Goal: Task Accomplishment & Management: Complete application form

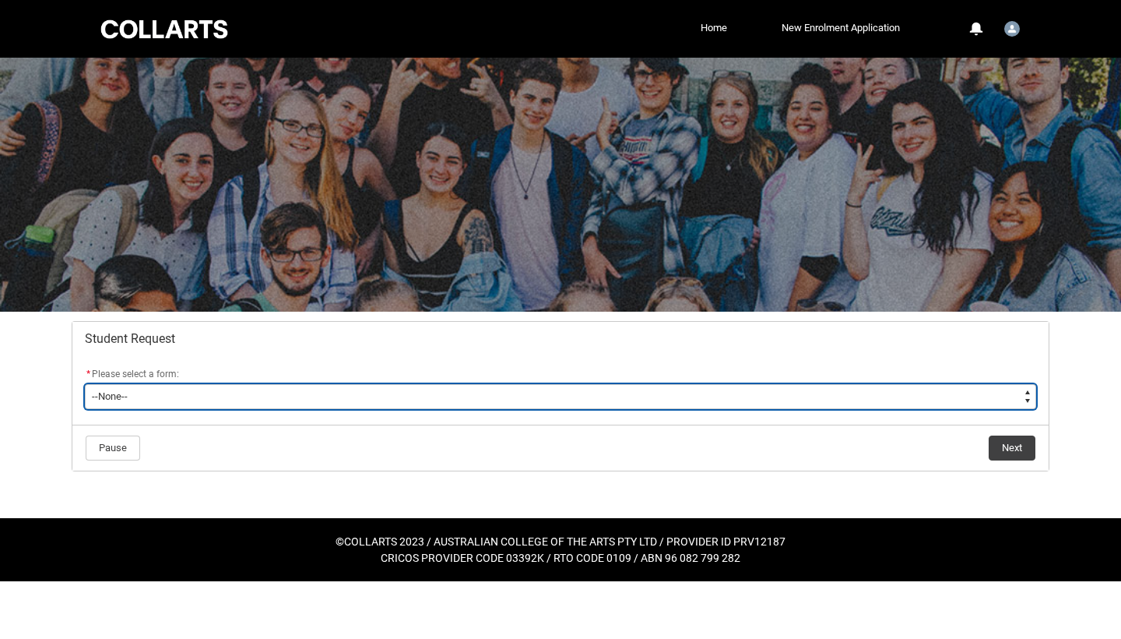
type lightning-select "Financial_Hardship_Program_Choice"
select select "Financial_Hardship_Program_Choice"
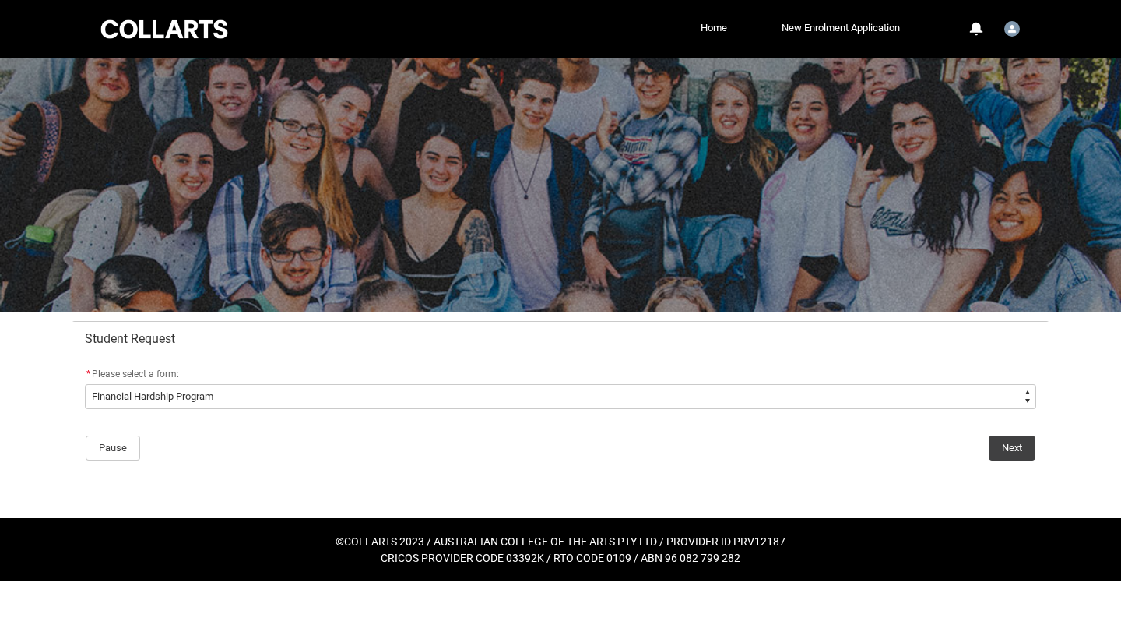
click at [1014, 461] on flowruntime-navigation-bar "Pause Next" at bounding box center [560, 447] width 977 height 46
click at [1013, 449] on button "Next" at bounding box center [1012, 447] width 47 height 25
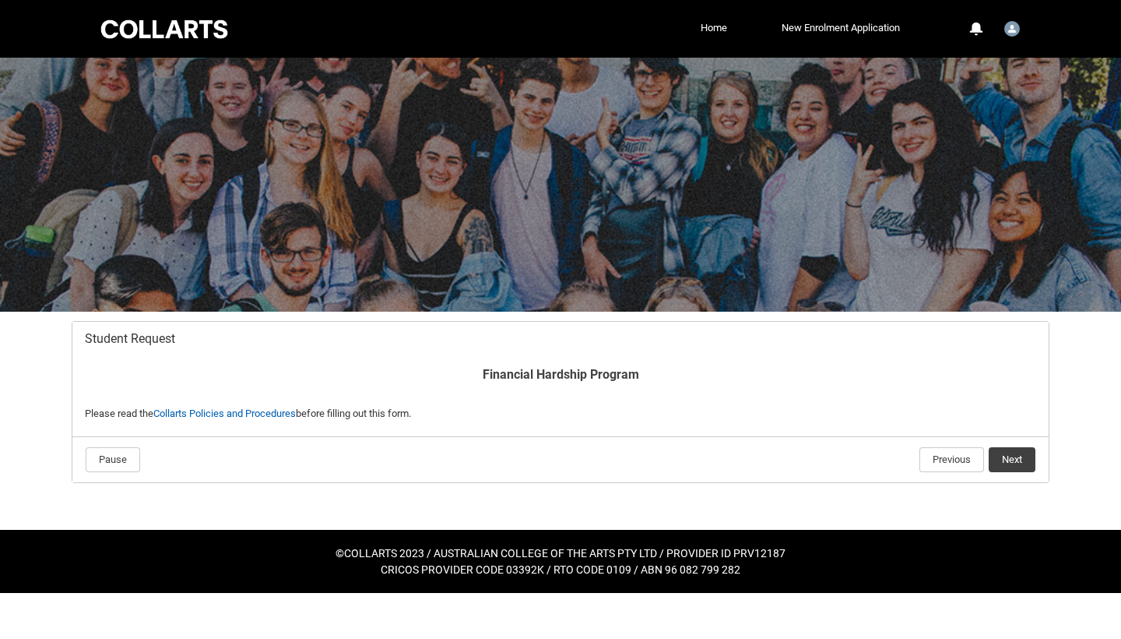
click at [1009, 458] on button "Next" at bounding box center [1012, 459] width 47 height 25
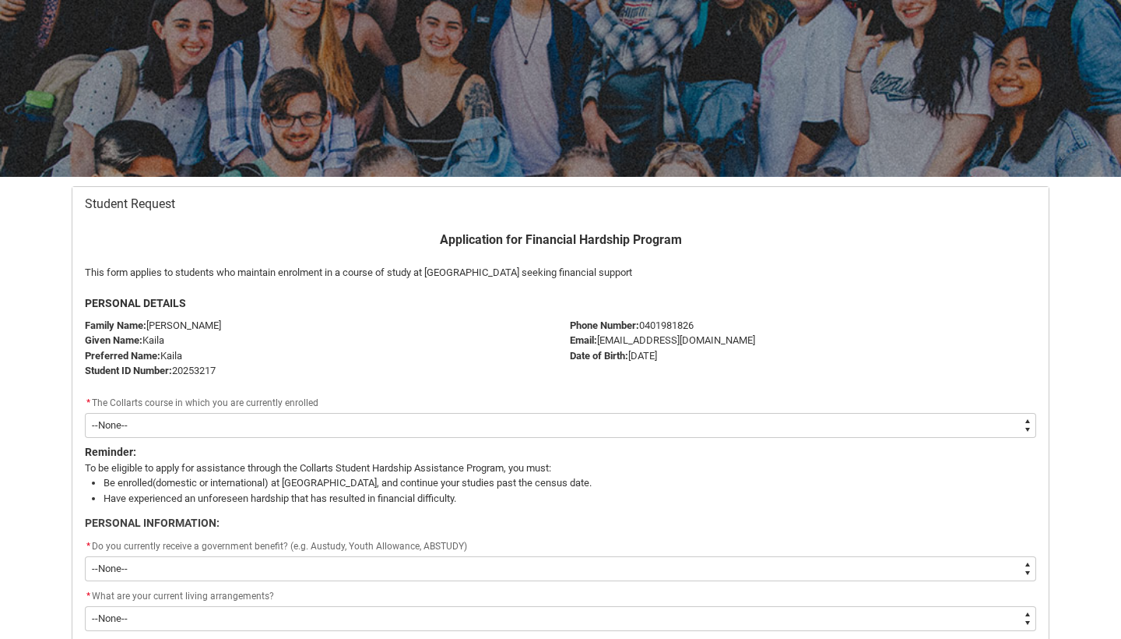
scroll to position [125, 0]
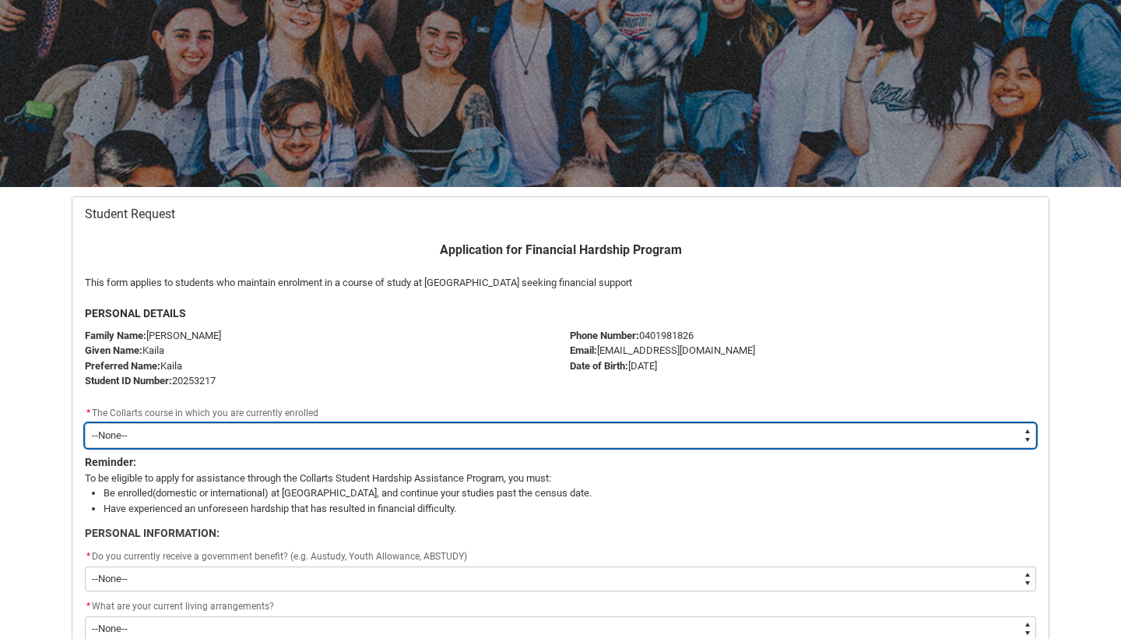
type lightning-select "recordPicklist_ProgramEnrollment.a0jOZ000005ZTaZYAW"
select select "recordPicklist_ProgramEnrollment.a0jOZ000005ZTaZYAW"
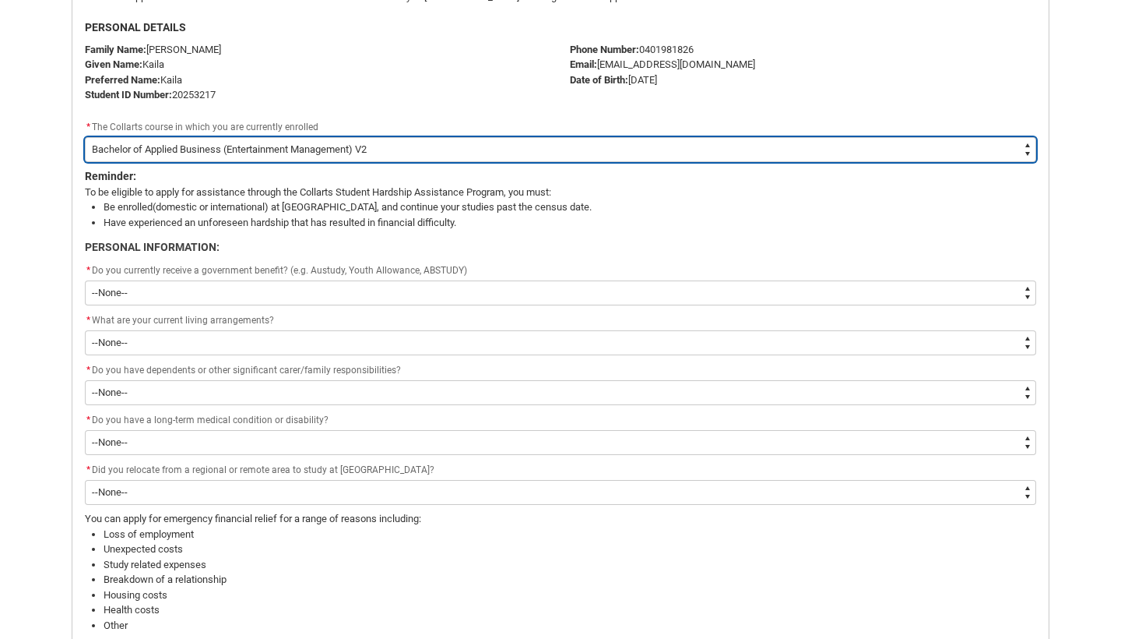
scroll to position [412, 0]
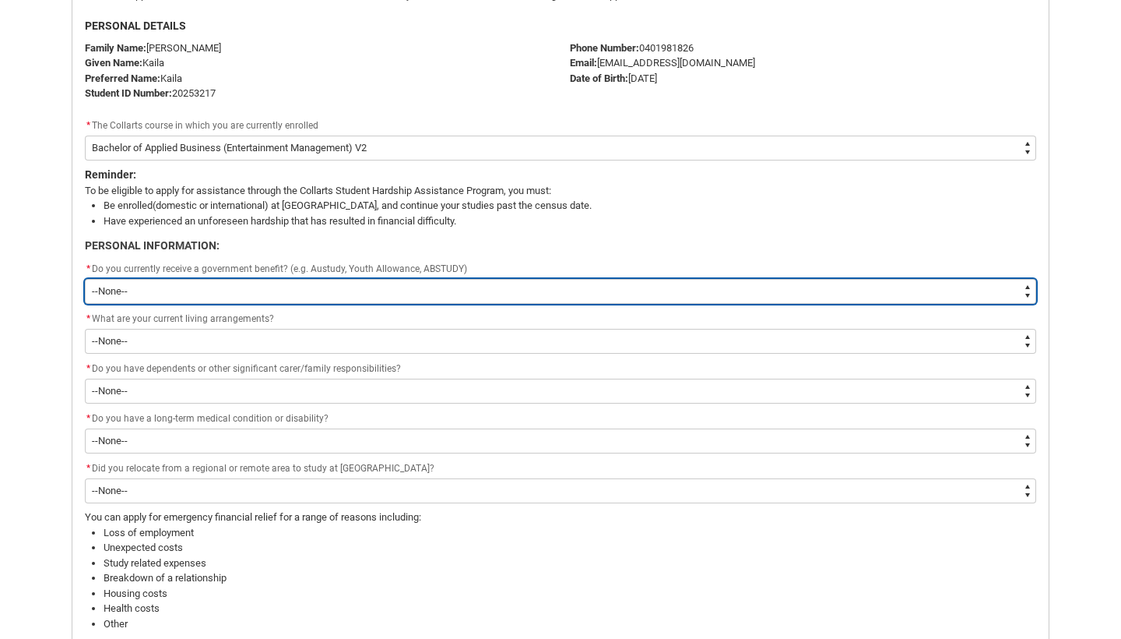
type lightning-select "Yes"
select select "Yes"
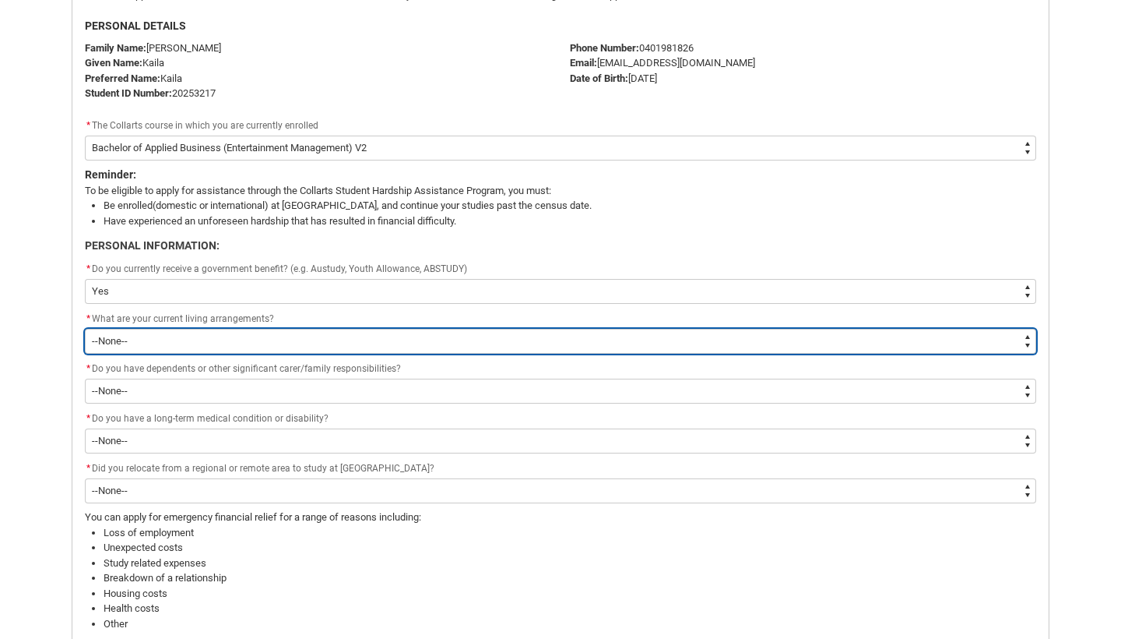
type lightning-select "Live_in_sharedHouse_PersonalInfo"
select select "Live_in_sharedHouse_PersonalInfo"
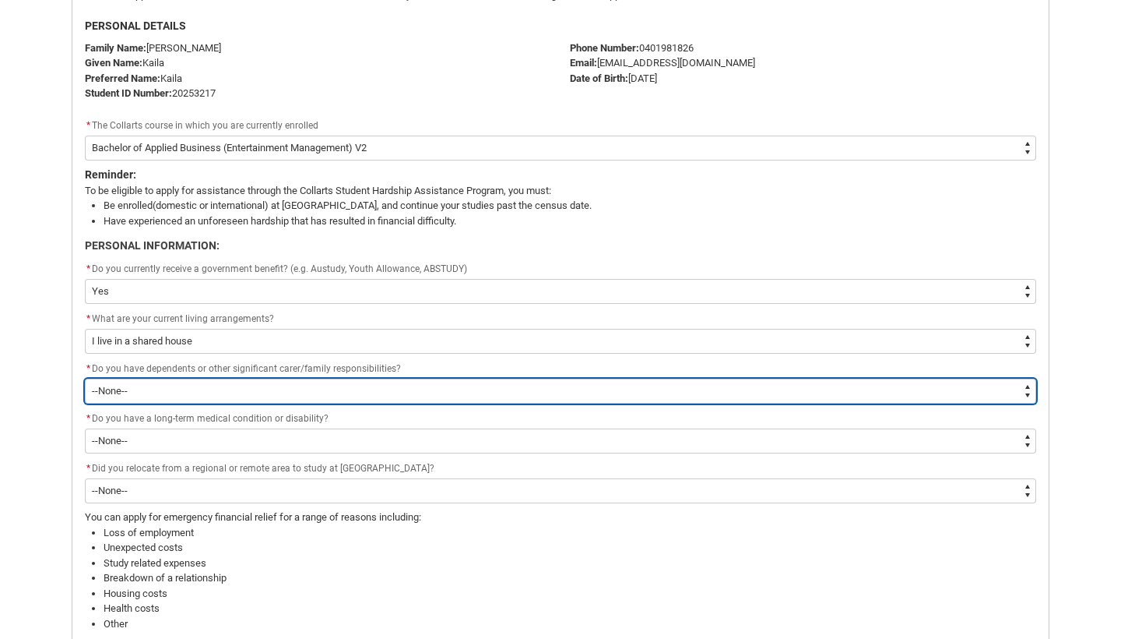
type lightning-select "No_FamilyResponsibilities"
select select "No_FamilyResponsibilities"
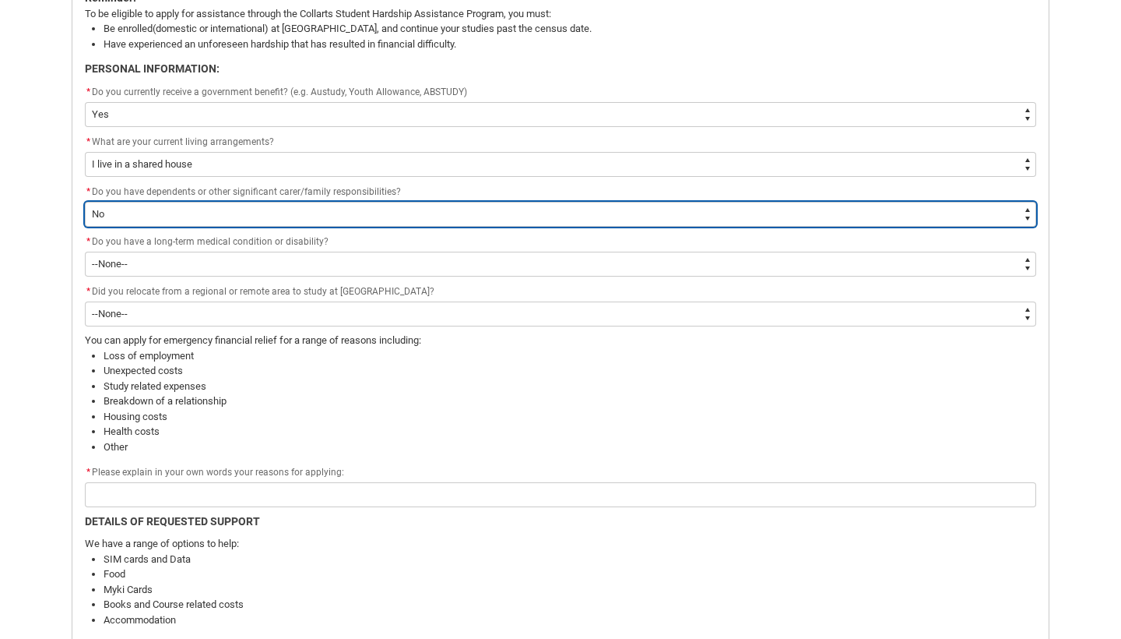
scroll to position [590, 0]
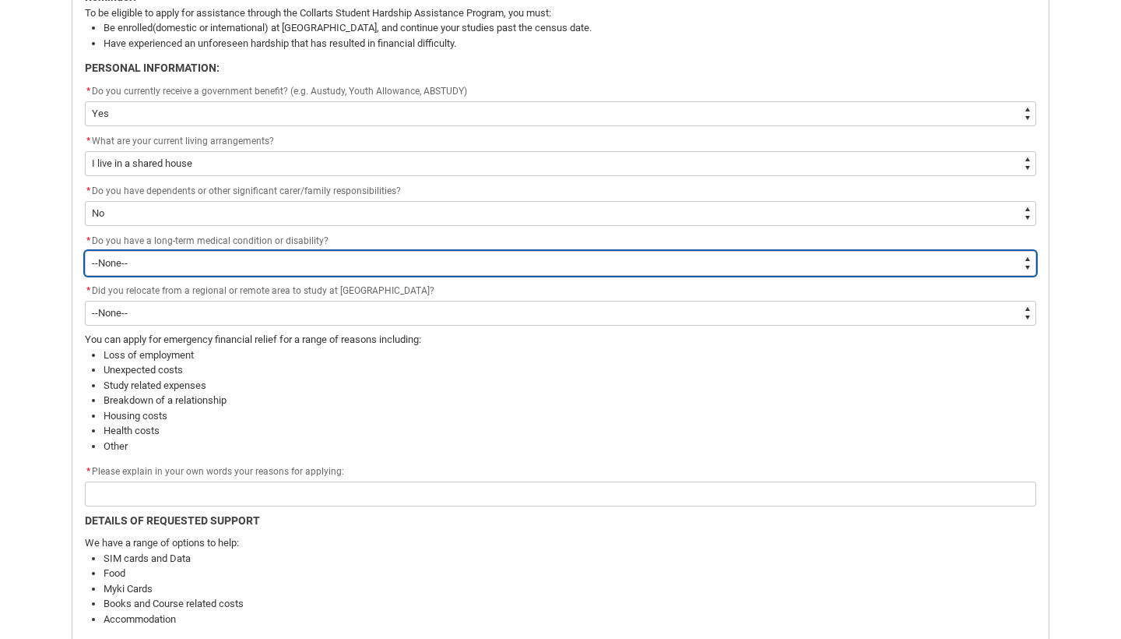
type lightning-select "No_Longterm_MedicalCondition"
select select "No_Longterm_MedicalCondition"
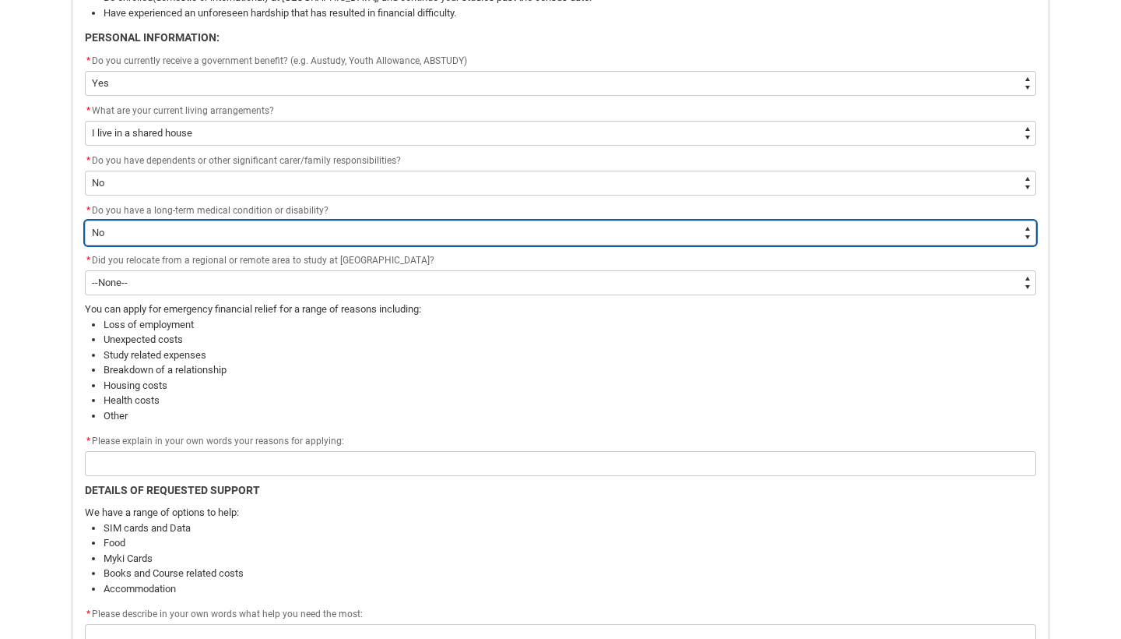
scroll to position [621, 0]
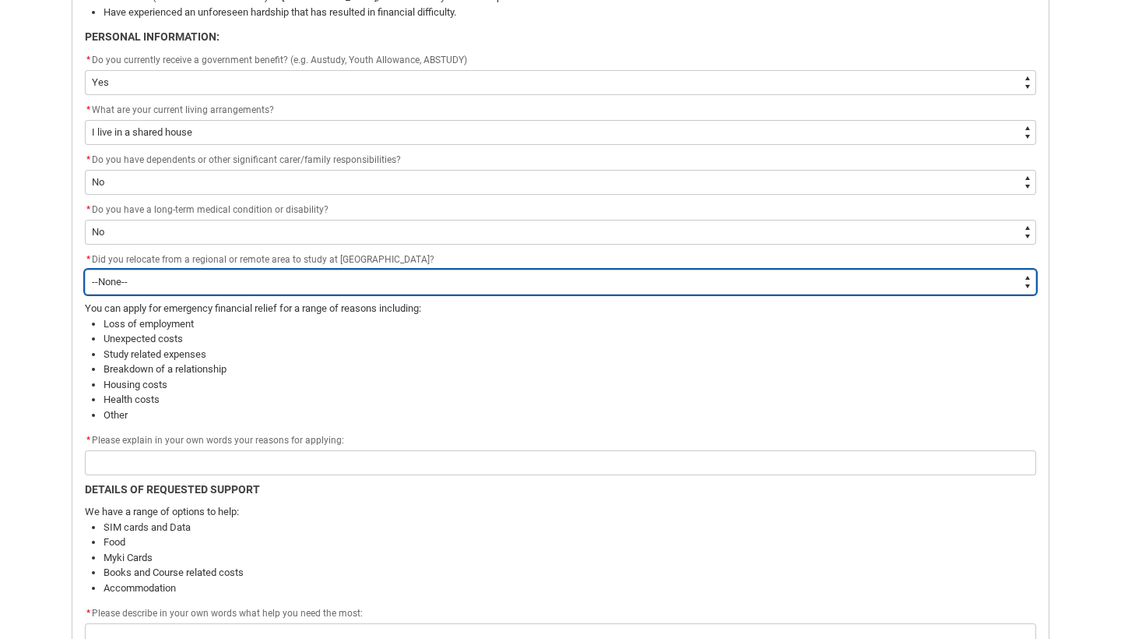
type lightning-select "Yes"
select select "Yes"
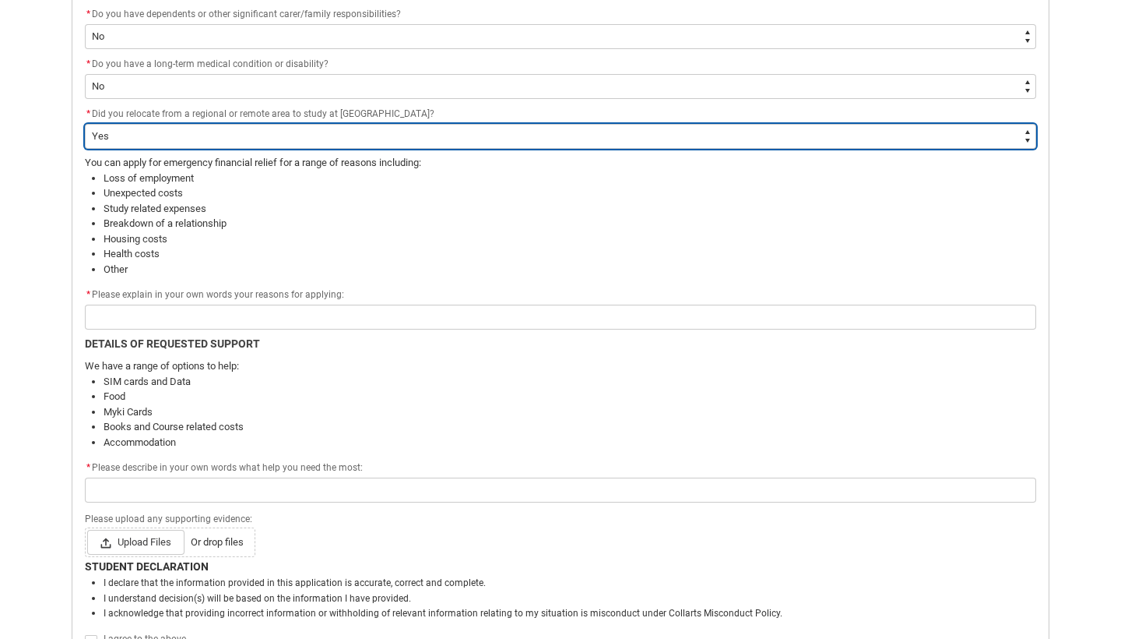
scroll to position [772, 0]
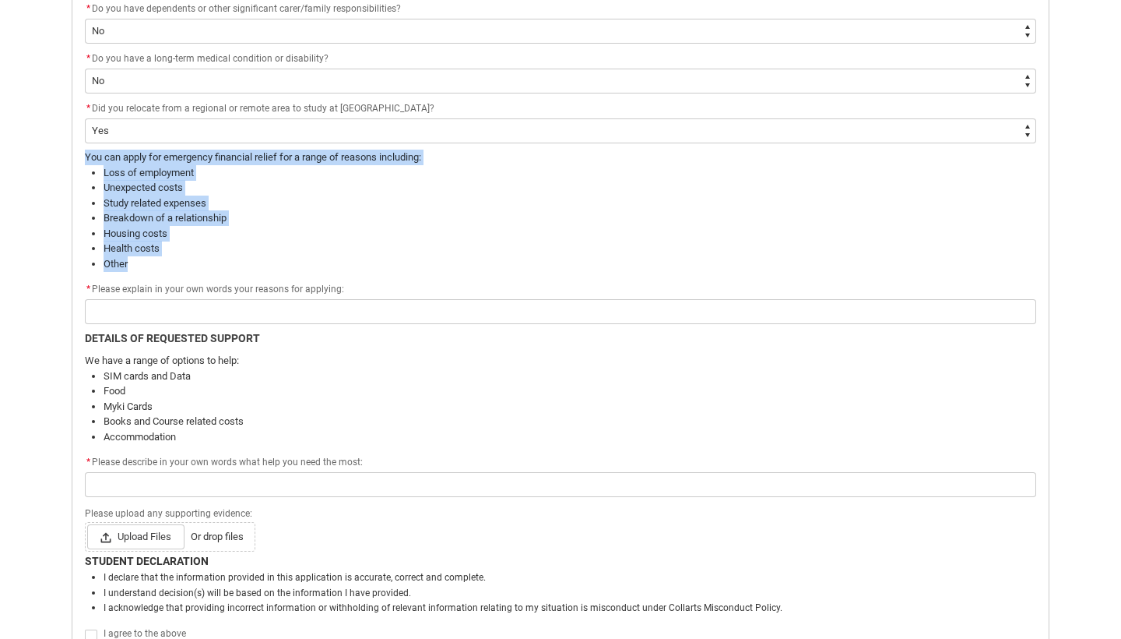
drag, startPoint x: 206, startPoint y: 255, endPoint x: 83, endPoint y: 151, distance: 160.8
click at [83, 151] on flowruntime-screen-field "You can apply for emergency financial relief for a range of reasons including: …" at bounding box center [561, 215] width 970 height 131
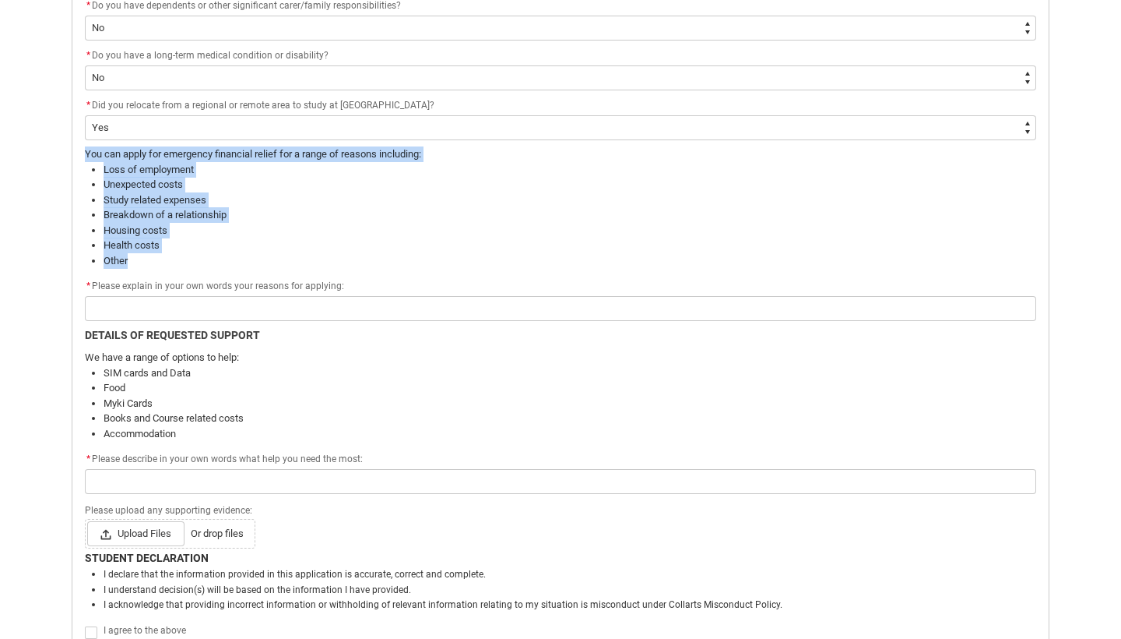
scroll to position [776, 0]
click at [167, 255] on li "Other" at bounding box center [570, 260] width 933 height 16
drag, startPoint x: 167, startPoint y: 255, endPoint x: 82, endPoint y: 144, distance: 139.4
click at [82, 146] on flowruntime-screen-field "You can apply for emergency financial relief for a range of reasons including: …" at bounding box center [561, 211] width 970 height 131
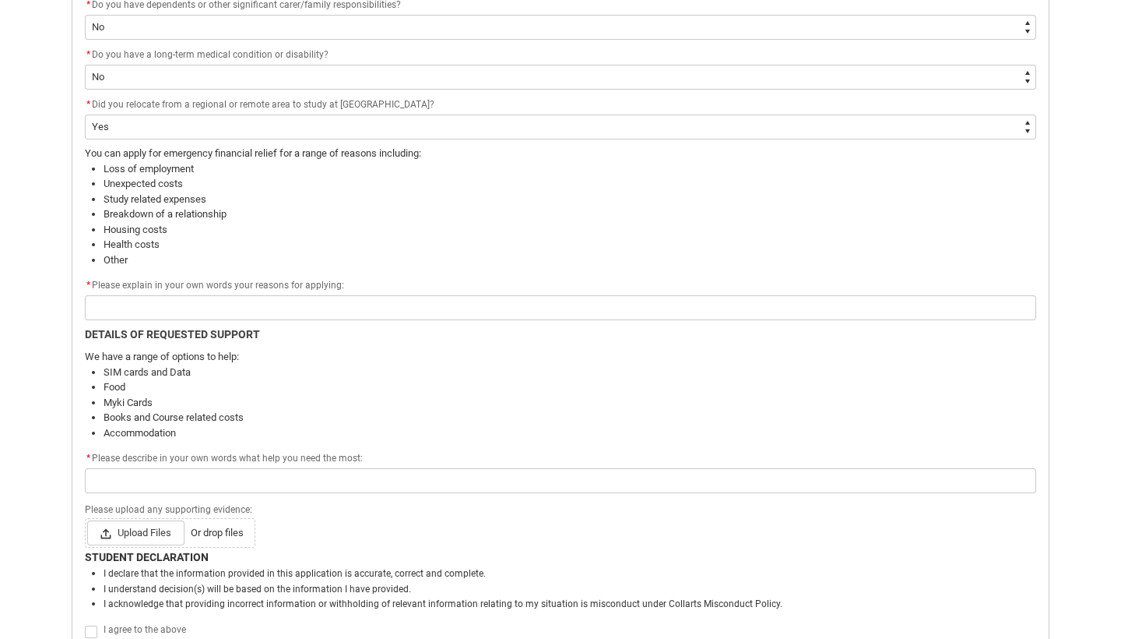
click at [136, 248] on li "Health costs" at bounding box center [570, 245] width 933 height 16
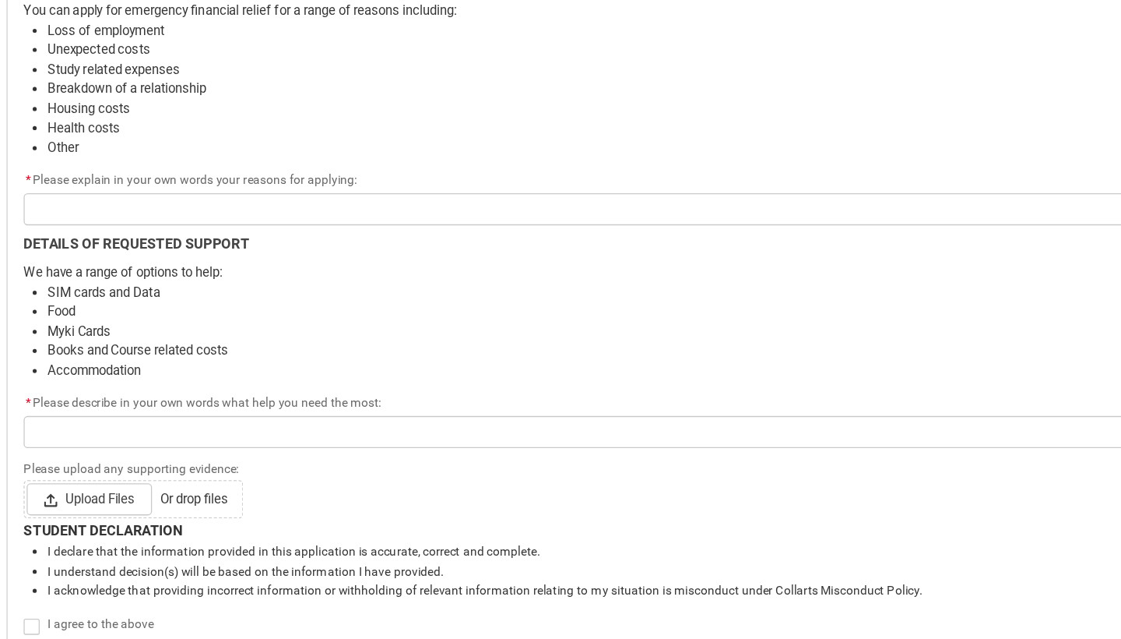
scroll to position [787, 0]
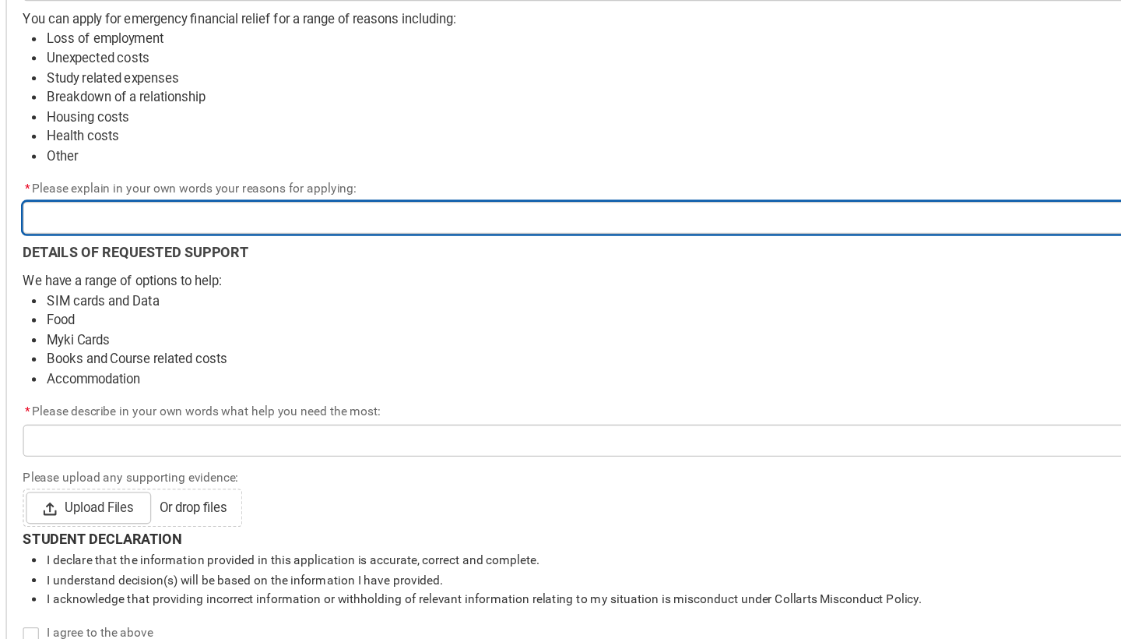
click at [85, 284] on input "Redu_Student_Request flow" at bounding box center [561, 296] width 952 height 25
click at [92, 284] on input "Redu_Student_Request flow" at bounding box center [561, 296] width 952 height 25
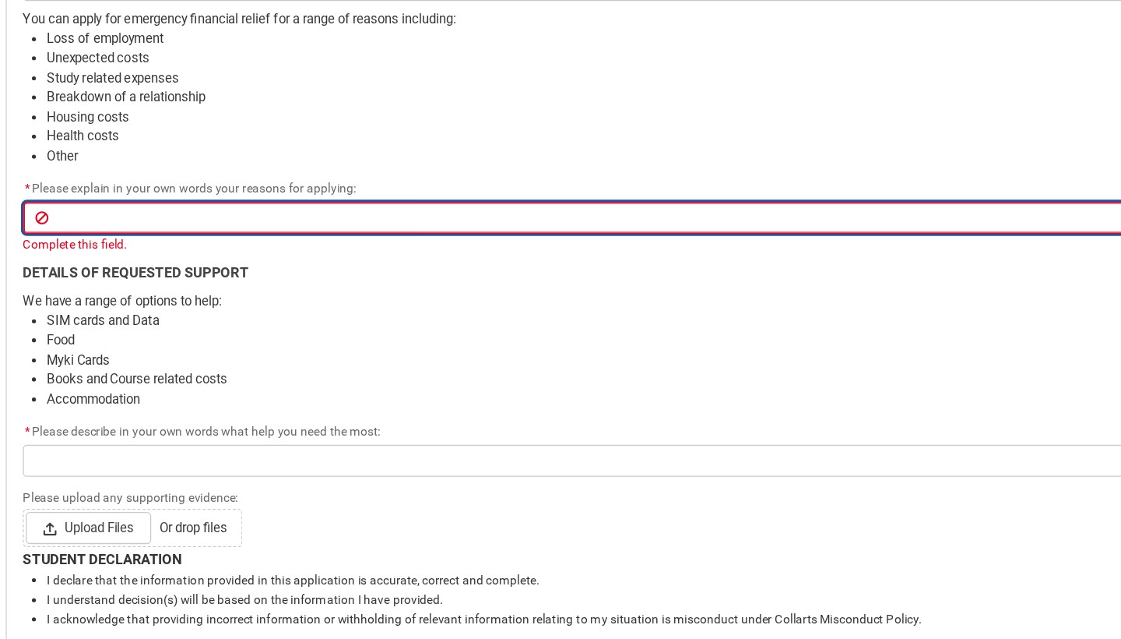
type lightning-primitive-input-simple "I"
type input "I"
type lightning-primitive-input-simple "I"
type input "I"
type lightning-primitive-input-simple "I a"
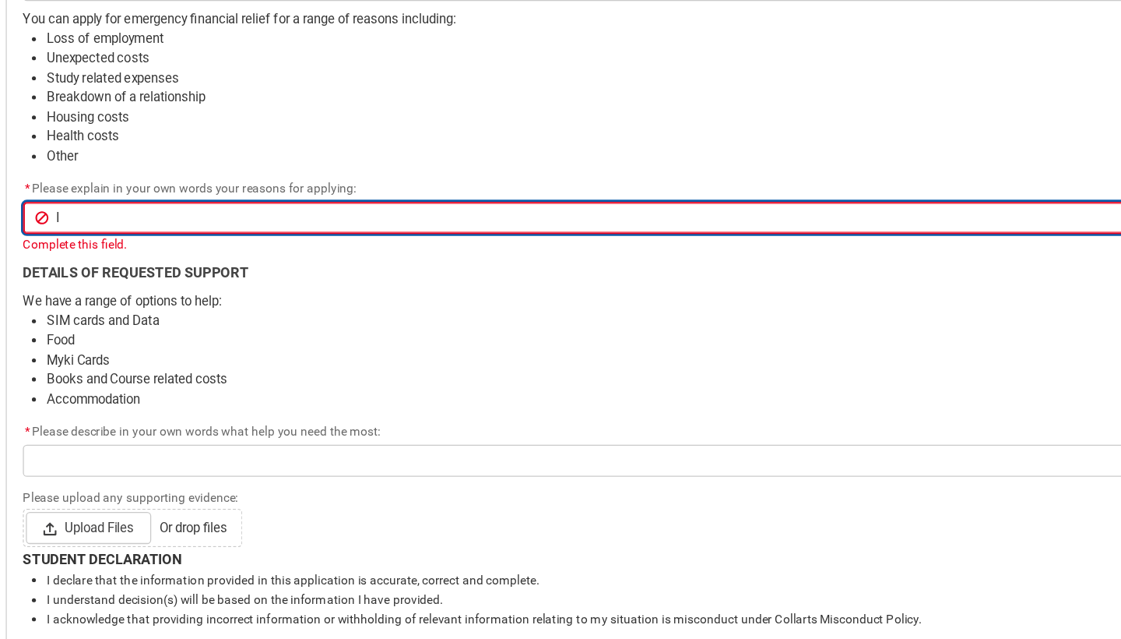
type input "I a"
type lightning-primitive-input-simple "I am"
type input "I am"
type lightning-primitive-input-simple "I am"
type input "I am"
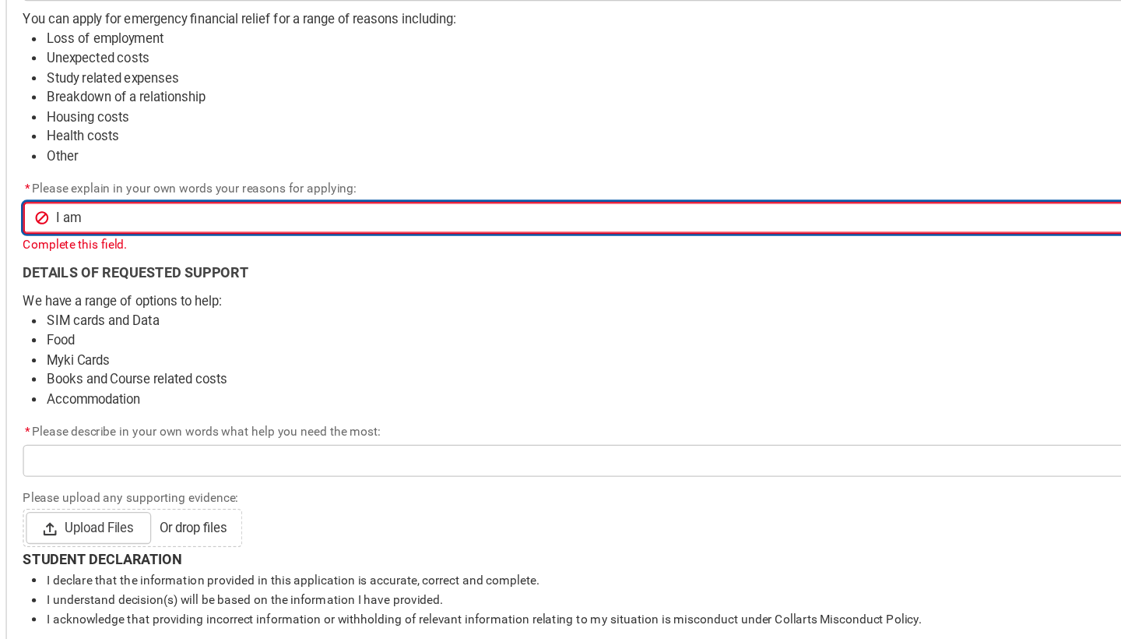
type lightning-primitive-input-simple "I am a"
type input "I am a"
type lightning-primitive-input-simple "I am ap"
type input "I am ap"
type lightning-primitive-input-simple "I am app"
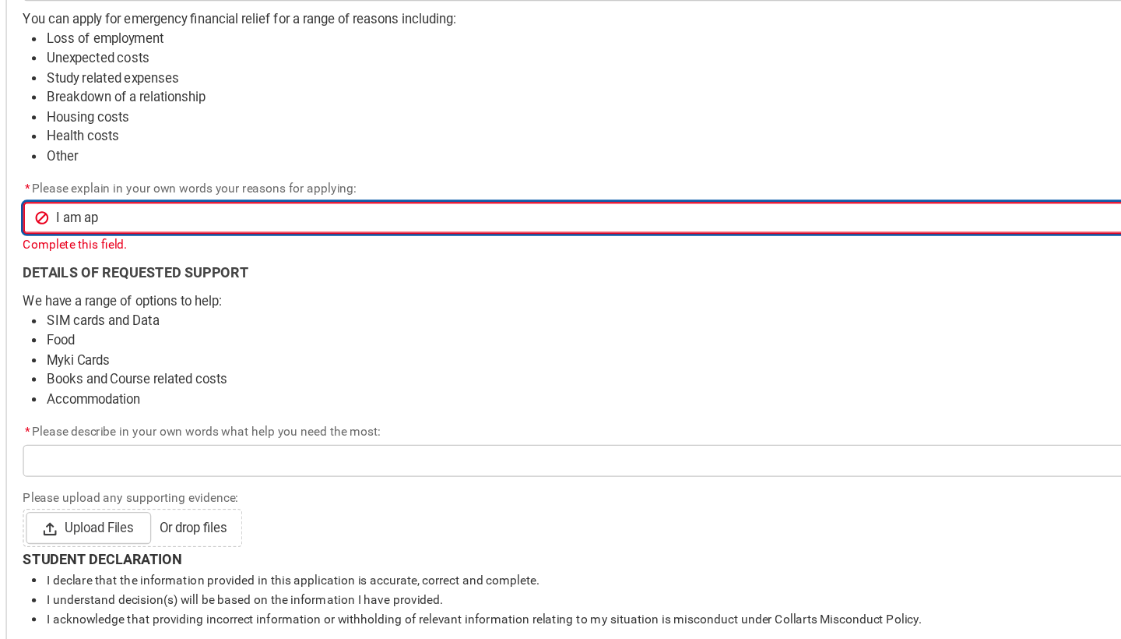
type input "I am app"
type lightning-primitive-input-simple "I am appl"
type input "I am appl"
type lightning-primitive-input-simple "I am apply"
type input "I am apply"
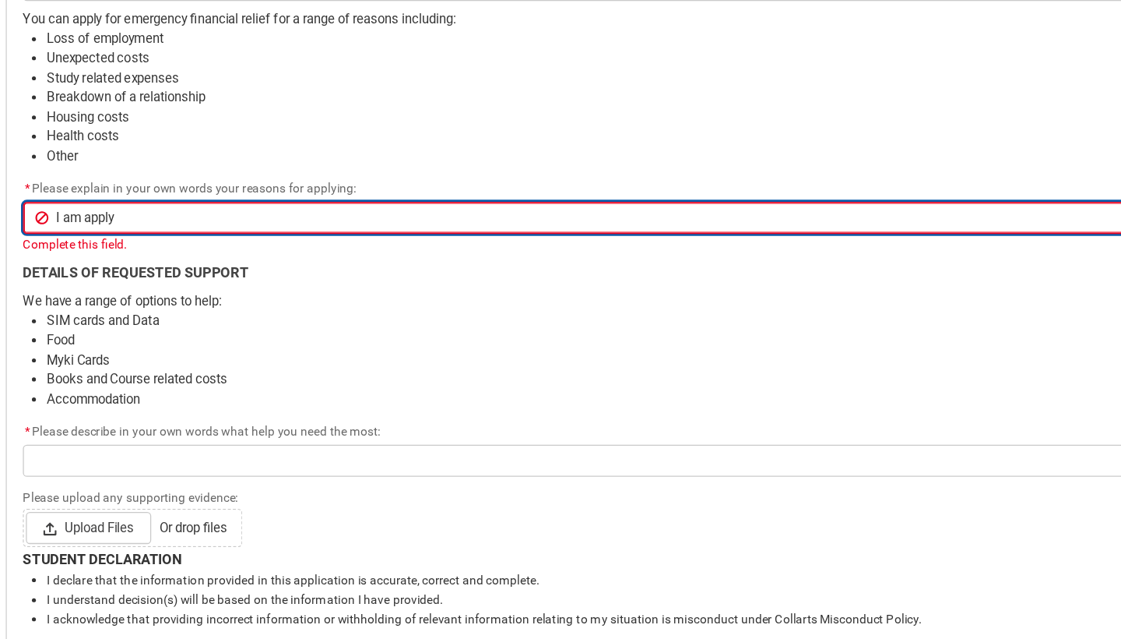
type lightning-primitive-input-simple "I am applyi"
type input "I am applyi"
type lightning-primitive-input-simple "I am applyin"
type input "I am applyin"
type lightning-primitive-input-simple "I am applying"
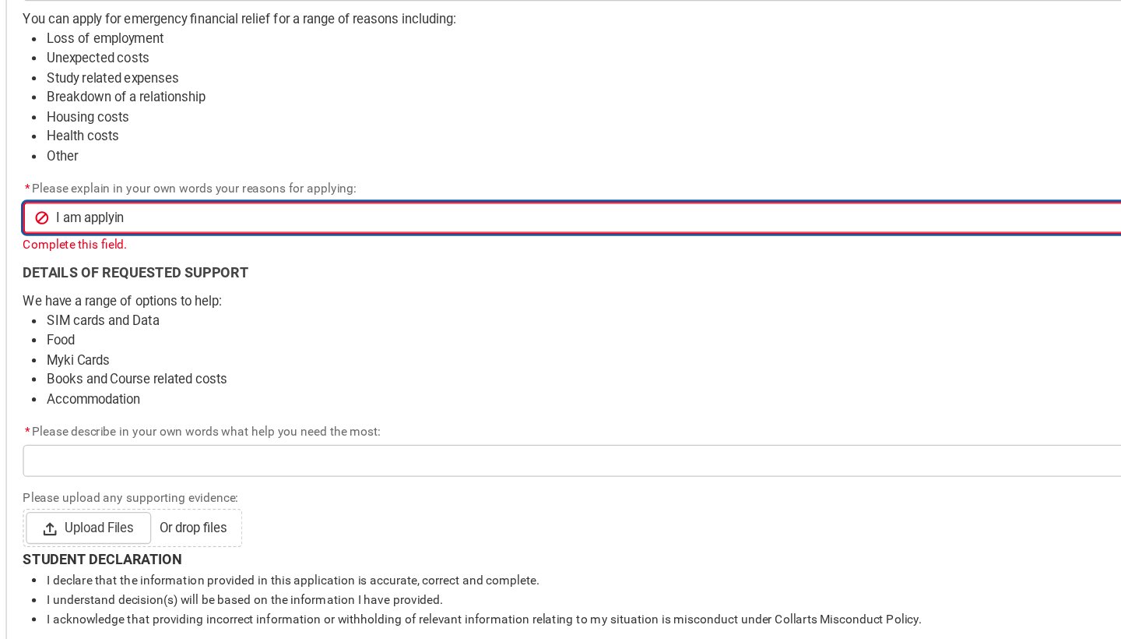
type input "I am applying"
type lightning-primitive-input-simple "I am applying"
type input "I am applying"
type lightning-primitive-input-simple "I am applying a"
type input "I am applying a"
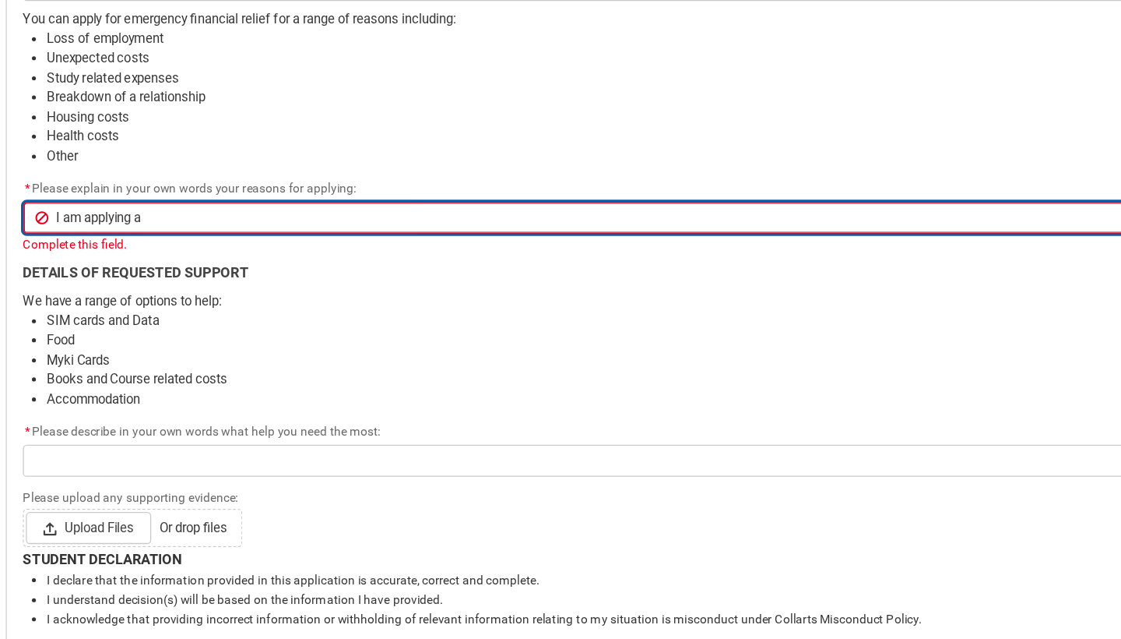
type lightning-primitive-input-simple "I am applying as"
type input "I am applying as"
type lightning-primitive-input-simple "I am applying as"
type input "I am applying as"
type lightning-primitive-input-simple "I am applying as I"
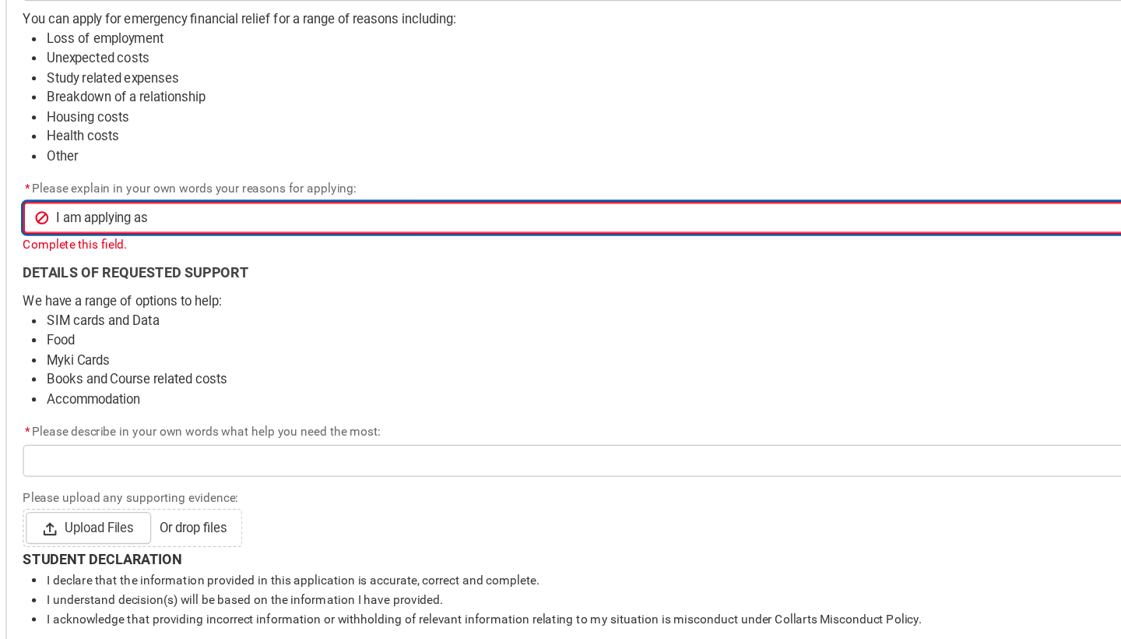
type input "I am applying as I"
type lightning-primitive-input-simple "I am applying as I"
type input "I am applying as I"
type lightning-primitive-input-simple "I am applying as I h"
type input "I am applying as I h"
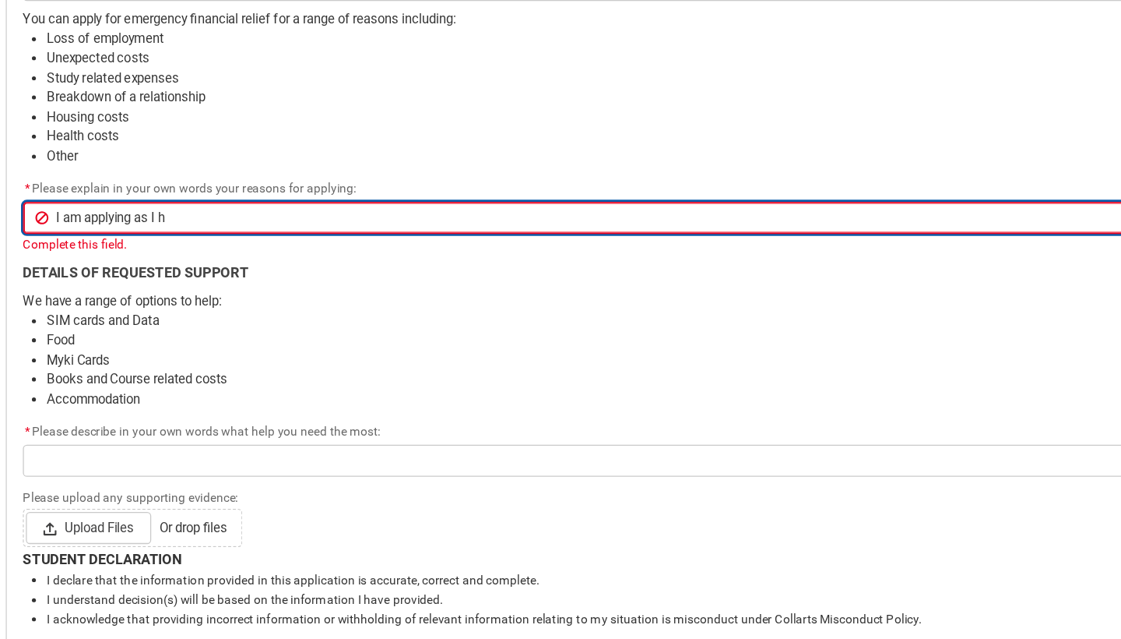
type lightning-primitive-input-simple "I am applying as I ha"
type input "I am applying as I ha"
type lightning-primitive-input-simple "I am applying as I hav"
type input "I am applying as I hav"
type lightning-primitive-input-simple "I am applying as I have"
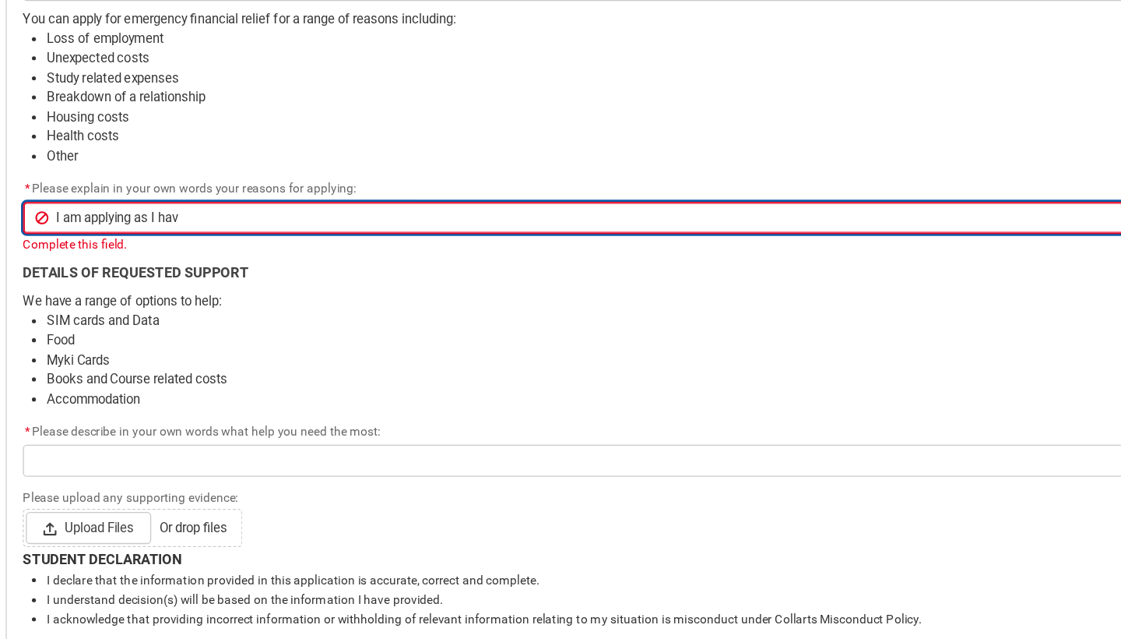
type input "I am applying as I have"
type lightning-primitive-input-simple "I am applying as I have"
type input "I am applying as I have"
type lightning-primitive-input-simple "I am applying as I have r"
type input "I am applying as I have r"
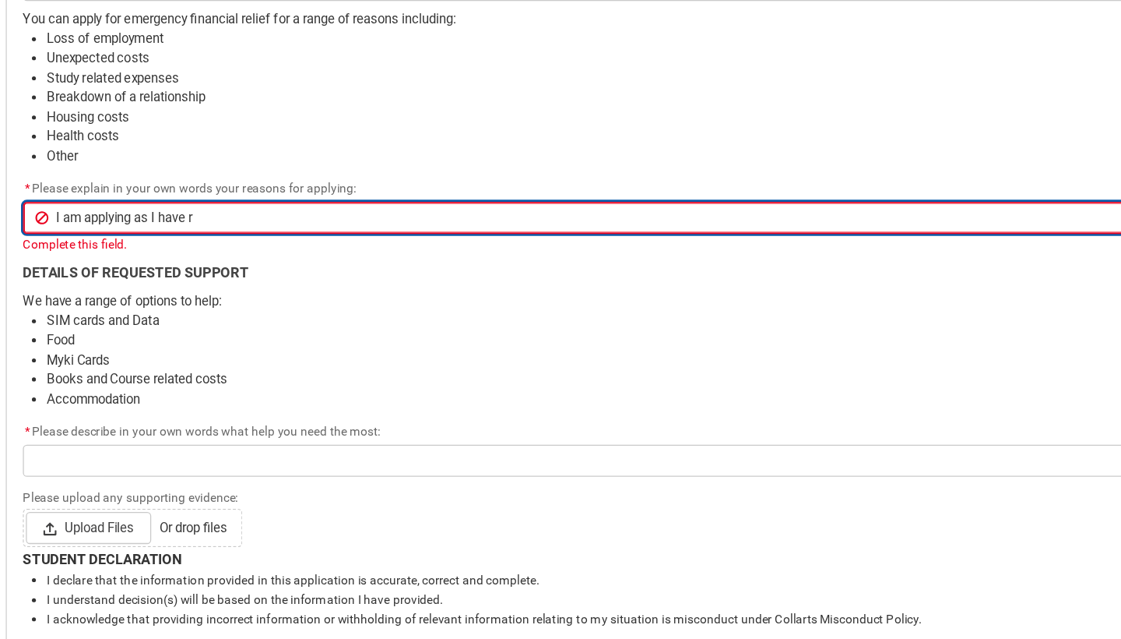
type lightning-primitive-input-simple "I am applying as I have re"
type input "I am applying as I have re"
type lightning-primitive-input-simple "I am applying as I have rec"
type input "I am applying as I have rec"
type lightning-primitive-input-simple "I am applying as I have rece"
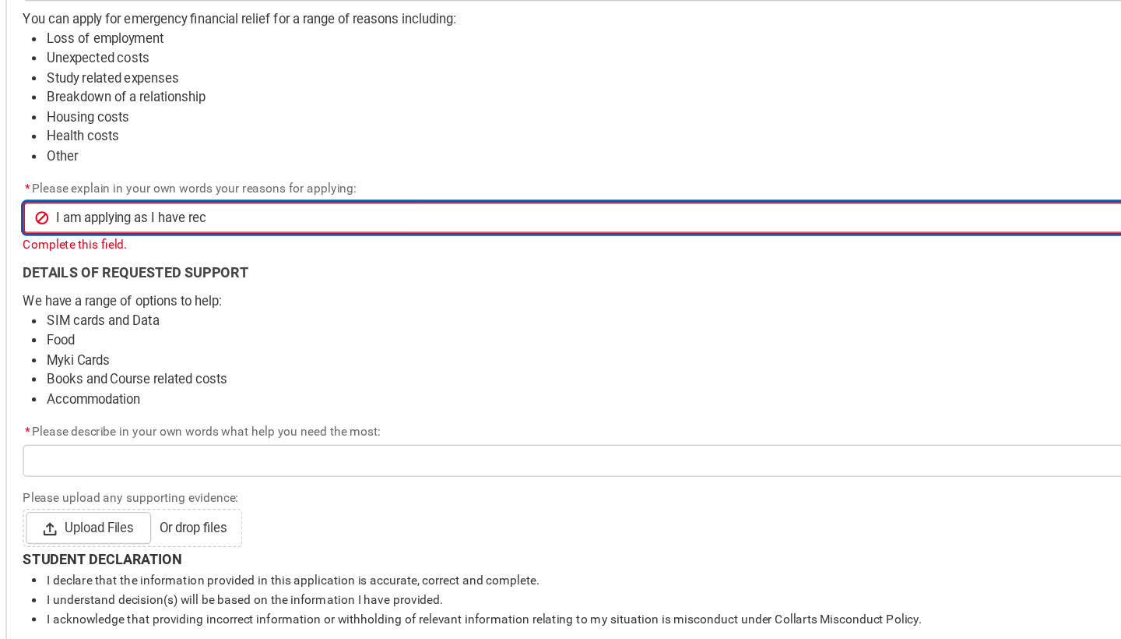
type input "I am applying as I have rece"
type lightning-primitive-input-simple "I am applying as I have recen"
type input "I am applying as I have recen"
type lightning-primitive-input-simple "I am applying as I have recent"
type input "I am applying as I have recent"
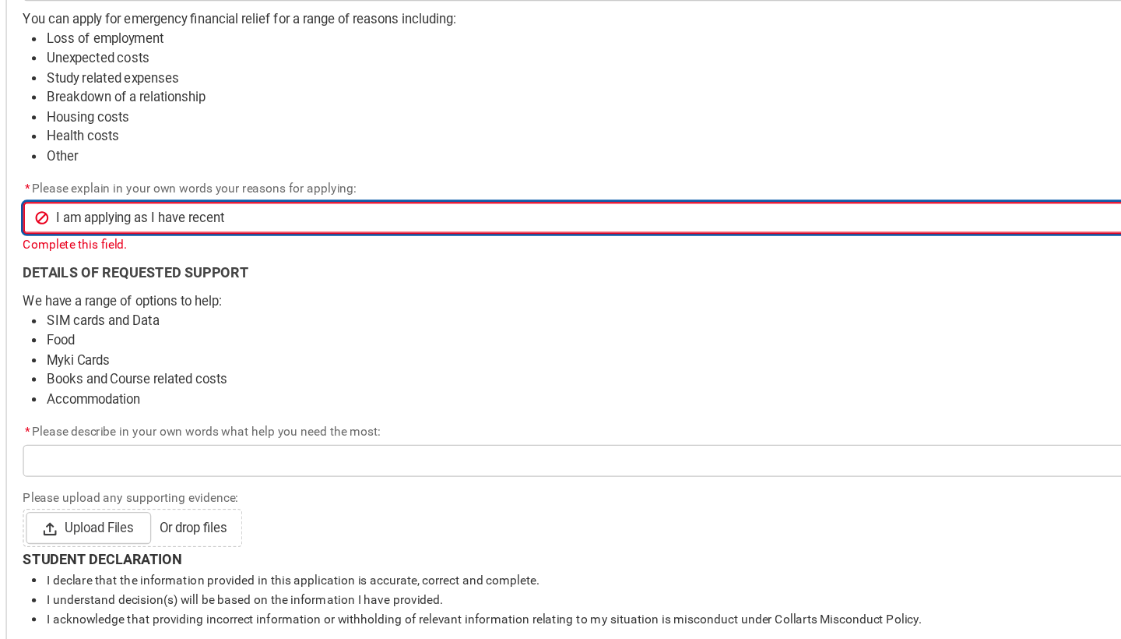
type lightning-primitive-input-simple "I am applying as I have recentl"
type input "I am applying as I have recentl"
type lightning-primitive-input-simple "I am applying as I have recently"
type input "I am applying as I have recently"
type lightning-primitive-input-simple "I am applying as I have recently"
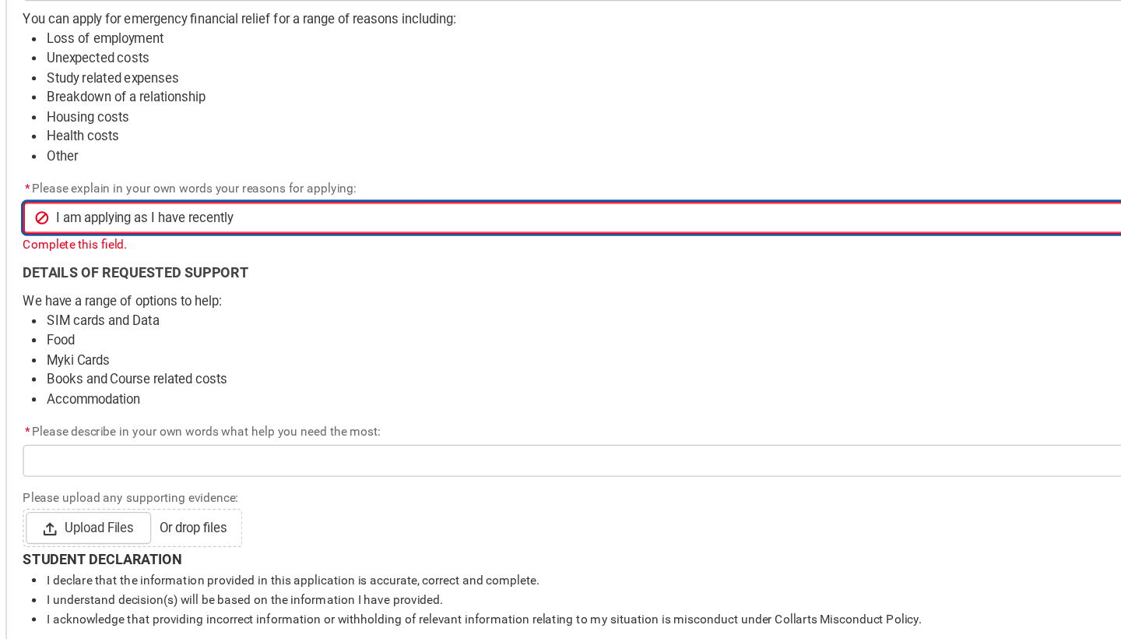
type input "I am applying as I have recently"
type lightning-primitive-input-simple "I am applying as I have recently"
type input "I am applying as I have recently"
type lightning-primitive-input-simple "I am applying as I have recentl"
type input "I am applying as I have recentl"
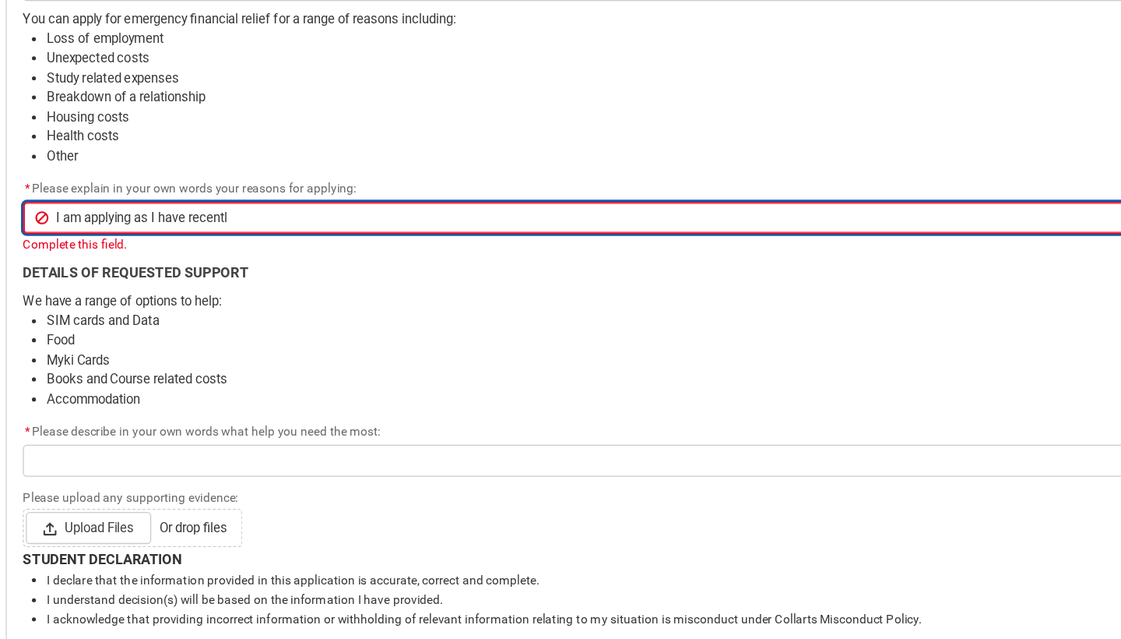
type lightning-primitive-input-simple "I am applying as I have recent"
type input "I am applying as I have recent"
type lightning-primitive-input-simple "I am applying as I have recen"
type input "I am applying as I have recen"
type lightning-primitive-input-simple "I am applying as I have rece"
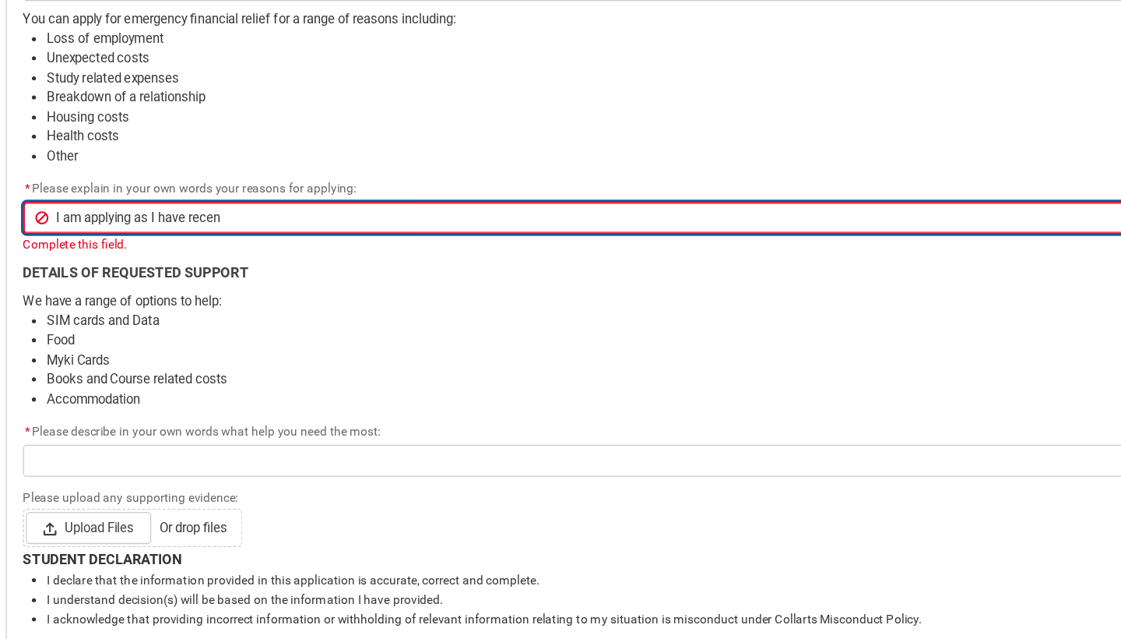
type input "I am applying as I have rece"
type lightning-primitive-input-simple "I am applying as I have rec"
type input "I am applying as I have rec"
type lightning-primitive-input-simple "I am applying as I have re"
type input "I am applying as I have re"
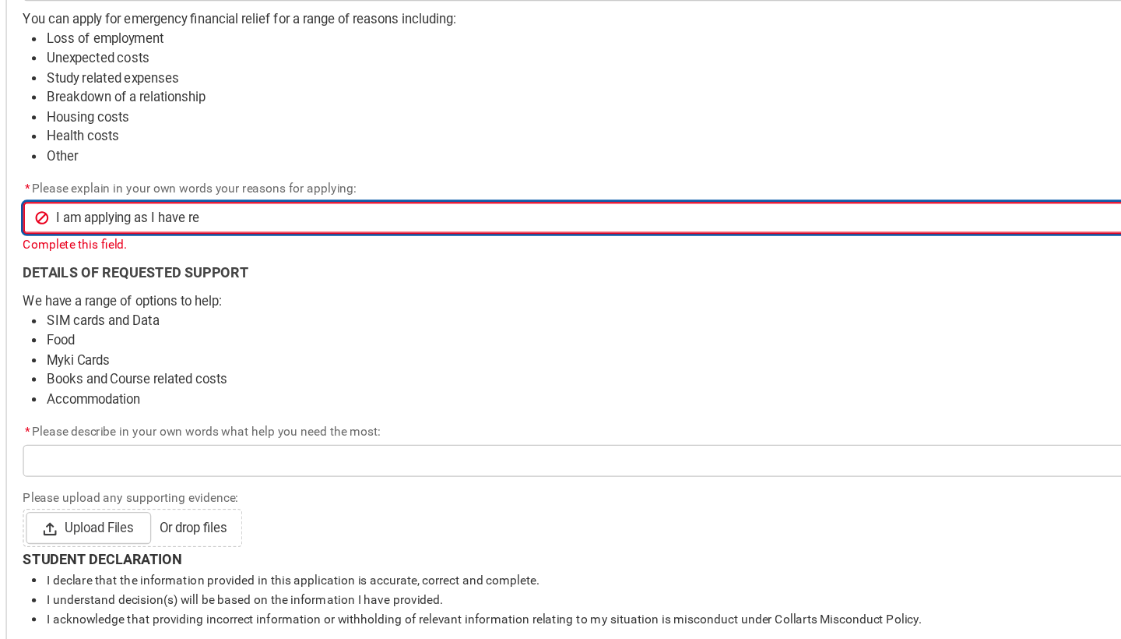
type lightning-primitive-input-simple "I am applying as I have r"
type input "I am applying as I have r"
type lightning-primitive-input-simple "I am applying as I have"
type input "I am applying as I have"
type lightning-primitive-input-simple "I am applying as I have"
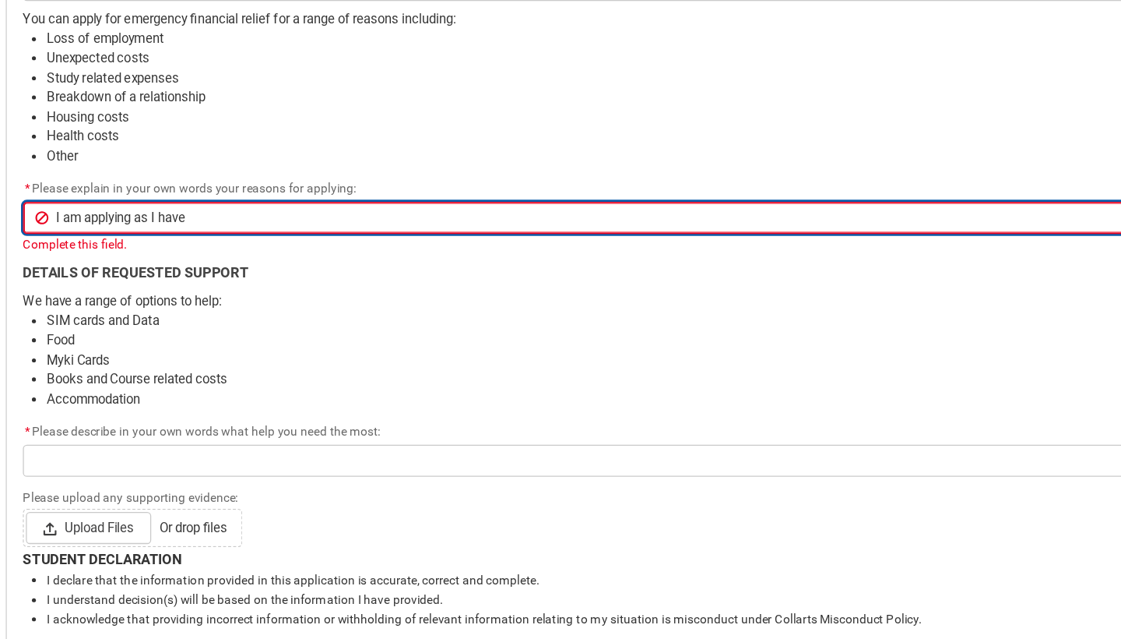
type input "I am applying as I have"
type lightning-primitive-input-simple "I am applying as I hav"
type input "I am applying as I hav"
type lightning-primitive-input-simple "I am applying as I ha"
type input "I am applying as I ha"
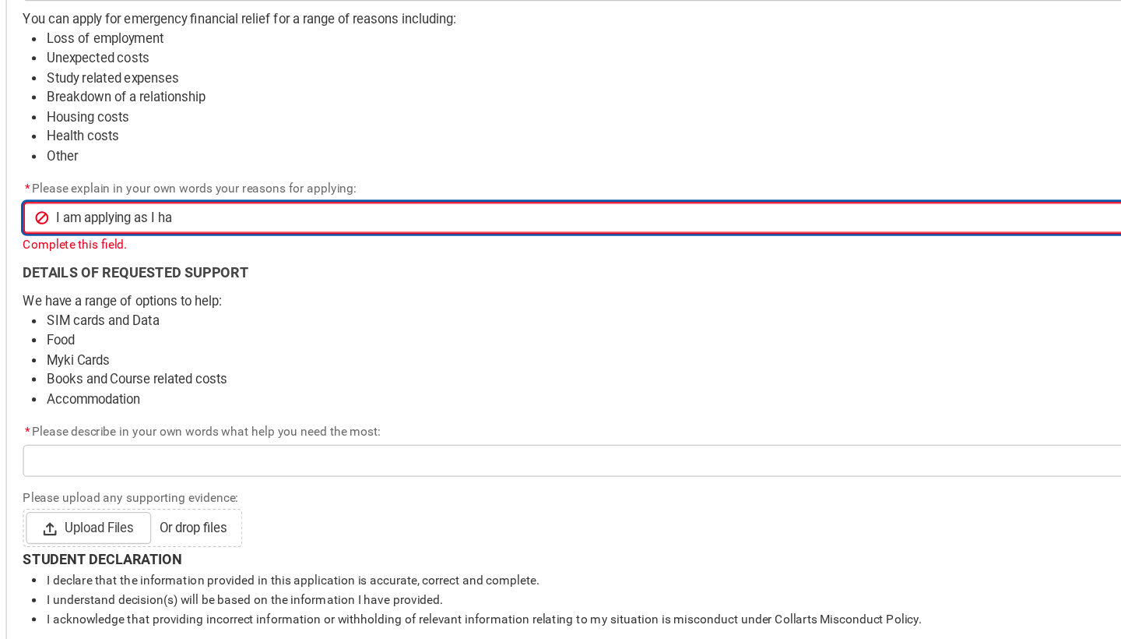
type lightning-primitive-input-simple "I am applying as I h"
type input "I am applying as I h"
type lightning-primitive-input-simple "I am applying as I"
type input "I am applying as I"
type lightning-primitive-input-simple "I am applying as I a"
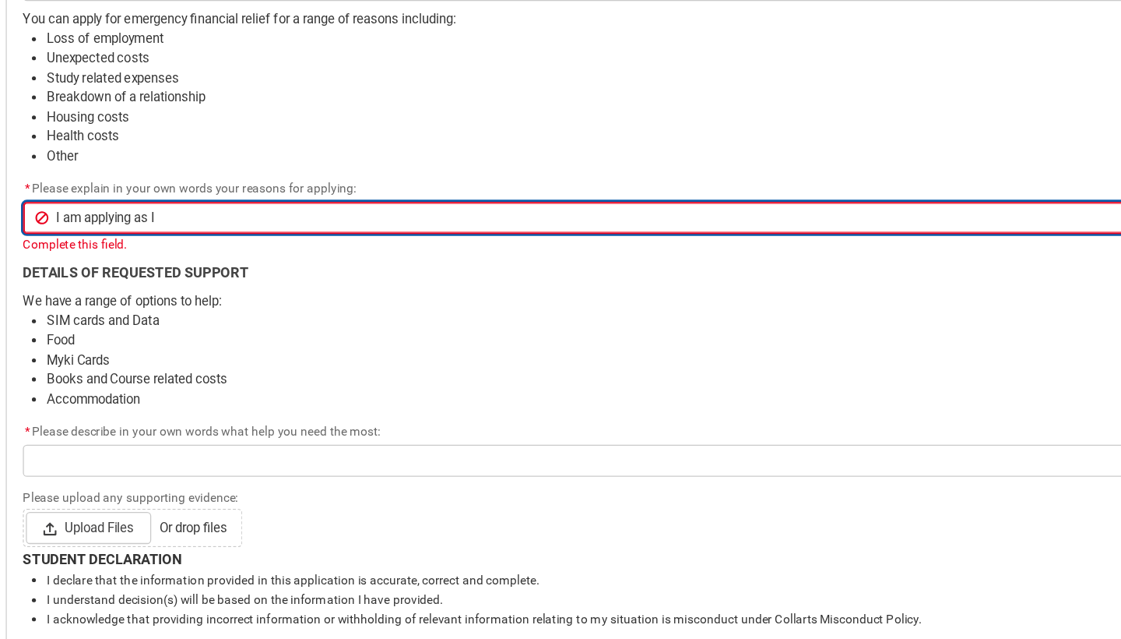
type input "I am applying as I a"
type lightning-primitive-input-simple "I am applying as I am"
type input "I am applying as I am"
type lightning-primitive-input-simple "I am applying as I am"
type input "I am applying as I am"
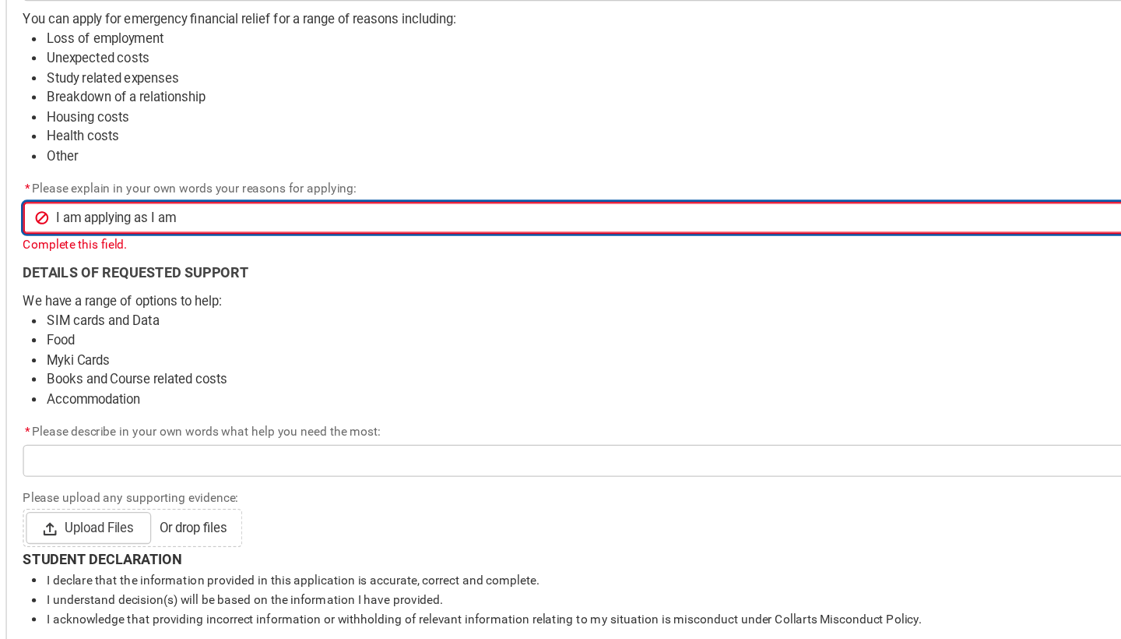
type lightning-primitive-input-simple "I am applying as I am u"
type input "I am applying as I am u"
type lightning-primitive-input-simple "I am applying as I am un"
type input "I am applying as I am un"
type lightning-primitive-input-simple "I am applying as I am una"
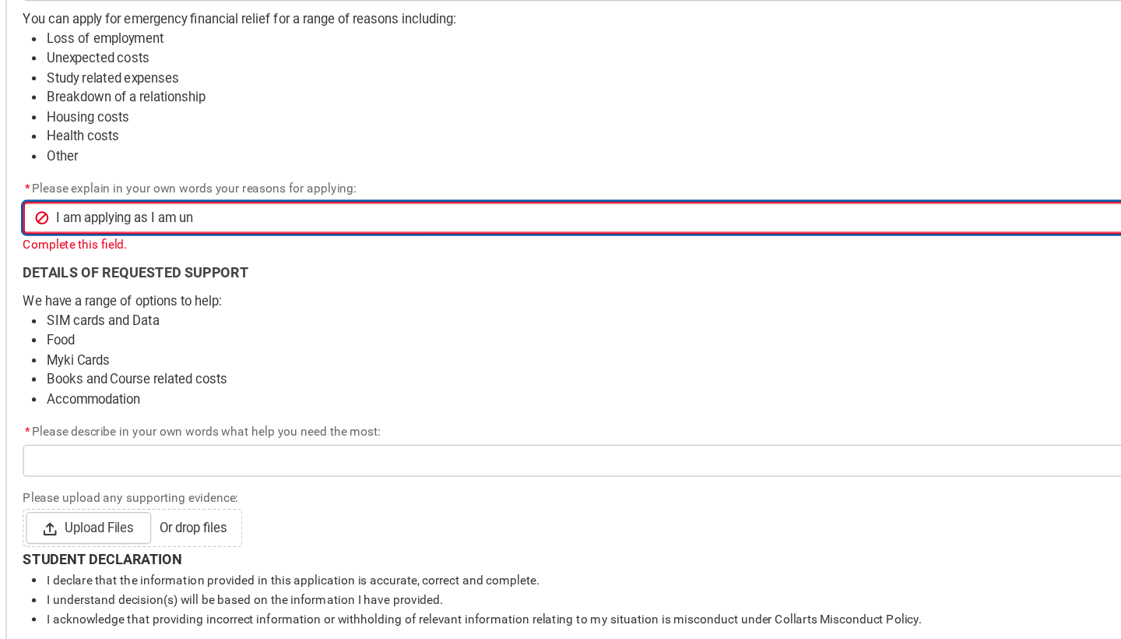
type input "I am applying as I am una"
type lightning-primitive-input-simple "I am applying as I am unab"
type input "I am applying as I am unab"
type lightning-primitive-input-simple "I am applying as I am unabl"
type input "I am applying as I am unabl"
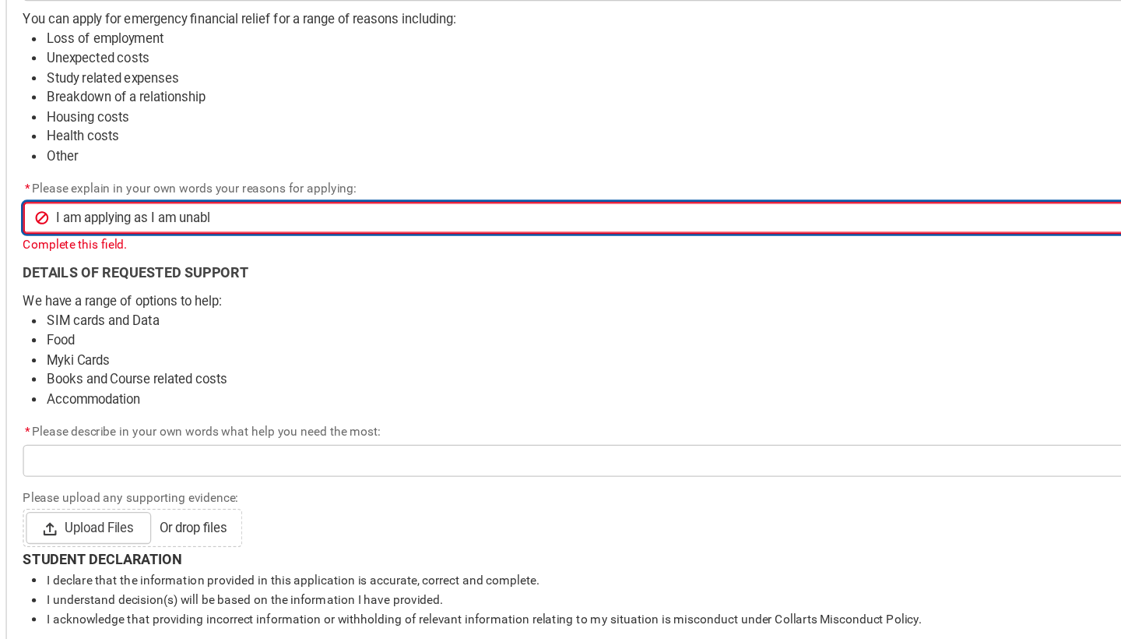
type lightning-primitive-input-simple "I am applying as I am unable"
type input "I am applying as I am unable"
type lightning-primitive-input-simple "I am applying as I am unable"
type input "I am applying as I am unable"
type lightning-primitive-input-simple "I am applying as I am unable o"
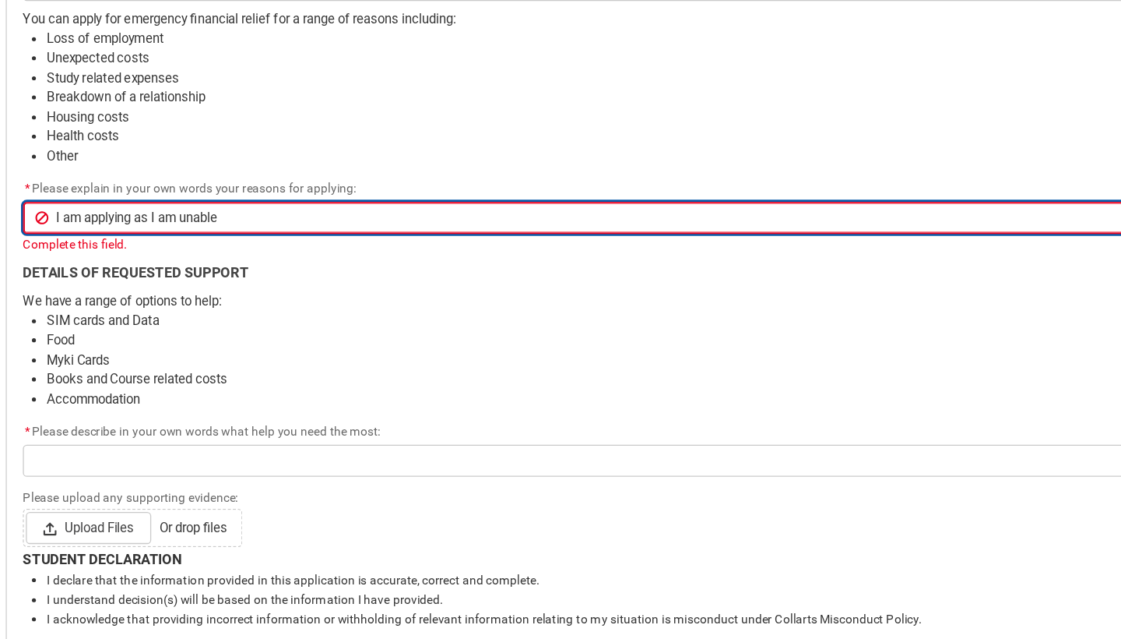
type input "I am applying as I am unable o"
type lightning-primitive-input-simple "I am applying as I am unable ot"
type input "I am applying as I am unable ot"
type lightning-primitive-input-simple "I am applying as I am unable o"
type input "I am applying as I am unable o"
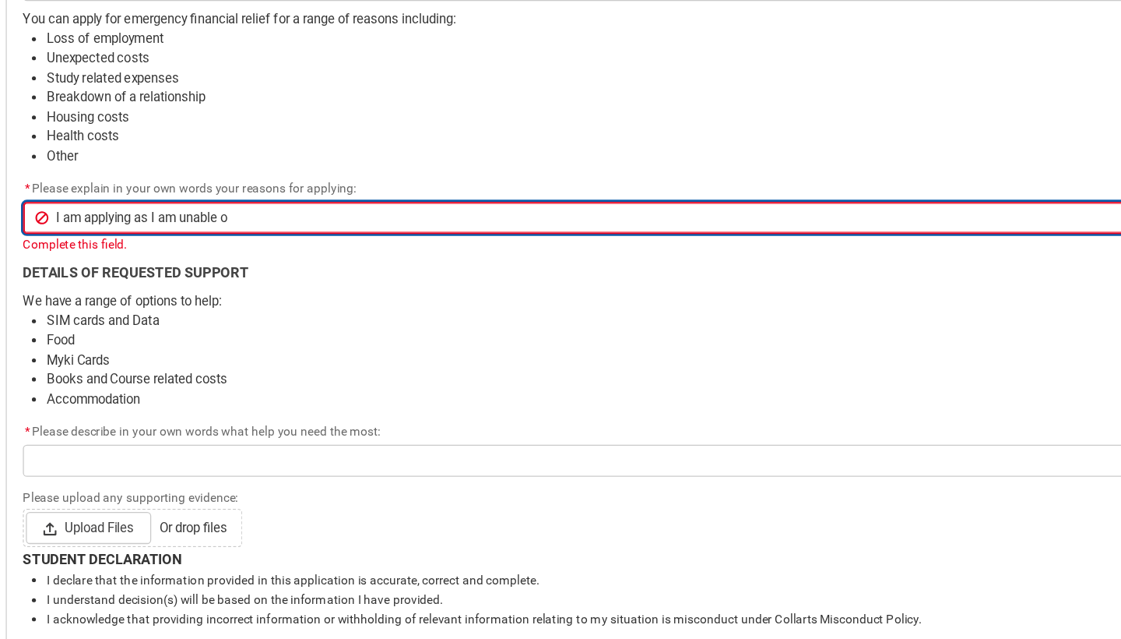
type lightning-primitive-input-simple "I am applying as I am unable"
type input "I am applying as I am unable"
type lightning-primitive-input-simple "I am applying as I am unable t"
type input "I am applying as I am unable t"
type lightning-primitive-input-simple "I am applying as I am unable to"
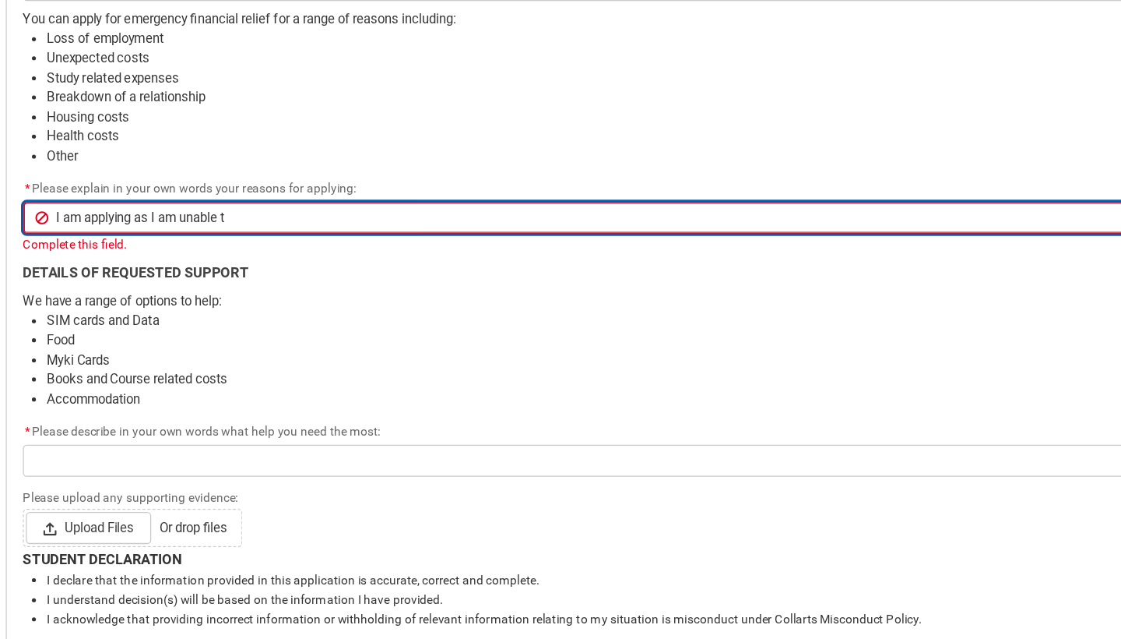
type input "I am applying as I am unable to"
type lightning-primitive-input-simple "I am applying as I am unable to"
type input "I am applying as I am unable to"
type lightning-primitive-input-simple "I am applying as I am unable to p"
type input "I am applying as I am unable to p"
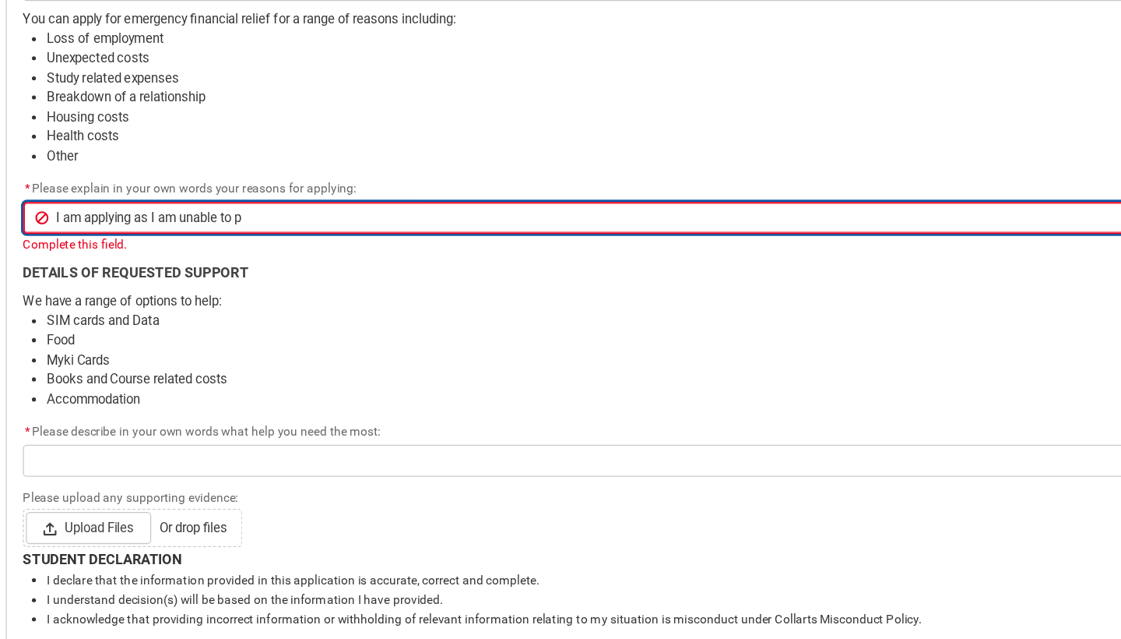
type lightning-primitive-input-simple "I am applying as I am unable to pa"
type input "I am applying as I am unable to pa"
type lightning-primitive-input-simple "I am applying as I am unable to pay"
type input "I am applying as I am unable to pay"
type lightning-primitive-input-simple "I am applying as I am unable to pay"
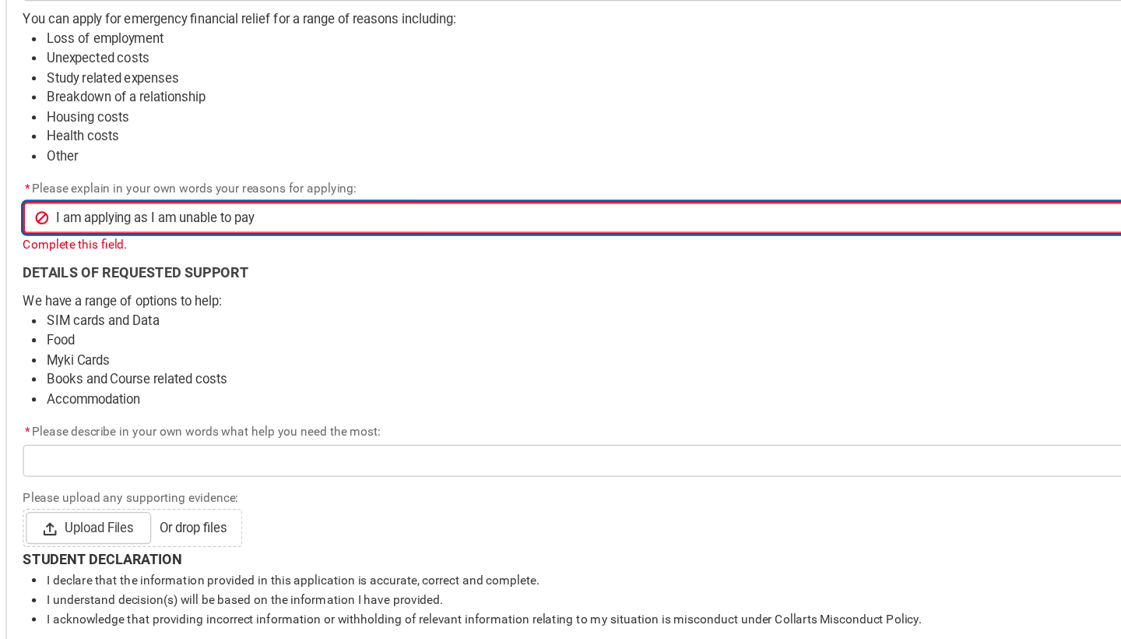
type input "I am applying as I am unable to pay"
type lightning-primitive-input-simple "I am applying as I am unable to pay $"
type input "I am applying as I am unable to pay $"
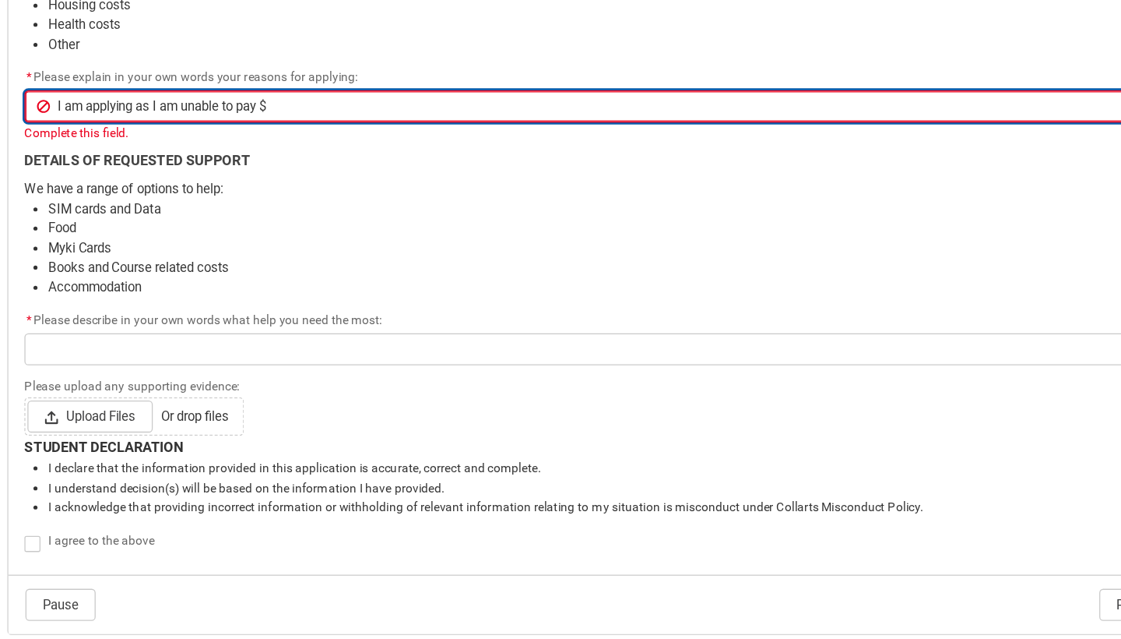
scroll to position [860, 0]
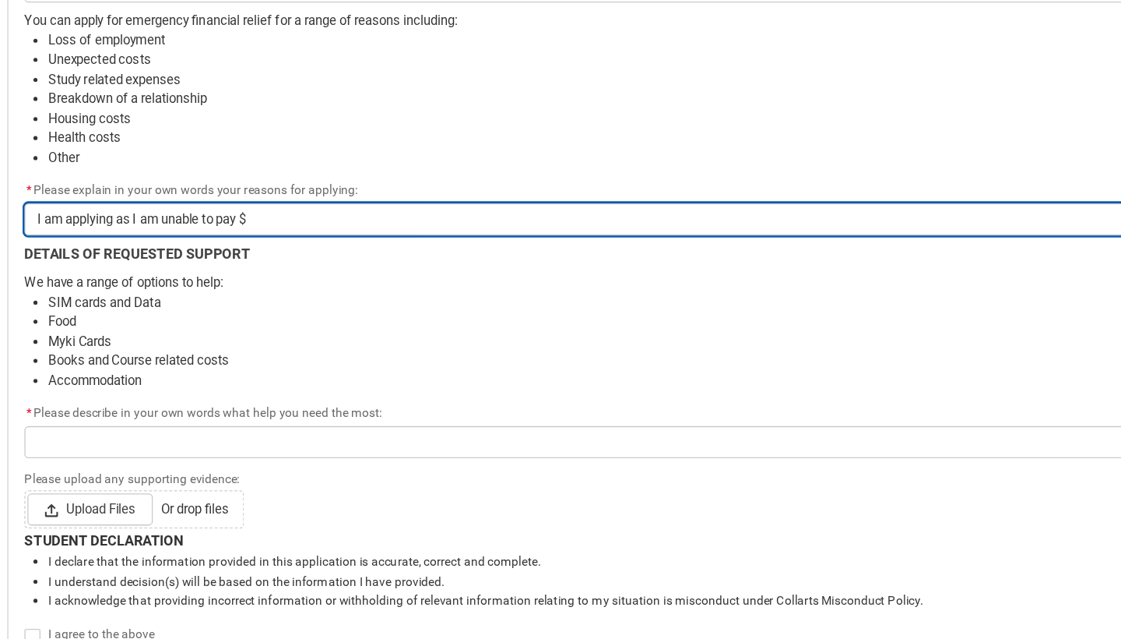
type lightning-primitive-input-simple "I am applying as I am unable to pay $5"
type input "I am applying as I am unable to pay $5"
type lightning-primitive-input-simple "I am applying as I am unable to pay $53"
type input "I am applying as I am unable to pay $53"
type lightning-primitive-input-simple "I am applying as I am unable to pay $538"
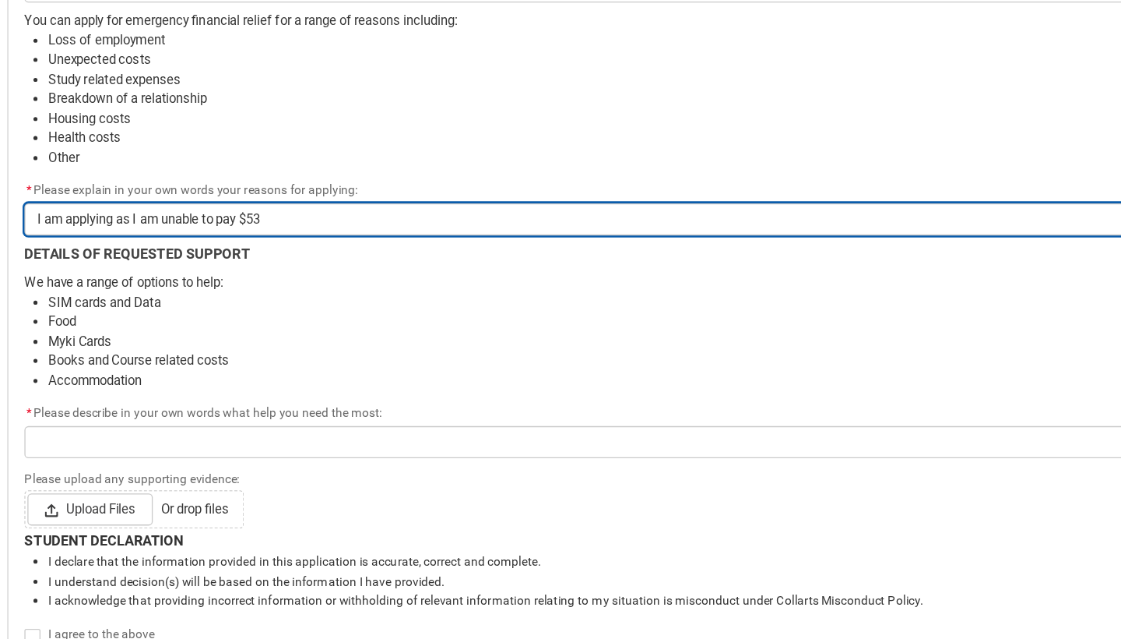
type input "I am applying as I am unable to pay $538"
type lightning-primitive-input-simple "I am applying as I am unable to pay $538"
type input "I am applying as I am unable to pay $538"
type lightning-primitive-input-simple "I am applying as I am unable to pay $538 f"
type input "I am applying as I am unable to pay $538 f"
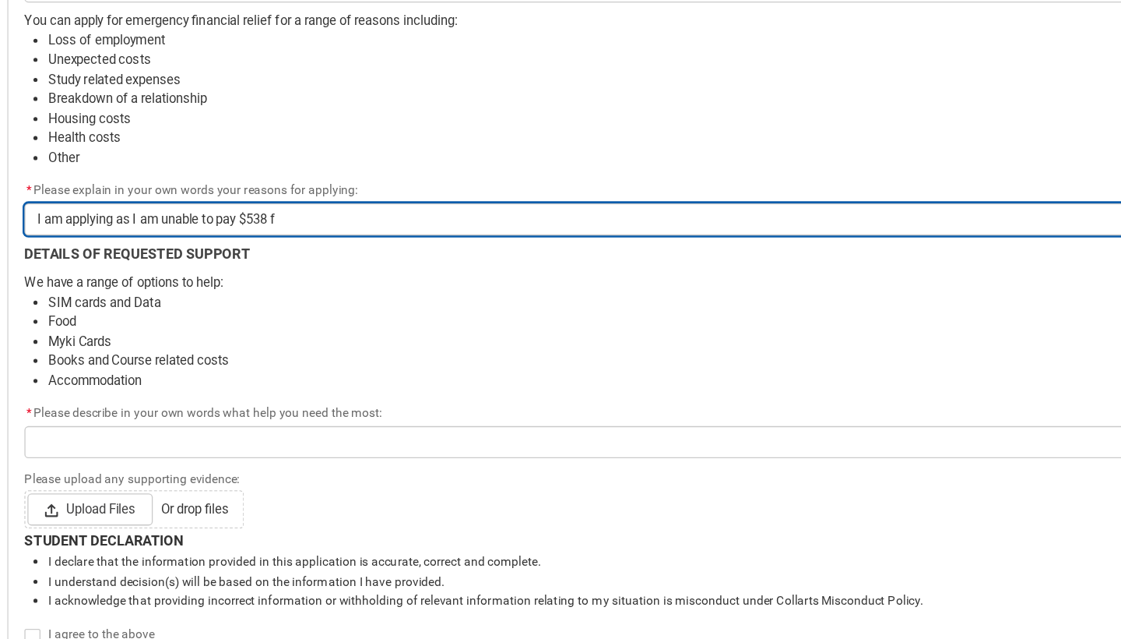
type lightning-primitive-input-simple "I am applying as I am unable to pay $538 fo"
type input "I am applying as I am unable to pay $538 fo"
type lightning-primitive-input-simple "I am applying as I am unable to pay $538 for"
type input "I am applying as I am unable to pay $538 for"
type lightning-primitive-input-simple "I am applying as I am unable to pay $538 for"
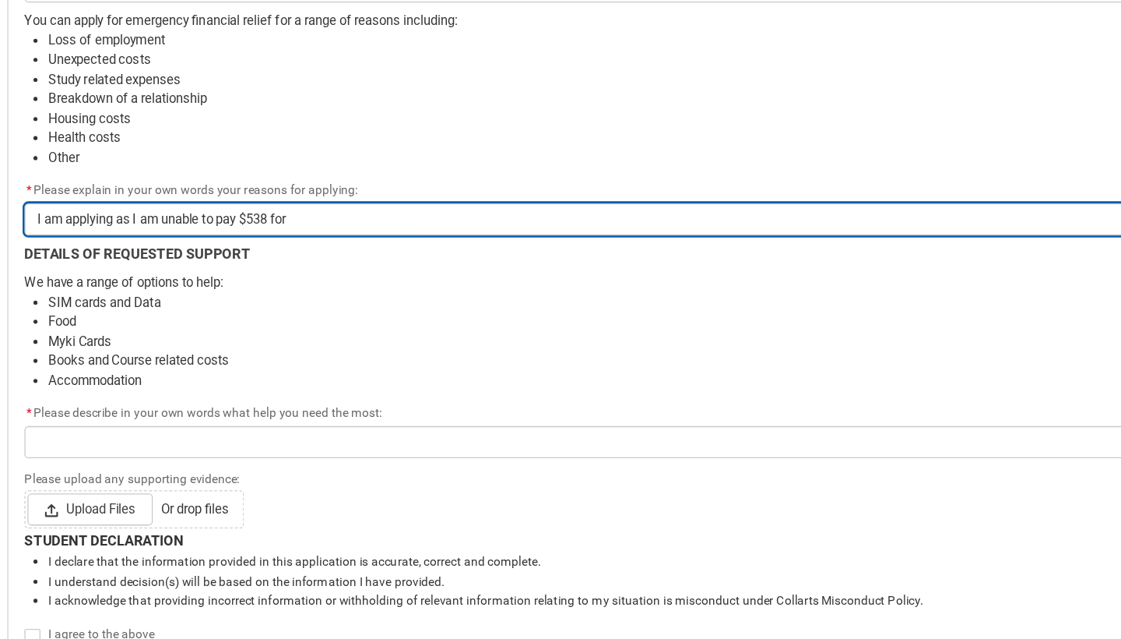
type input "I am applying as I am unable to pay $538 for"
type lightning-primitive-input-simple "I am applying as I am unable to pay $538 for m"
type input "I am applying as I am unable to pay $538 for m"
type lightning-primitive-input-simple "I am applying as I am unable to pay $538 for my"
type input "I am applying as I am unable to pay $538 for my"
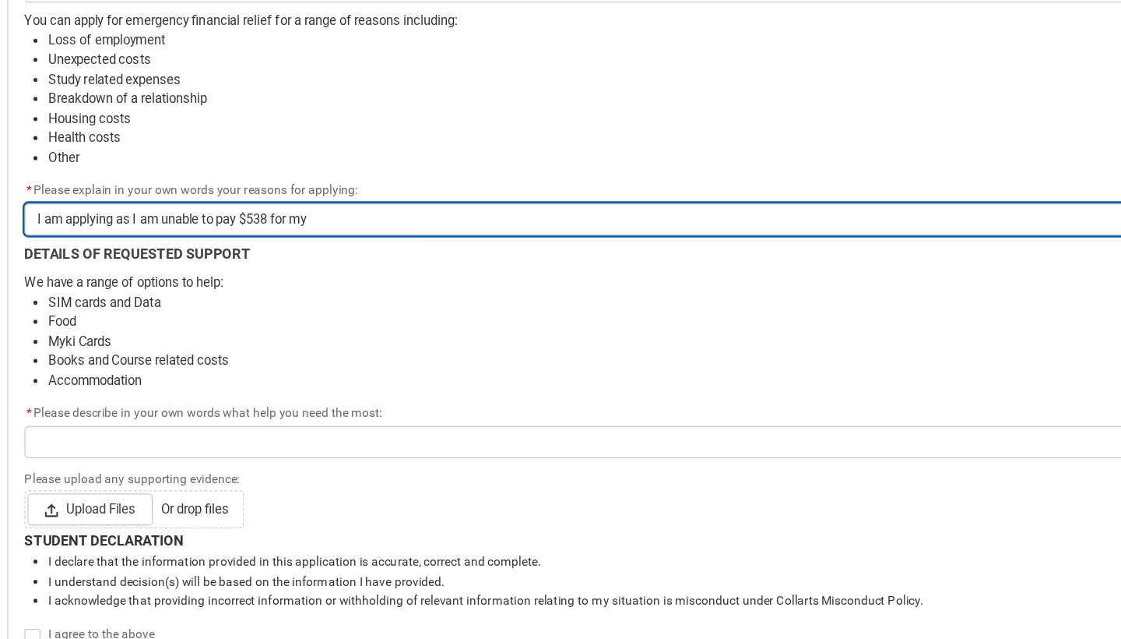
type lightning-primitive-input-simple "I am applying as I am unable to pay $538 for my"
type input "I am applying as I am unable to pay $538 for my"
type lightning-primitive-input-simple "I am applying as I am unable to pay $538 for my c"
type input "I am applying as I am unable to pay $538 for my c"
type lightning-primitive-input-simple "I am applying as I am unable to pay $538 for my ca"
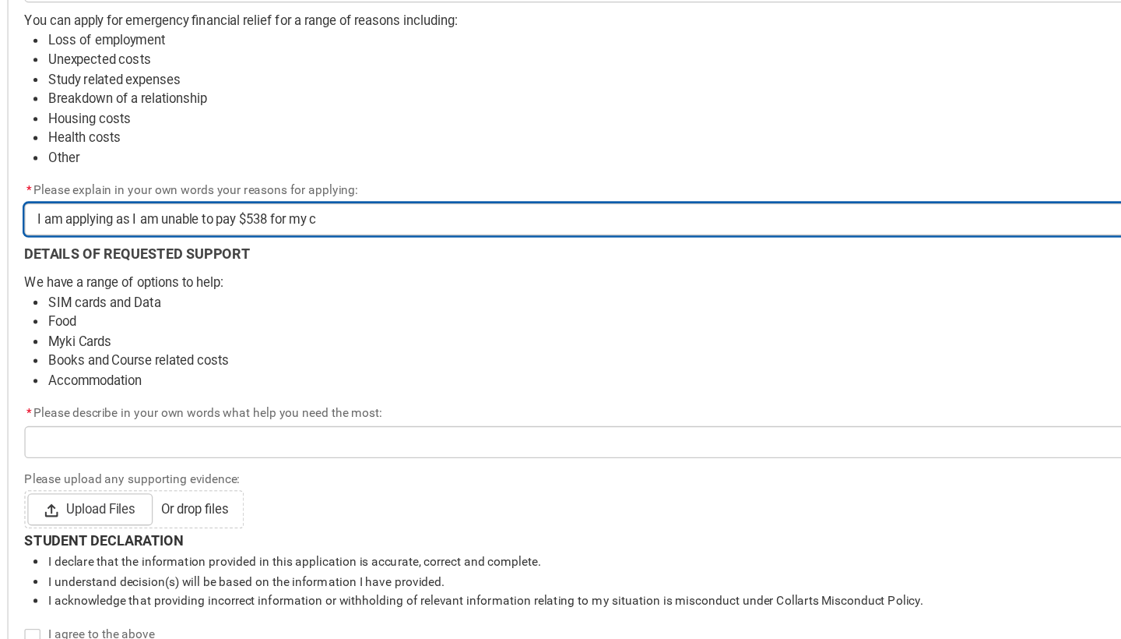
type input "I am applying as I am unable to pay $538 for my ca"
type lightning-primitive-input-simple "I am applying as I am unable to pay $538 for my car"
type input "I am applying as I am unable to pay $538 for my car"
type lightning-primitive-input-simple "I am applying as I am unable to pay $538 for my car"
type input "I am applying as I am unable to pay $538 for my car"
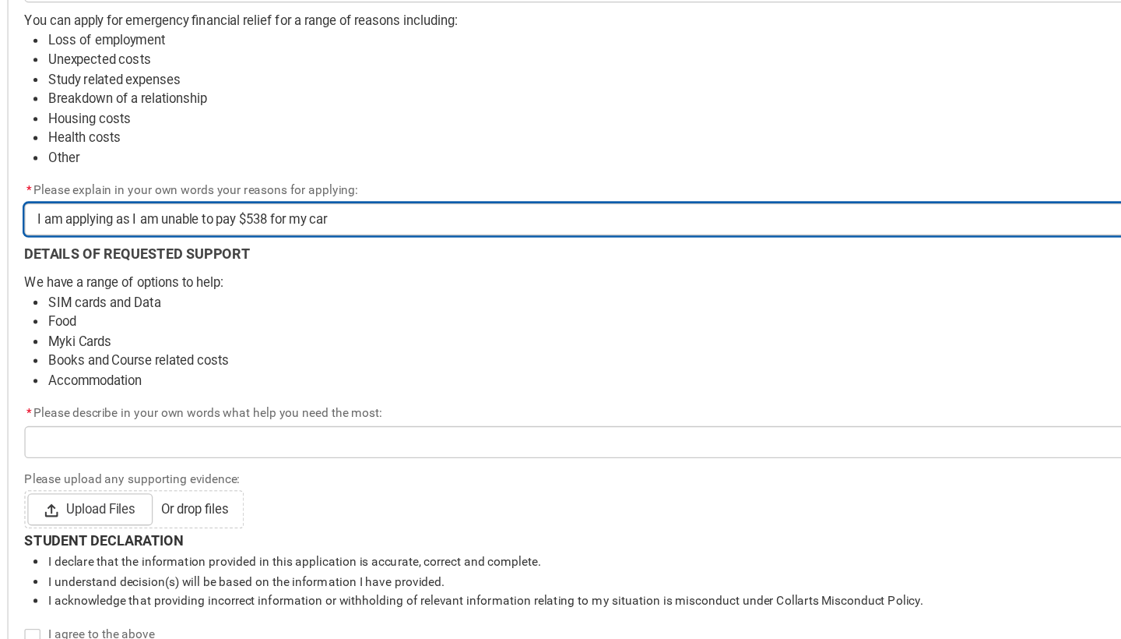
type lightning-primitive-input-simple "I am applying as I am unable to pay $538 for my car i"
type input "I am applying as I am unable to pay $538 for my car i"
type lightning-primitive-input-simple "I am applying as I am unable to pay $538 for my car in"
type input "I am applying as I am unable to pay $538 for my car in"
type lightning-primitive-input-simple "I am applying as I am unable to pay $538 for my car ins"
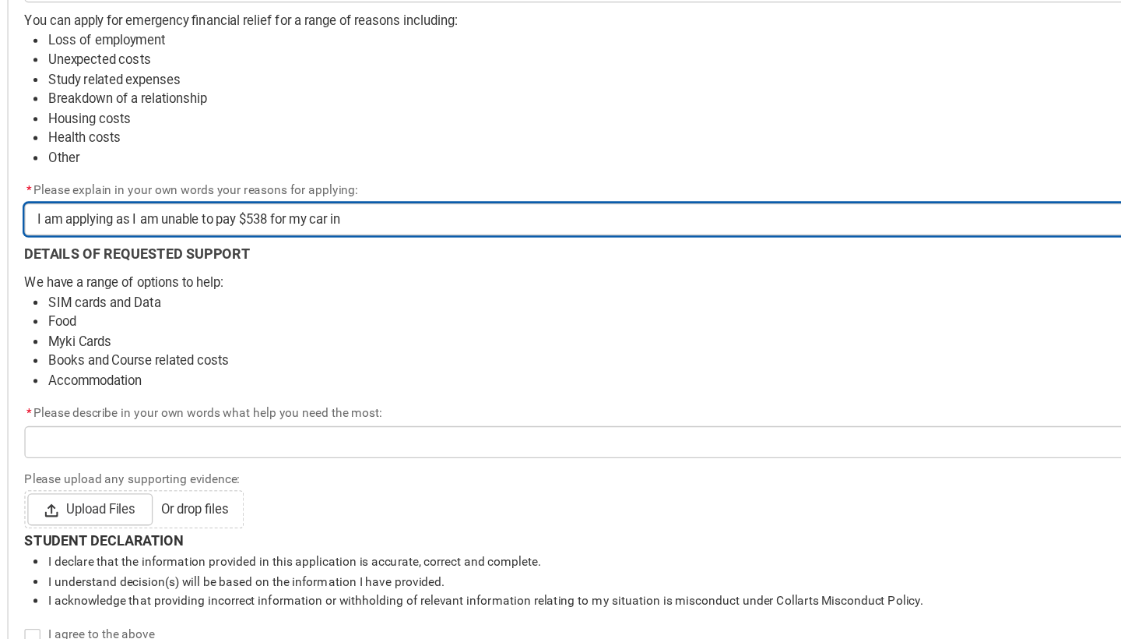
type input "I am applying as I am unable to pay $538 for my car ins"
type lightning-primitive-input-simple "I am applying as I am unable to pay $538 for my car insu"
type input "I am applying as I am unable to pay $538 for my car insu"
type lightning-primitive-input-simple "I am applying as I am unable to pay $538 for my car insur"
type input "I am applying as I am unable to pay $538 for my car insur"
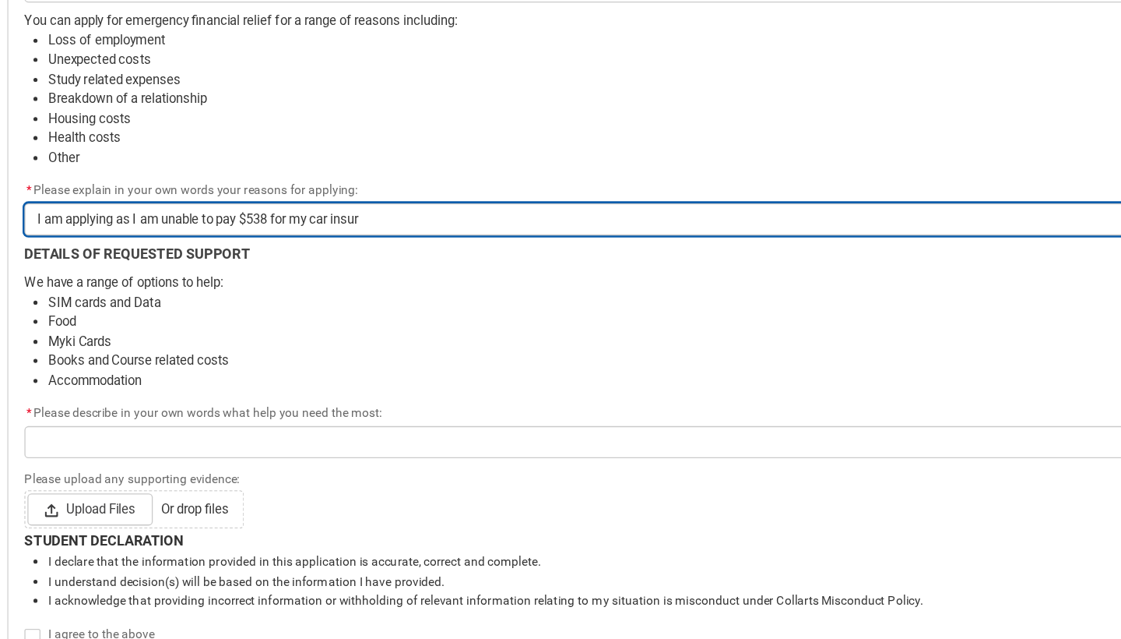
type lightning-primitive-input-simple "I am applying as I am unable to pay $538 for my car insura"
type input "I am applying as I am unable to pay $538 for my car insura"
type lightning-primitive-input-simple "I am applying as I am unable to pay $538 for my car insuran"
type input "I am applying as I am unable to pay $538 for my car insuran"
type lightning-primitive-input-simple "I am applying as I am unable to pay $538 for my car insuranc"
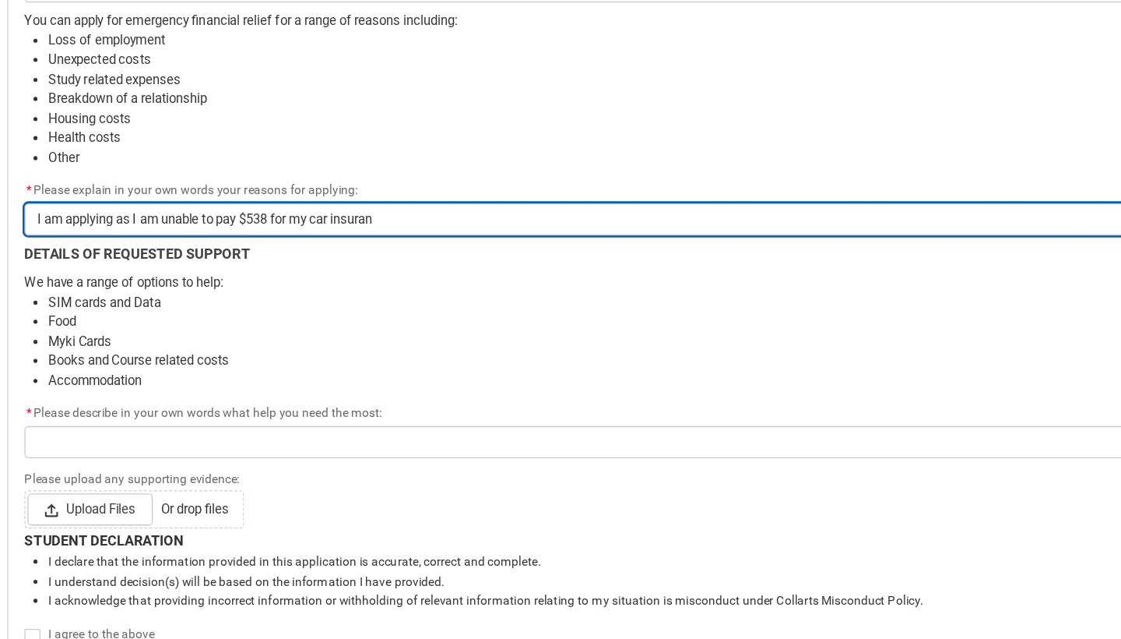
type input "I am applying as I am unable to pay $538 for my car insuranc"
type lightning-primitive-input-simple "I am applying as I am unable to pay $538 for my car insurance"
type input "I am applying as I am unable to pay $538 for my car insurance"
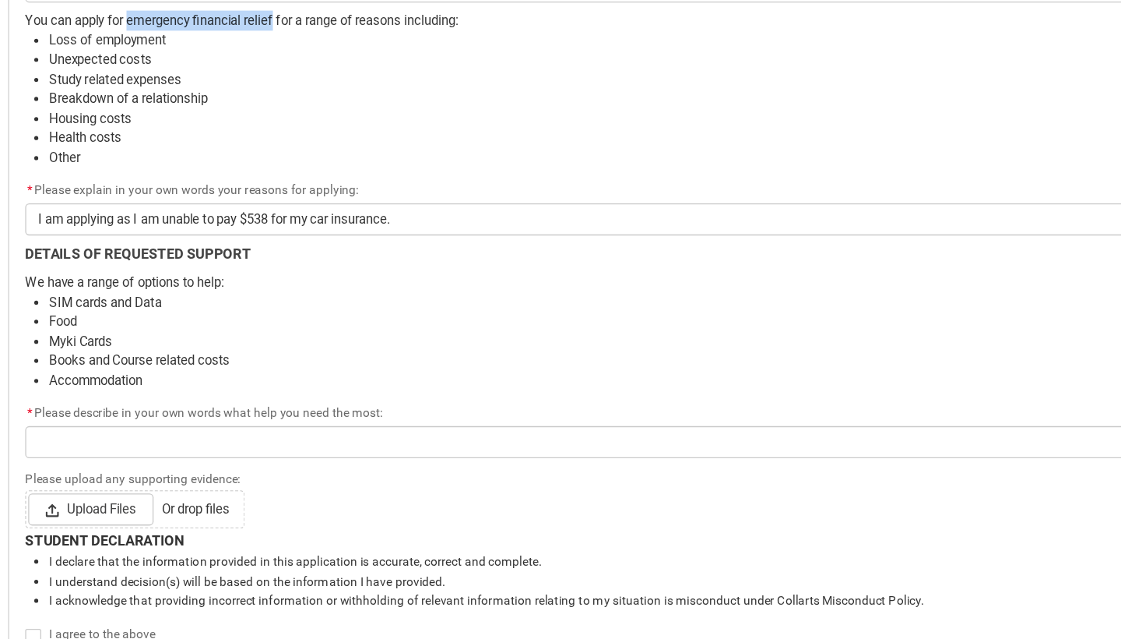
drag, startPoint x: 100, startPoint y: 13, endPoint x: 216, endPoint y: 11, distance: 115.3
click at [216, 62] on p "You can apply for emergency financial relief for a range of reasons including:" at bounding box center [561, 70] width 952 height 16
copy p "emergency financial relief"
click at [390, 192] on div "* Please explain in your own words your reasons for applying:" at bounding box center [561, 201] width 952 height 19
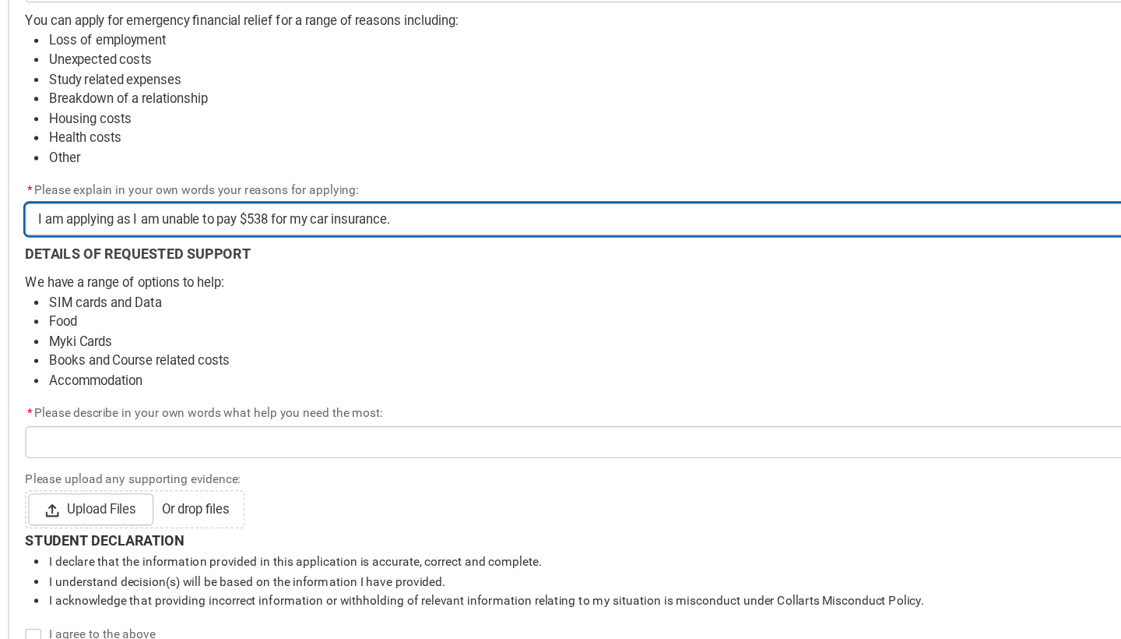
click at [381, 211] on input "I am applying as I am unable to pay $538 for my car insurance." at bounding box center [561, 223] width 952 height 25
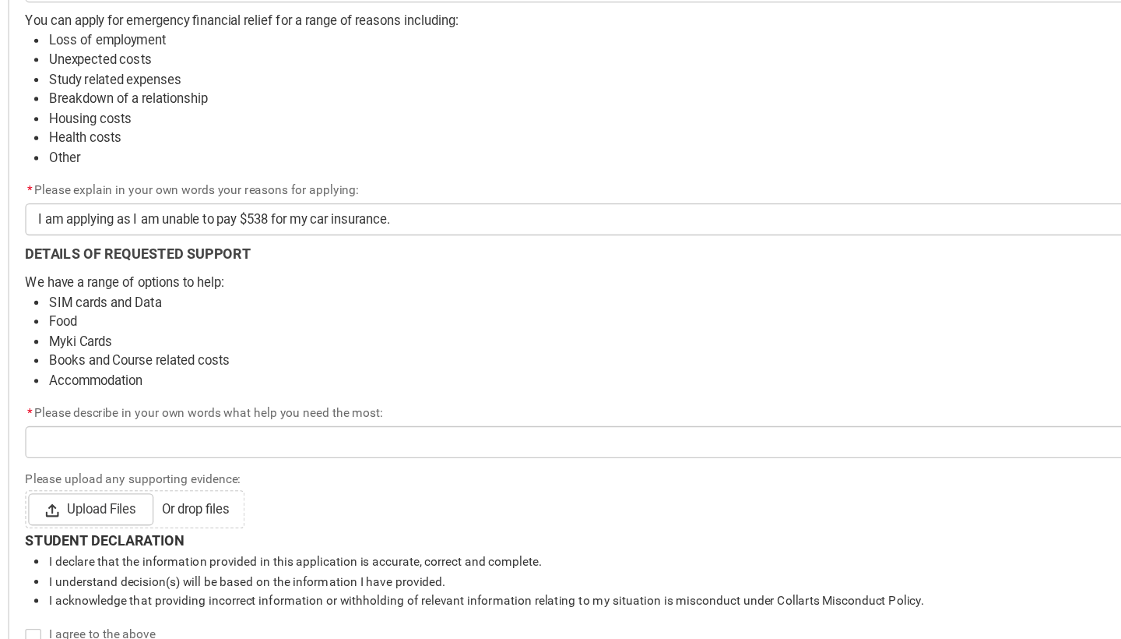
click at [376, 242] on p "DETAILS OF REQUESTED SUPPORT" at bounding box center [561, 250] width 952 height 16
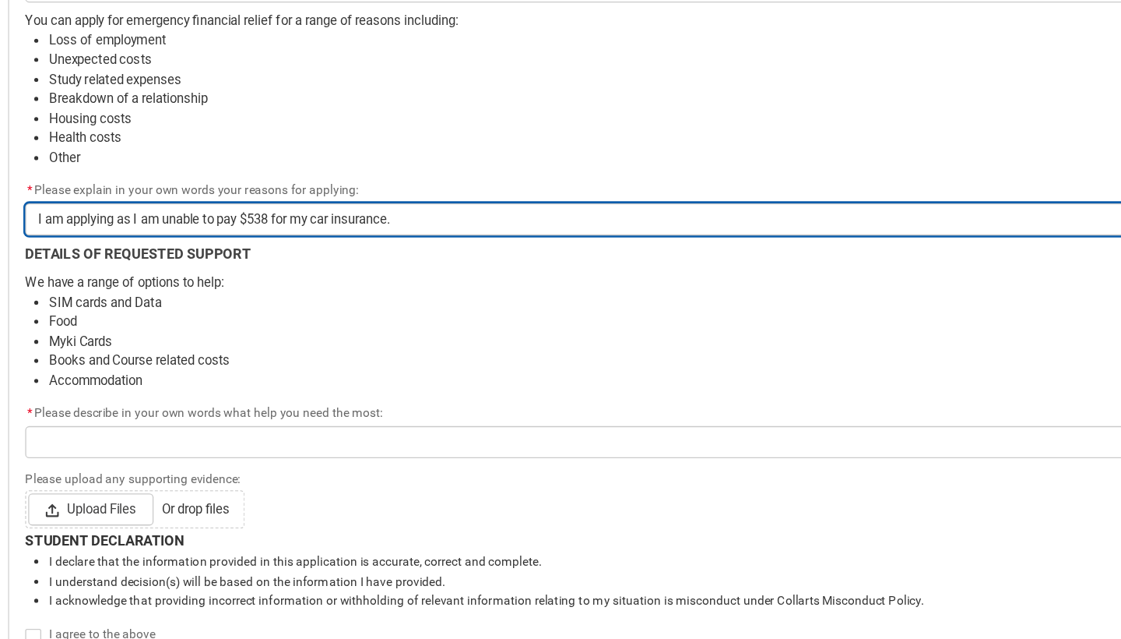
click at [349, 211] on input "I am applying as I am unable to pay $538 for my car insurance." at bounding box center [561, 223] width 952 height 25
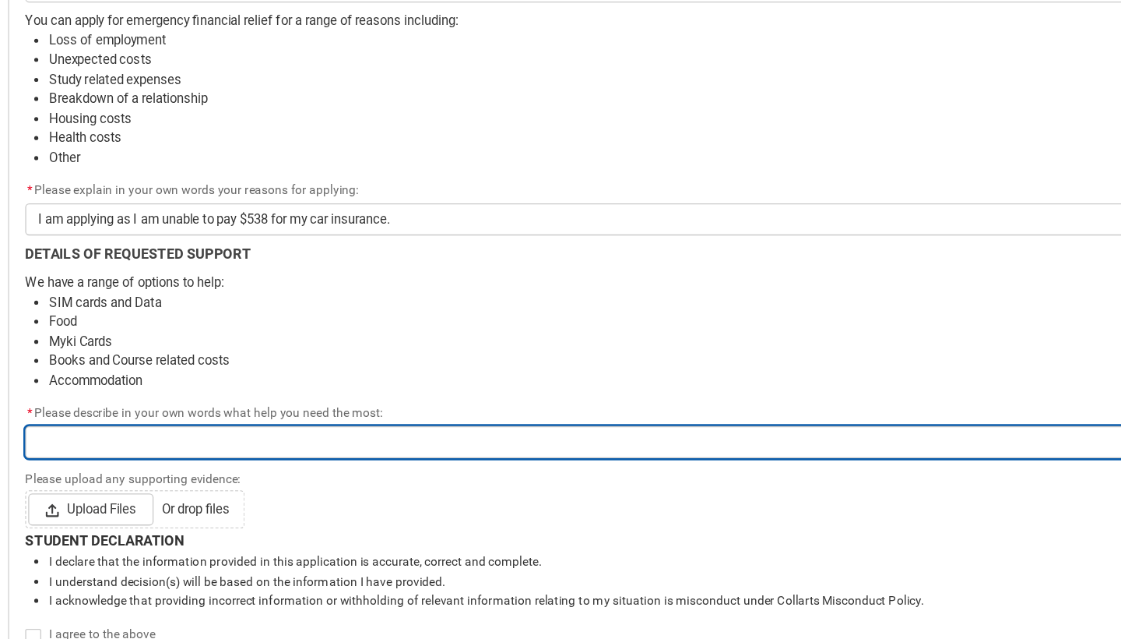
click at [199, 384] on input "Redu_Student_Request flow" at bounding box center [561, 396] width 952 height 25
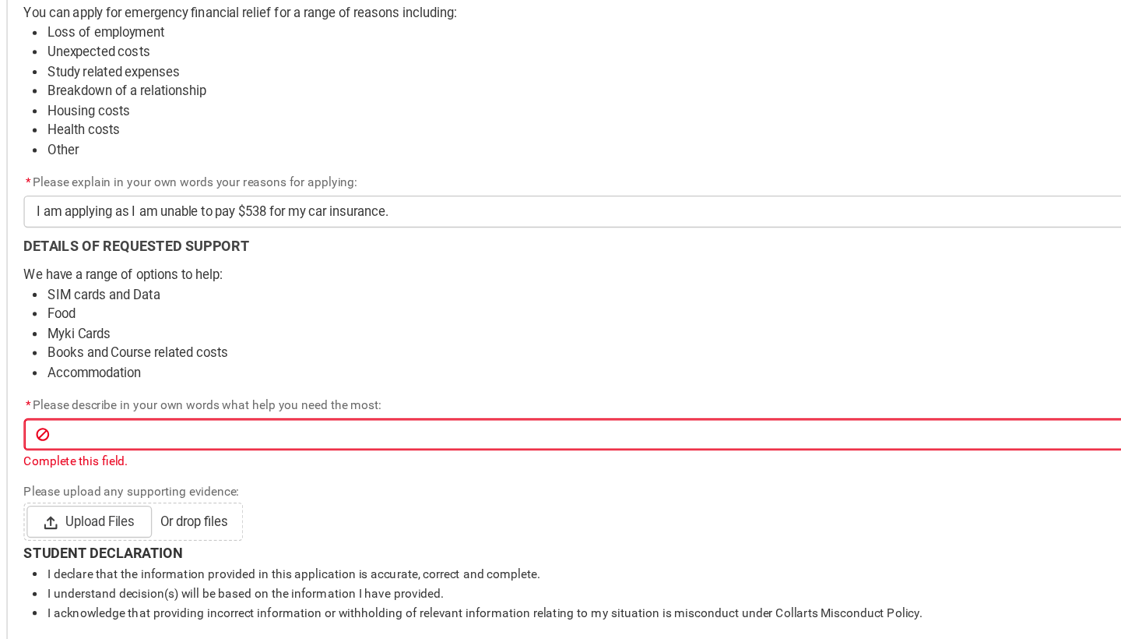
click at [213, 341] on li "Accommodation" at bounding box center [570, 349] width 933 height 16
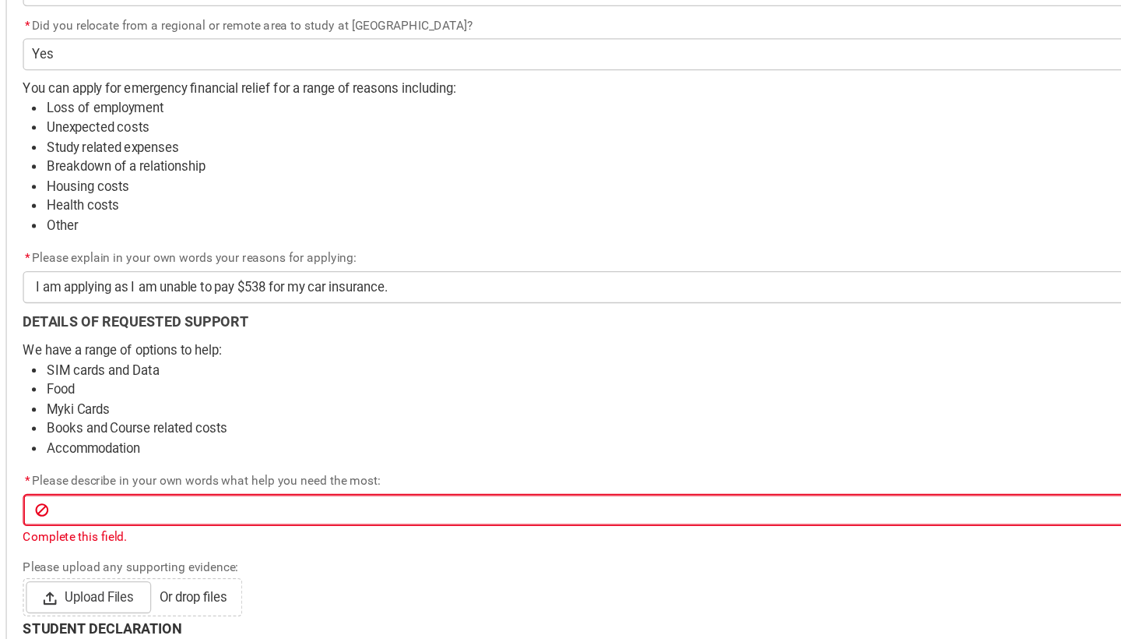
scroll to position [859, 0]
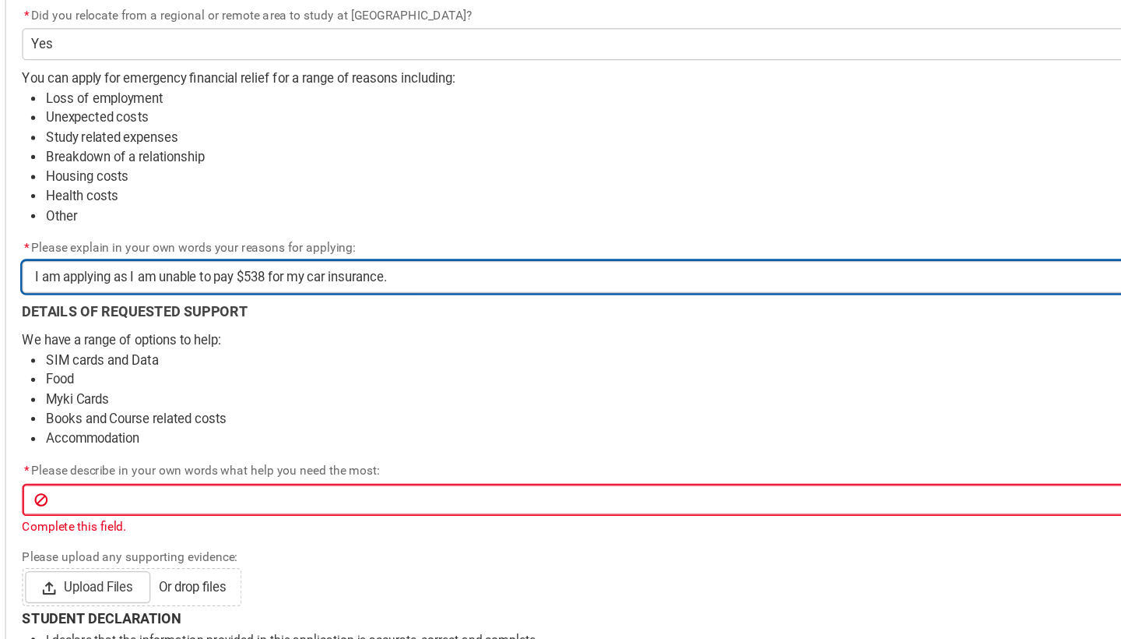
click at [333, 212] on input "I am applying as I am unable to pay $538 for my car insurance." at bounding box center [561, 224] width 952 height 25
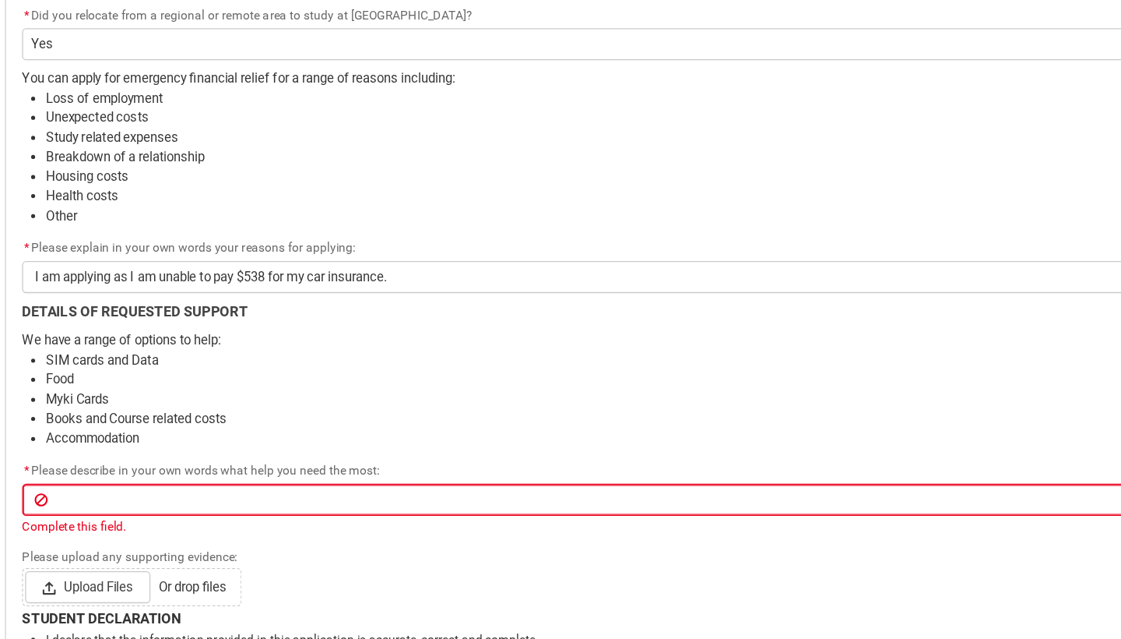
click at [337, 281] on li "SIM cards and Data" at bounding box center [570, 289] width 933 height 16
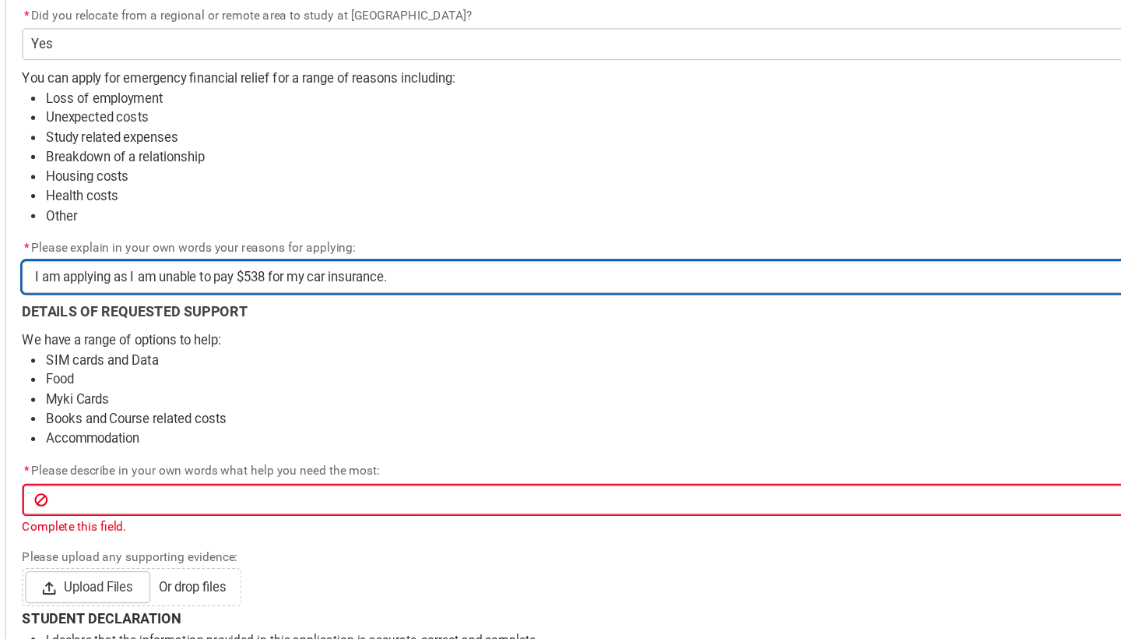
click at [337, 216] on input "I am applying as I am unable to pay $538 for my car insurance." at bounding box center [561, 224] width 952 height 25
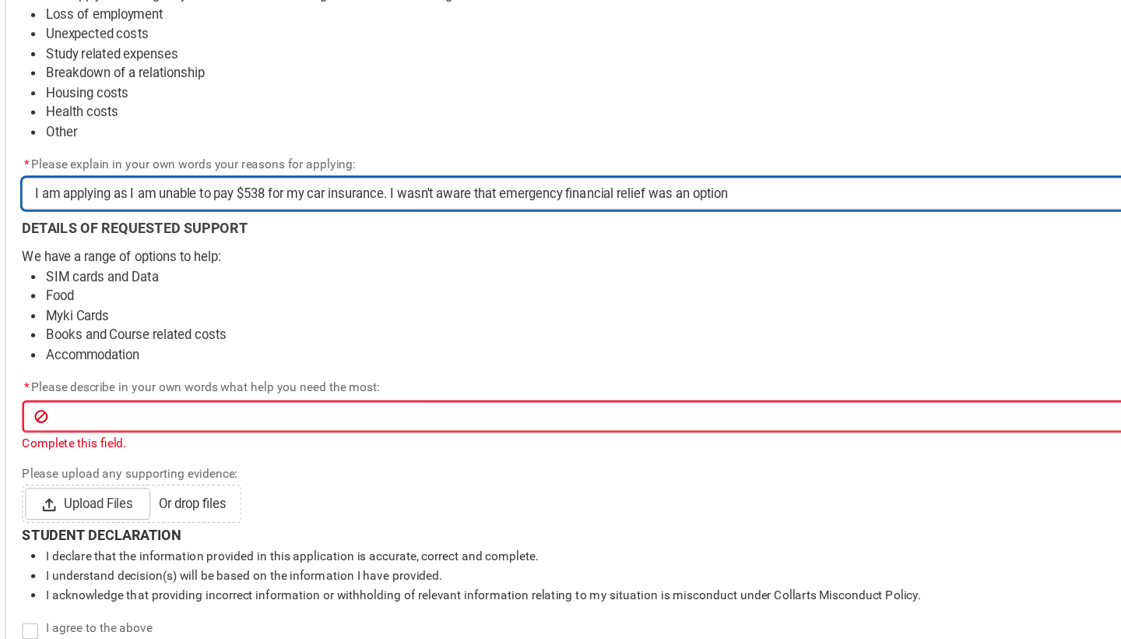
scroll to position [933, 0]
click at [557, 153] on input "I am applying as I am unable to pay $538 for my car insurance. I wasn't aware t…" at bounding box center [561, 150] width 952 height 25
click at [624, 149] on input "I am applying as I am unable to pay $538 for my car insurance. I wasn't aware t…" at bounding box center [561, 150] width 952 height 25
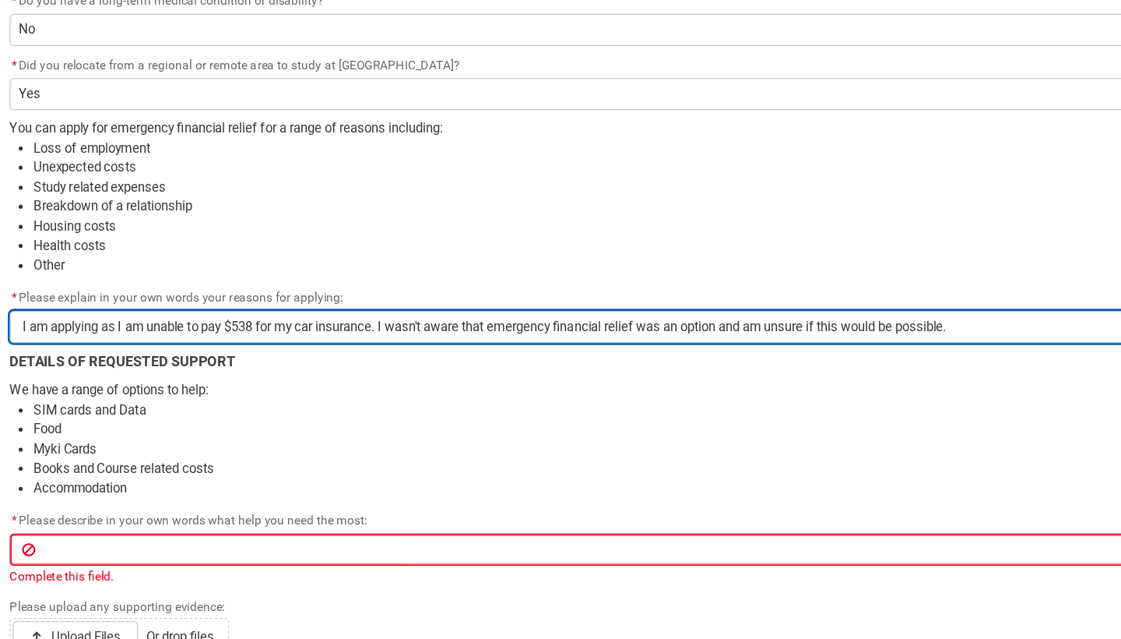
scroll to position [802, 0]
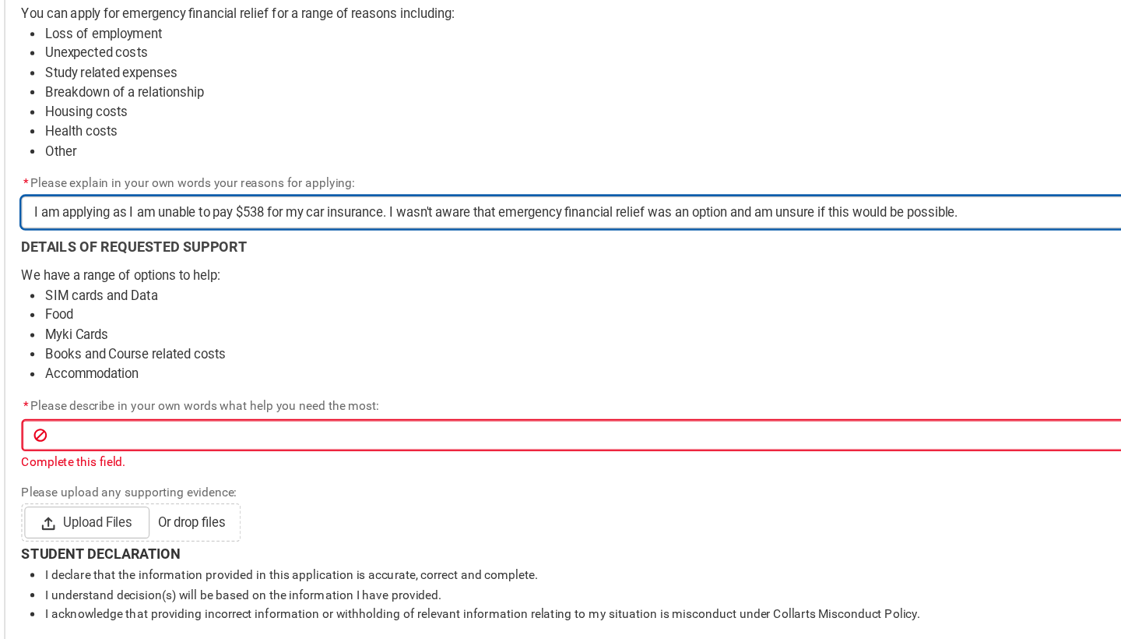
click at [145, 269] on input "I am applying as I am unable to pay $538 for my car insurance. I wasn't aware t…" at bounding box center [561, 281] width 952 height 25
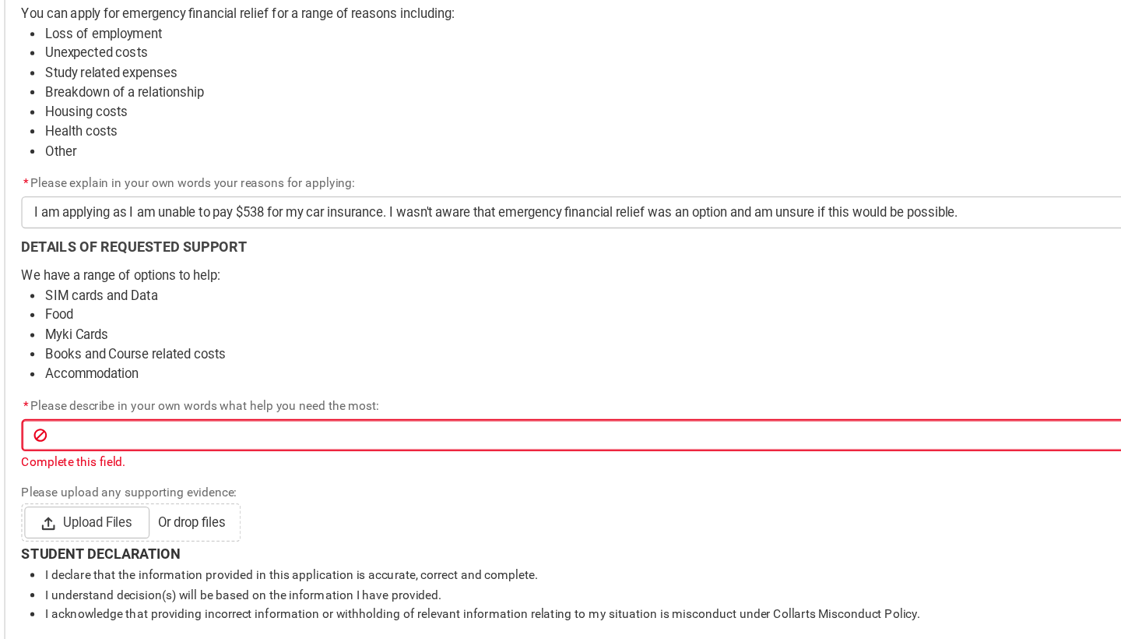
click at [171, 338] on li "SIM cards and Data" at bounding box center [570, 346] width 933 height 16
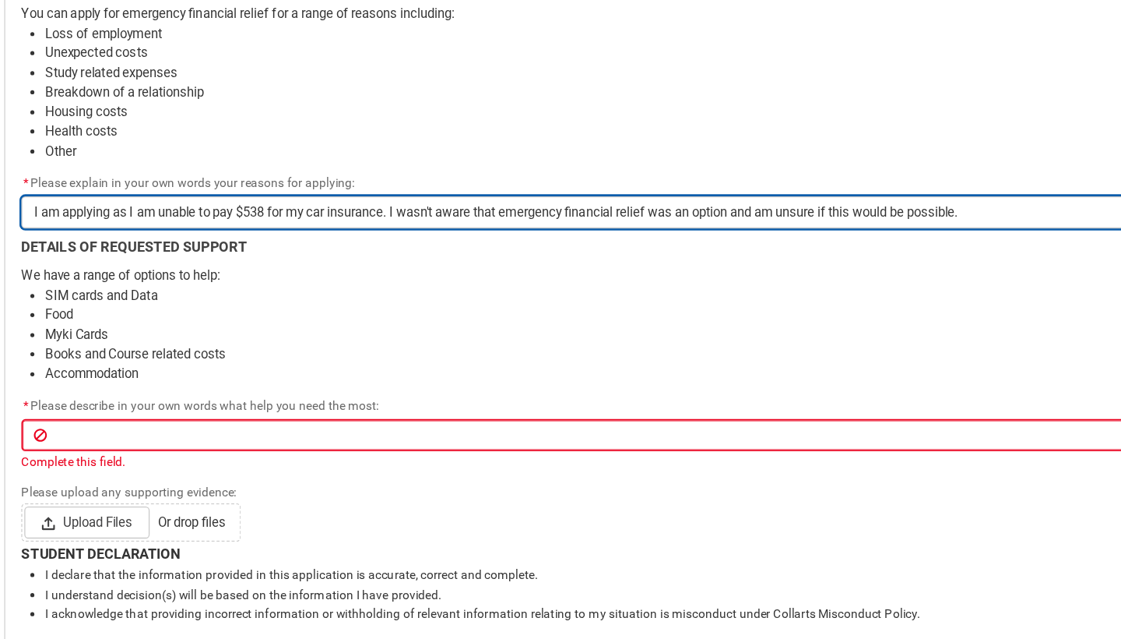
click at [173, 269] on input "I am applying as I am unable to pay $538 for my car insurance. I wasn't aware t…" at bounding box center [561, 281] width 952 height 25
click at [121, 269] on input "I am applying as I am unable to pay $538 for my car insurance. I wasn't aware t…" at bounding box center [561, 281] width 952 height 25
click at [471, 269] on input "I am applying as I am simply unable to pay $538 for my car insurance. I wasn't …" at bounding box center [561, 281] width 952 height 25
click at [816, 269] on input "I am applying as I am simply unable to pay $538 for my car insurance. I wasn't …" at bounding box center [561, 281] width 952 height 25
drag, startPoint x: 808, startPoint y: 159, endPoint x: 669, endPoint y: 154, distance: 139.5
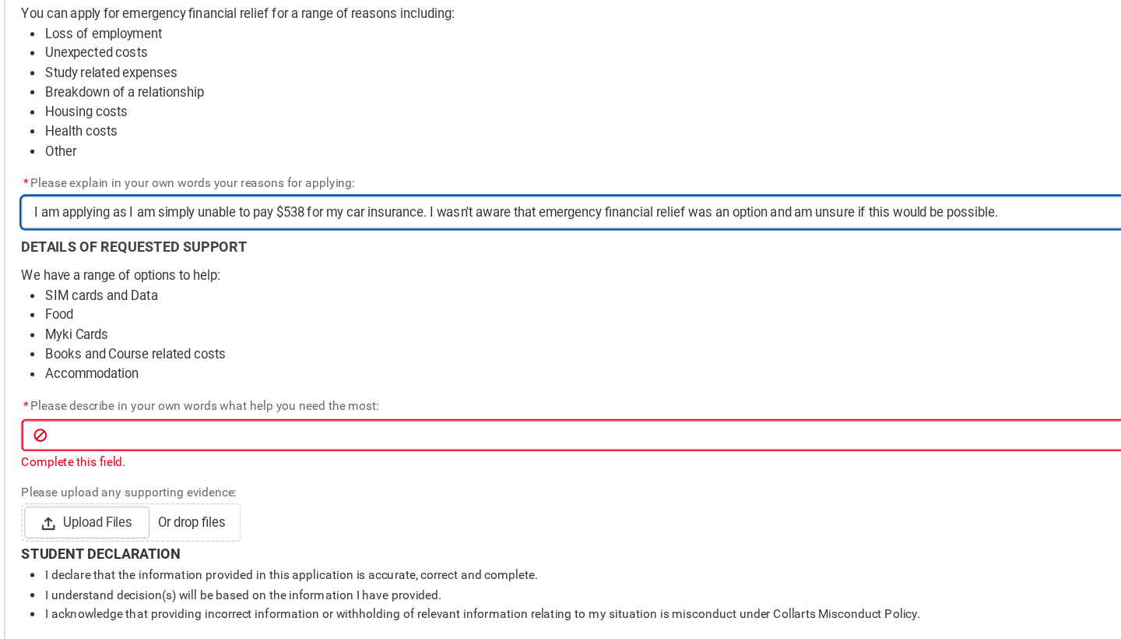
click at [660, 269] on input "I am applying as I am simply unable to pay $538 for my car insurance. I wasn't …" at bounding box center [561, 281] width 952 height 25
click at [811, 269] on input "I am applying as I am simply unable to pay $538 for my car insurance. I wasn't …" at bounding box center [561, 281] width 952 height 25
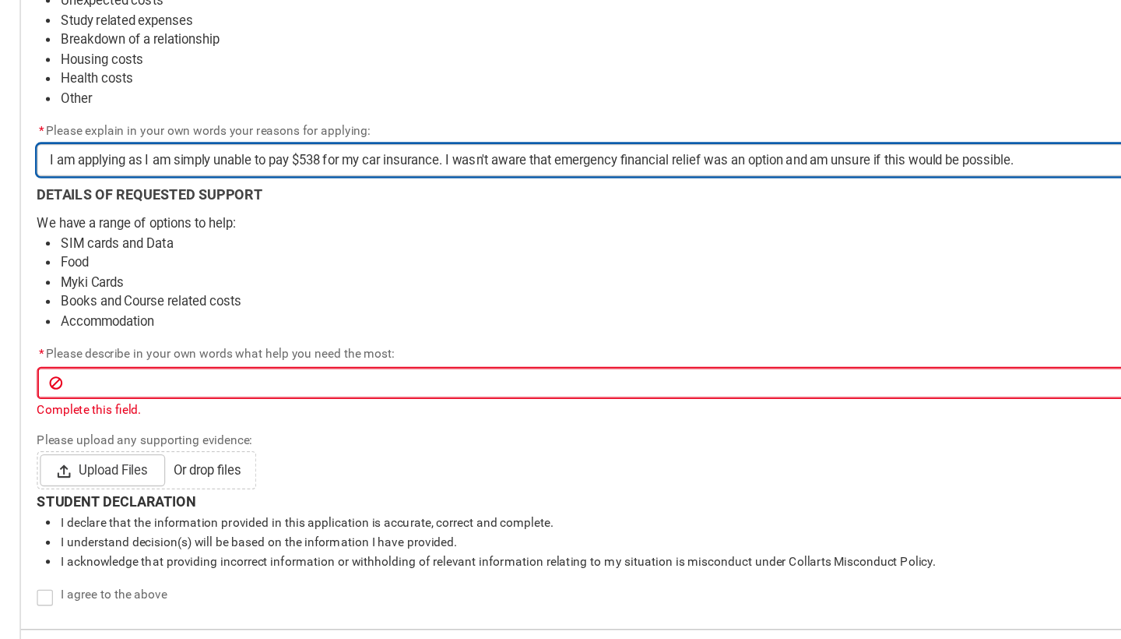
scroll to position [820, 0]
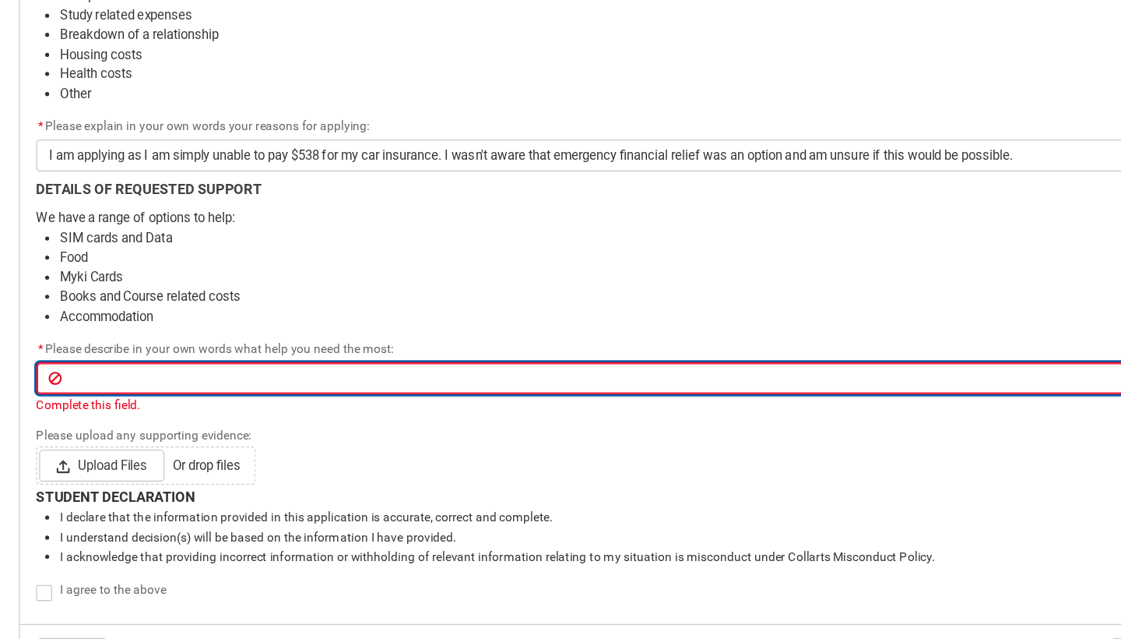
click at [274, 424] on input "Redu_Student_Request flow" at bounding box center [561, 436] width 952 height 25
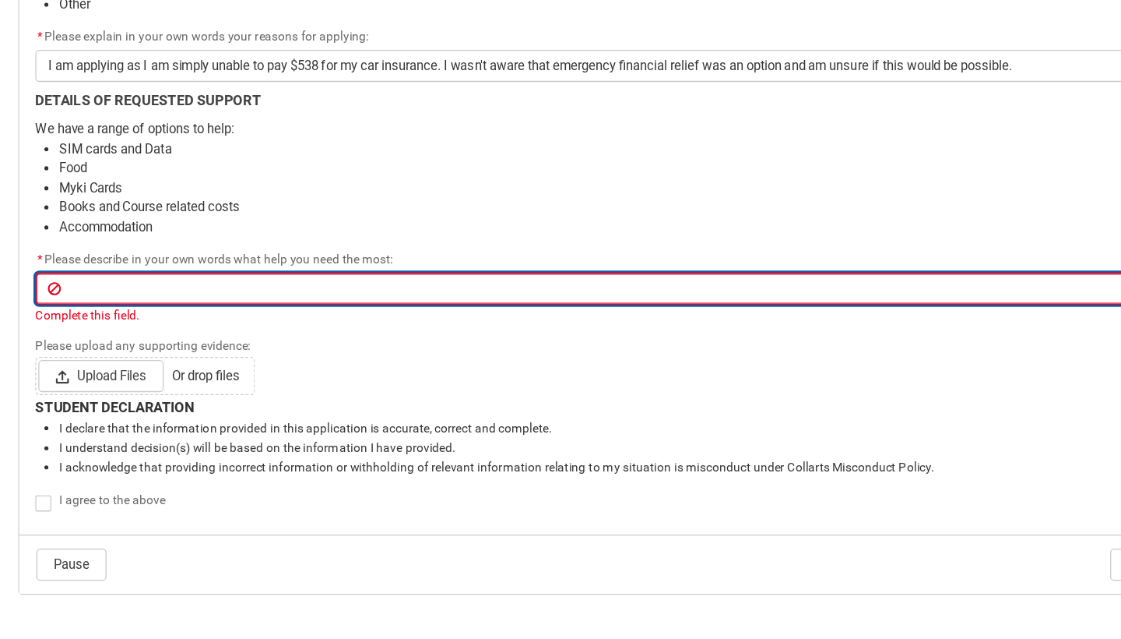
scroll to position [897, 0]
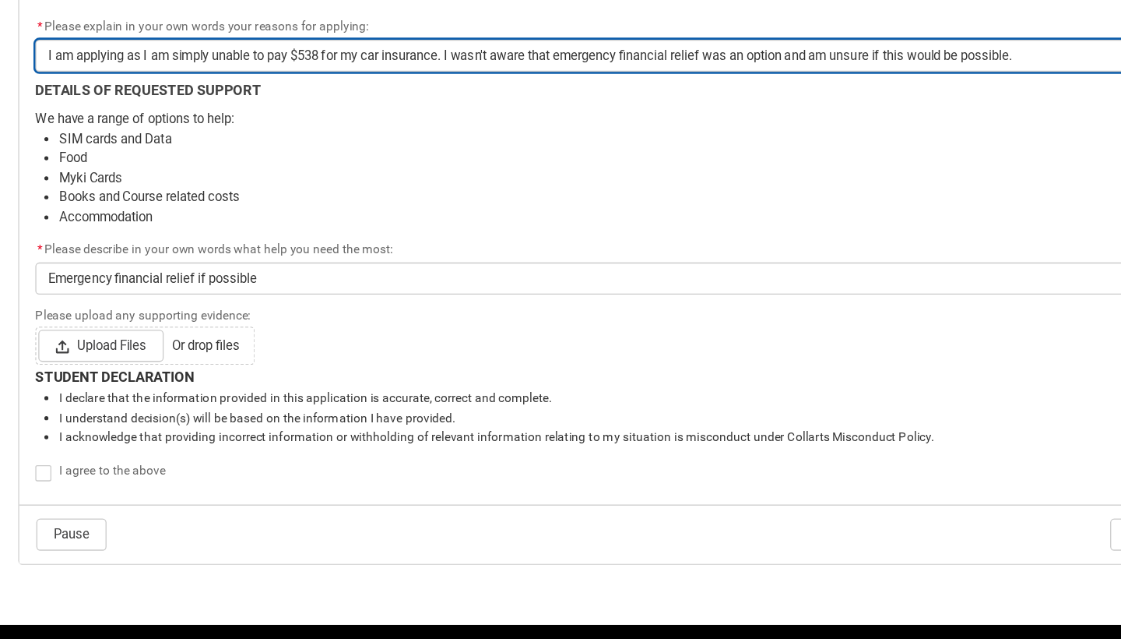
click at [252, 174] on input "I am applying as I am simply unable to pay $538 for my car insurance. I wasn't …" at bounding box center [561, 186] width 952 height 25
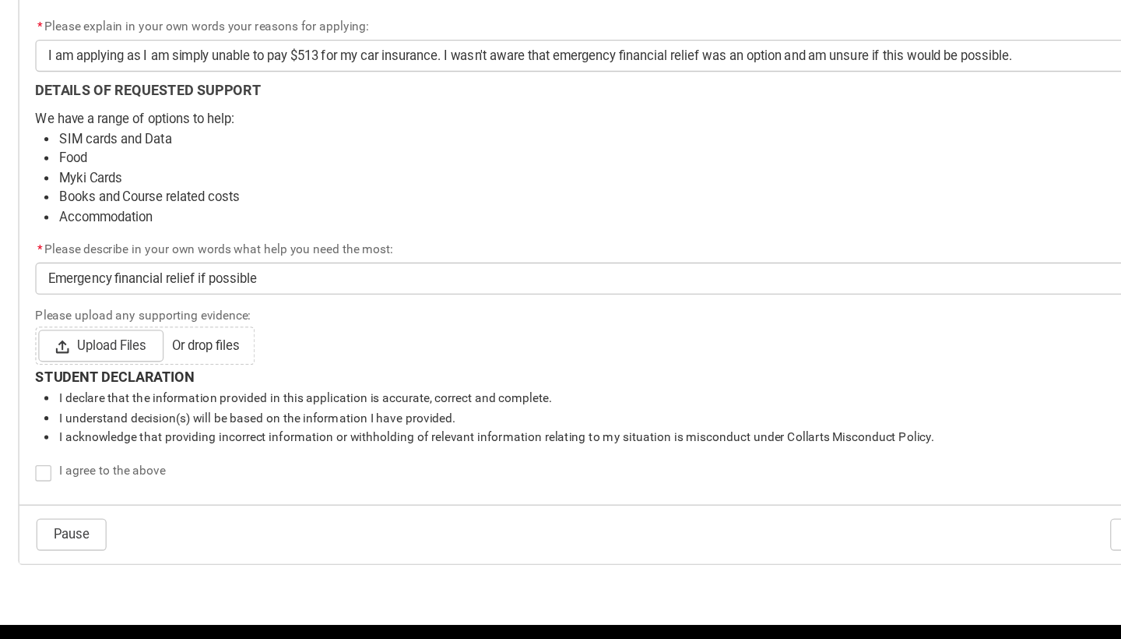
click at [437, 243] on li "SIM cards and Data" at bounding box center [570, 251] width 933 height 16
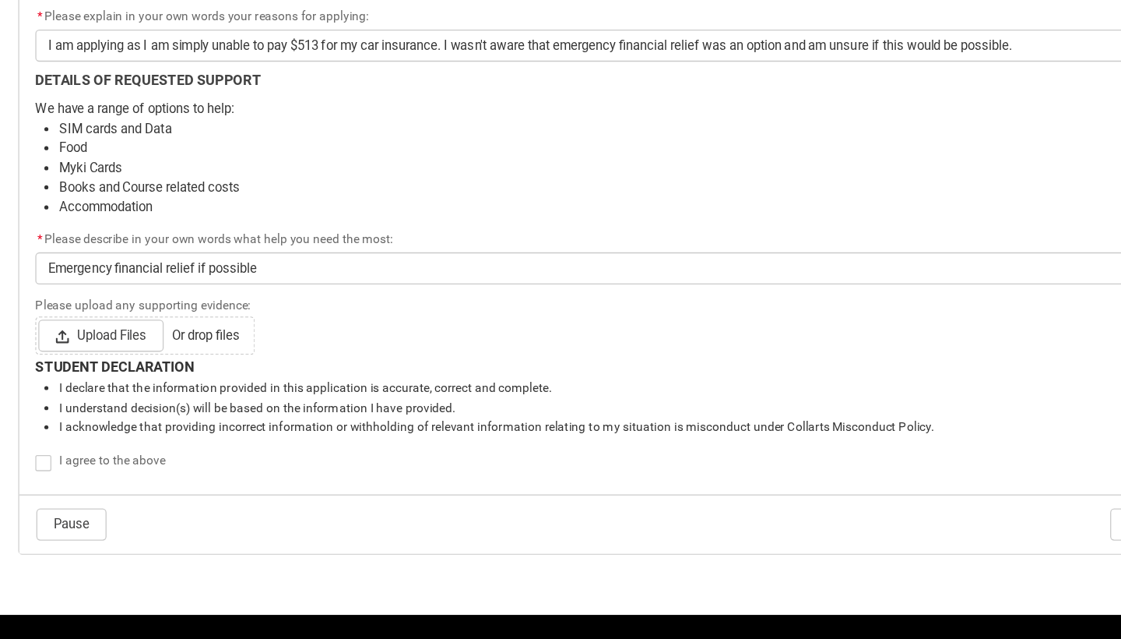
scroll to position [908, 0]
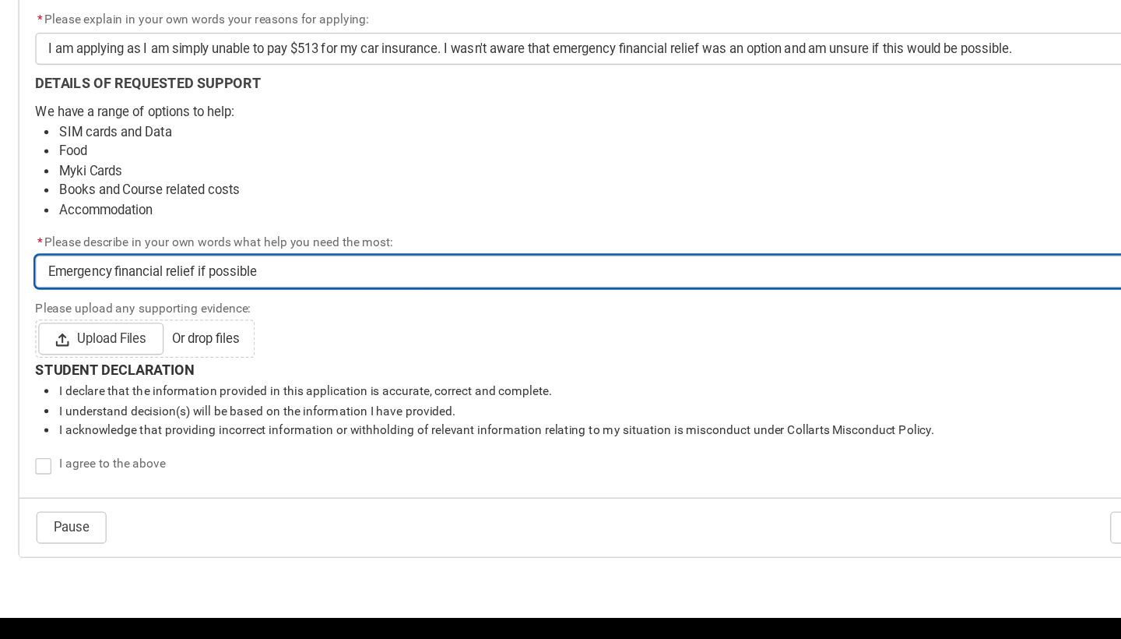
click at [219, 336] on input "Emergency financial relief if possible" at bounding box center [561, 348] width 952 height 25
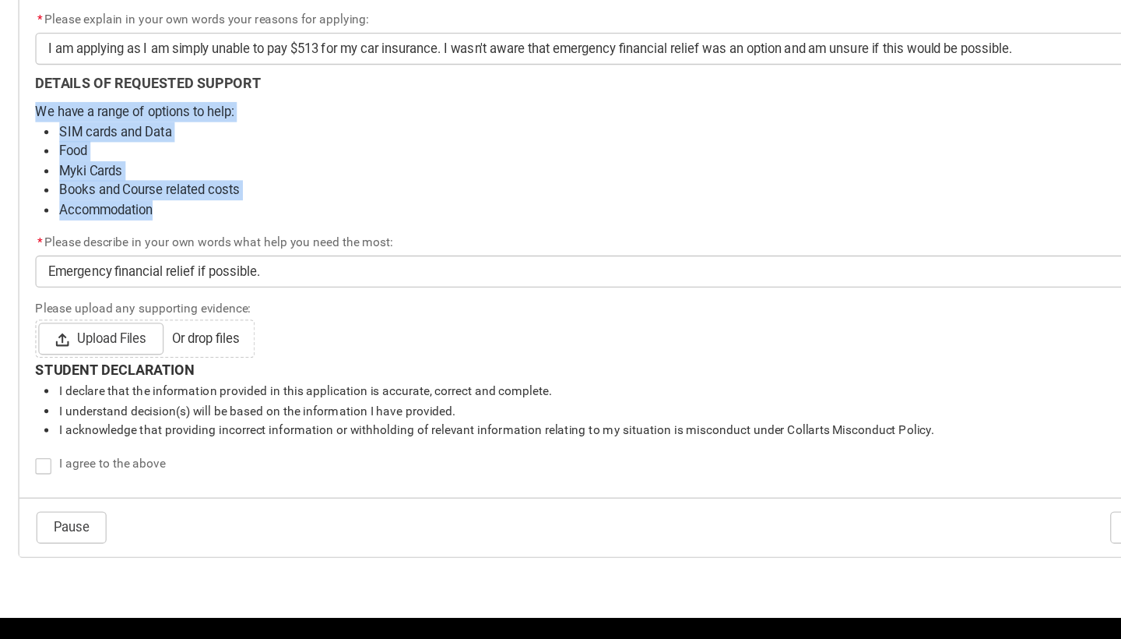
drag, startPoint x: 135, startPoint y: 153, endPoint x: 93, endPoint y: 70, distance: 92.6
click at [142, 293] on li "Accommodation" at bounding box center [570, 301] width 933 height 16
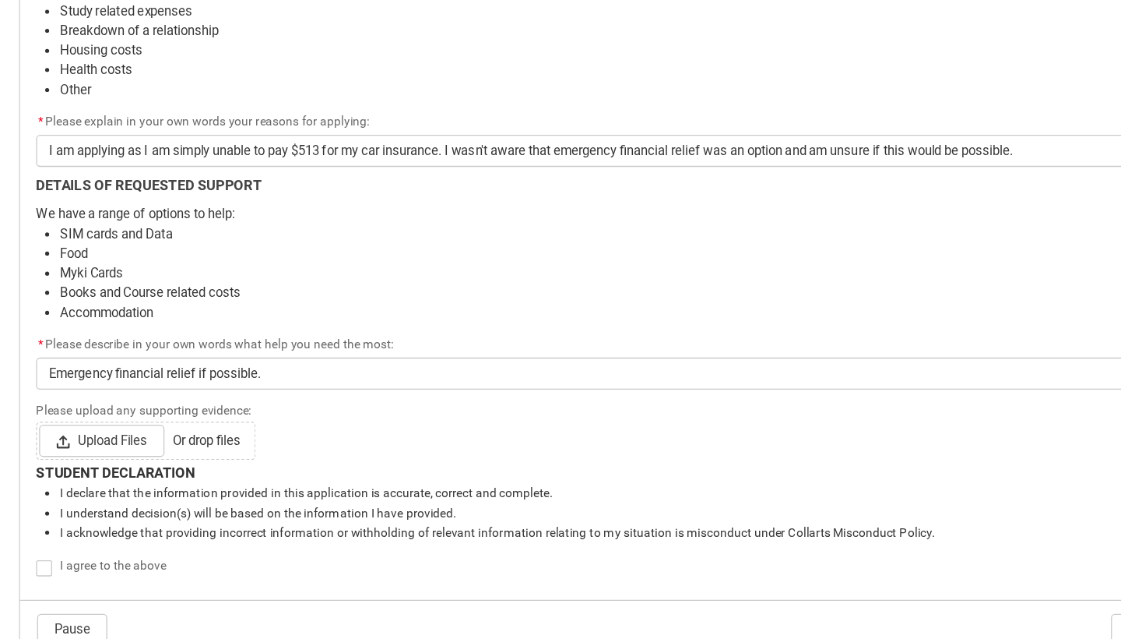
scroll to position [843, 0]
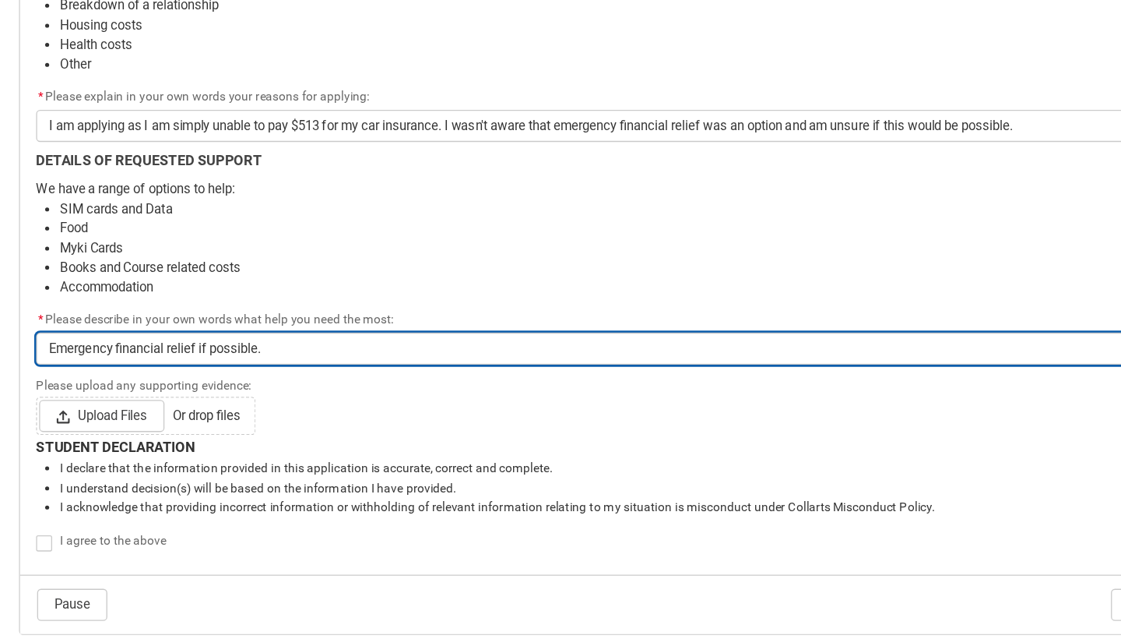
click at [228, 401] on input "Emergency financial relief if possible." at bounding box center [561, 413] width 952 height 25
click at [156, 401] on input "Emergency financial relief if possible." at bounding box center [561, 413] width 952 height 25
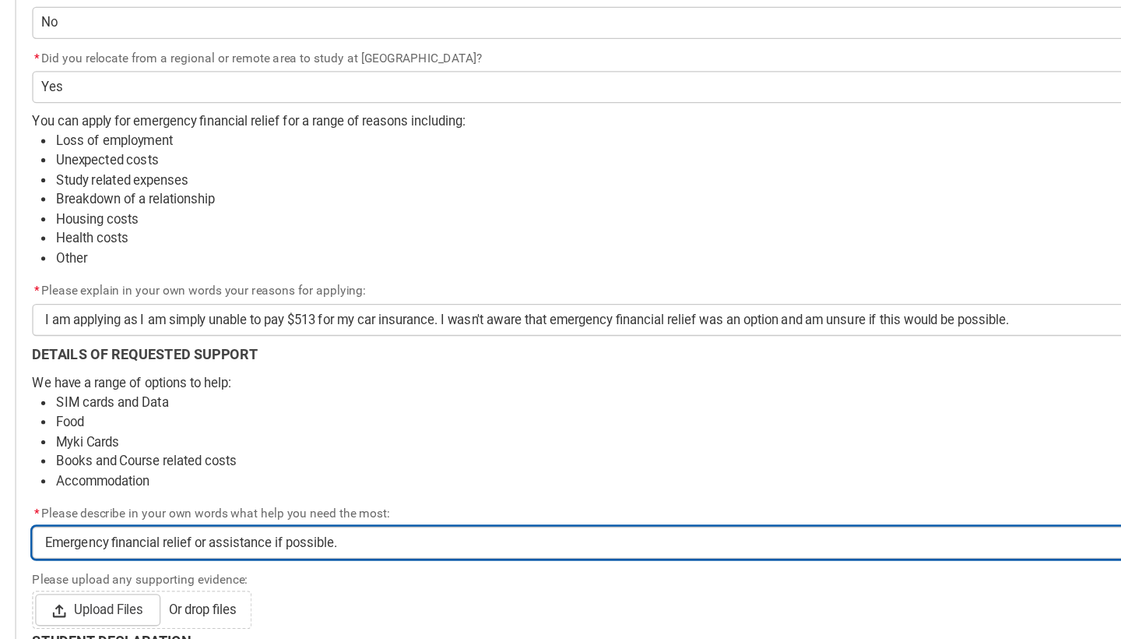
scroll to position [846, 0]
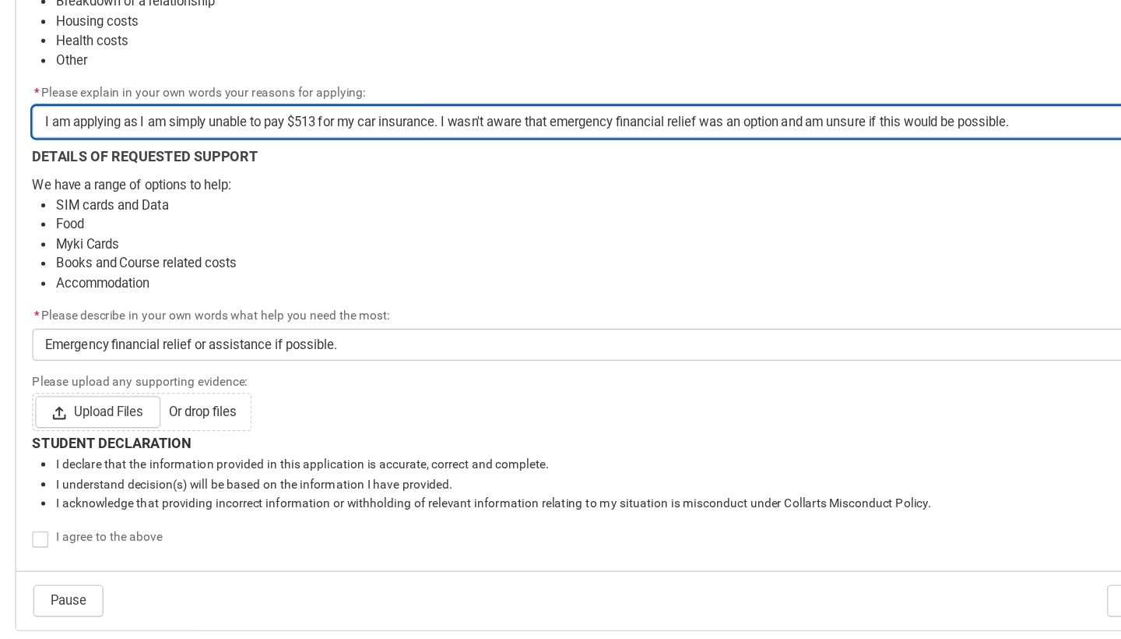
click at [841, 225] on input "I am applying as I am simply unable to pay $513 for my car insurance. I wasn't …" at bounding box center [561, 237] width 952 height 25
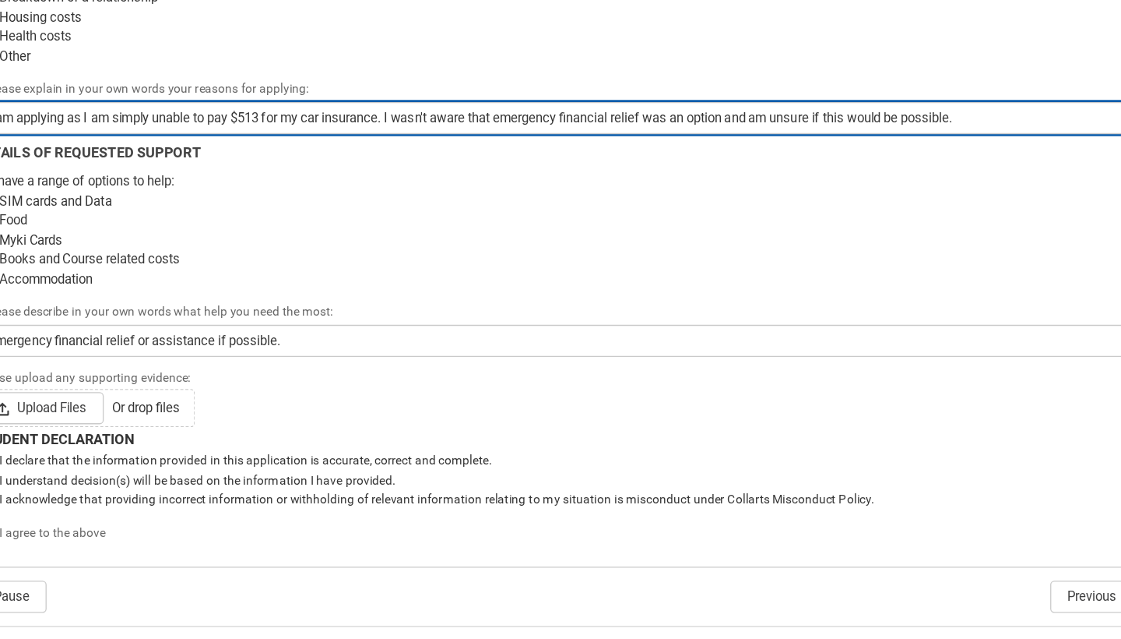
scroll to position [850, 0]
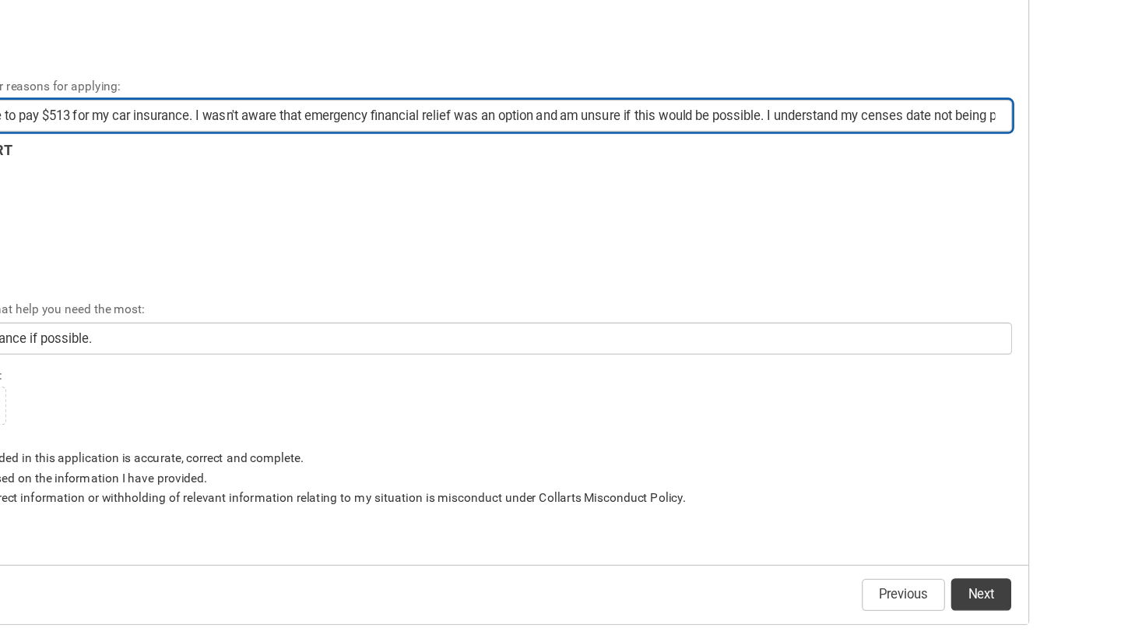
drag, startPoint x: 774, startPoint y: 86, endPoint x: 694, endPoint y: 86, distance: 80.2
click at [694, 220] on input "I am applying as I am simply unable to pay $513 for my car insurance. I wasn't …" at bounding box center [561, 232] width 952 height 25
click at [376, 220] on input "I am applying as I am simply unable to pay $513 for my car insurance. I wasn't …" at bounding box center [561, 232] width 952 height 25
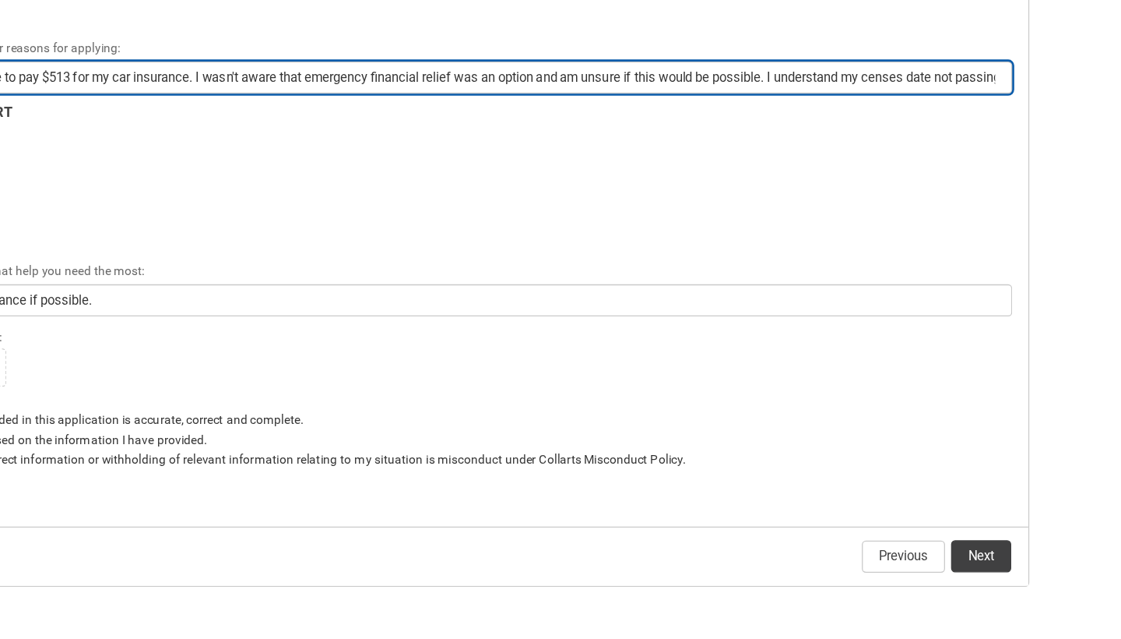
scroll to position [881, 0]
drag, startPoint x: 308, startPoint y: 57, endPoint x: 488, endPoint y: 57, distance: 179.9
click at [488, 190] on input "I am applying as I am simply unable to pay $513 for my car insurance. I wasn't …" at bounding box center [561, 202] width 952 height 25
click at [464, 190] on input "I am applying as I am simply unable to pay $513 for my car insurance. I wasn't …" at bounding box center [561, 202] width 952 height 25
click at [466, 190] on input "I am applying as I am simply unable to pay $513 for my car insurance. I wasn't …" at bounding box center [561, 202] width 952 height 25
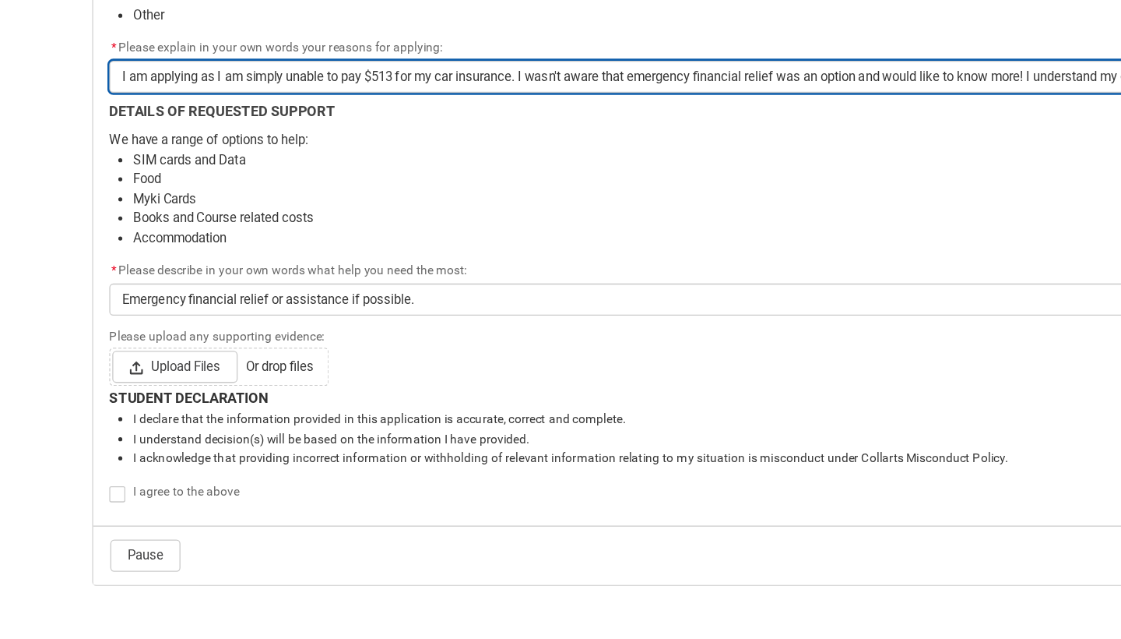
click at [249, 190] on input "I am applying as I am simply unable to pay $513 for my car insurance. I wasn't …" at bounding box center [561, 202] width 952 height 25
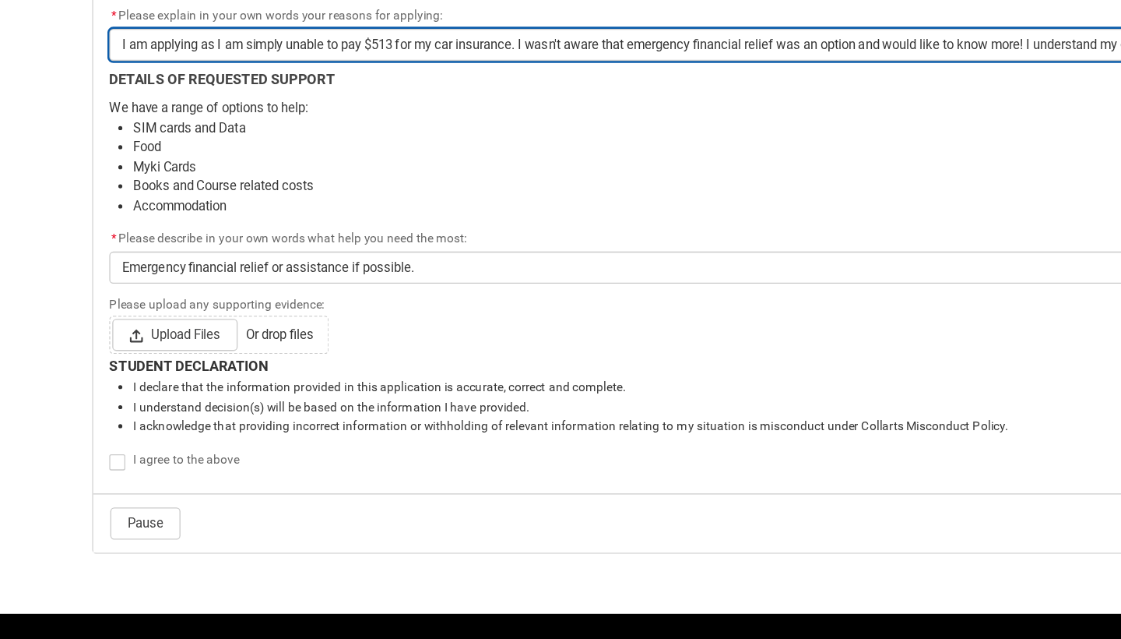
scroll to position [910, 0]
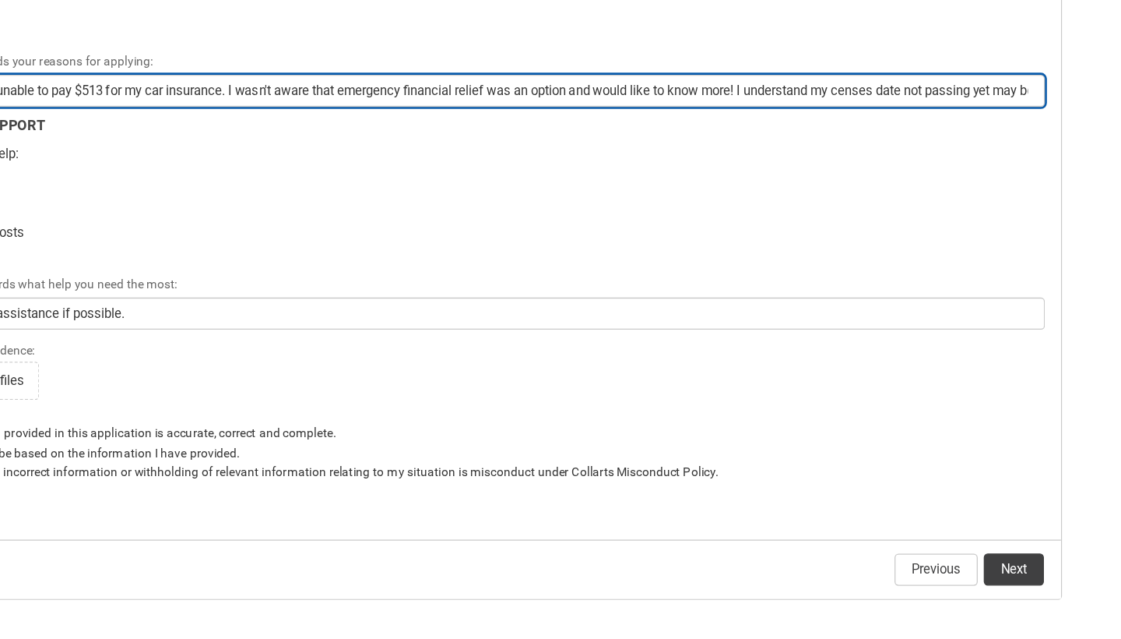
click at [798, 160] on input "I am applying as I am simply unable to pay $513 for my car insurance. I wasn't …" at bounding box center [561, 172] width 952 height 25
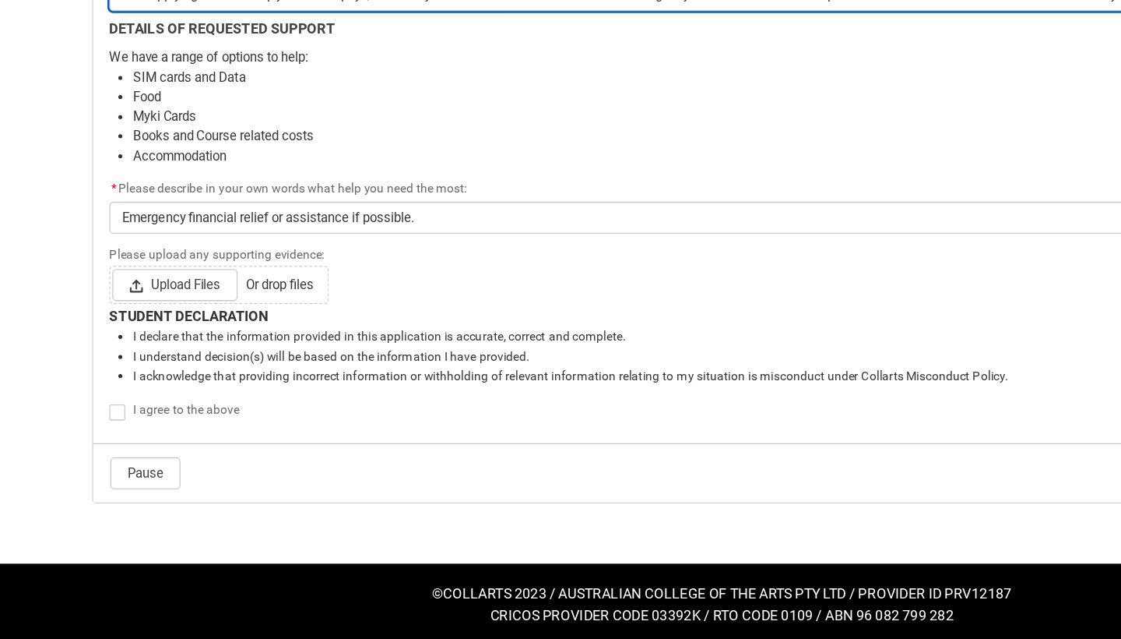
scroll to position [945, 0]
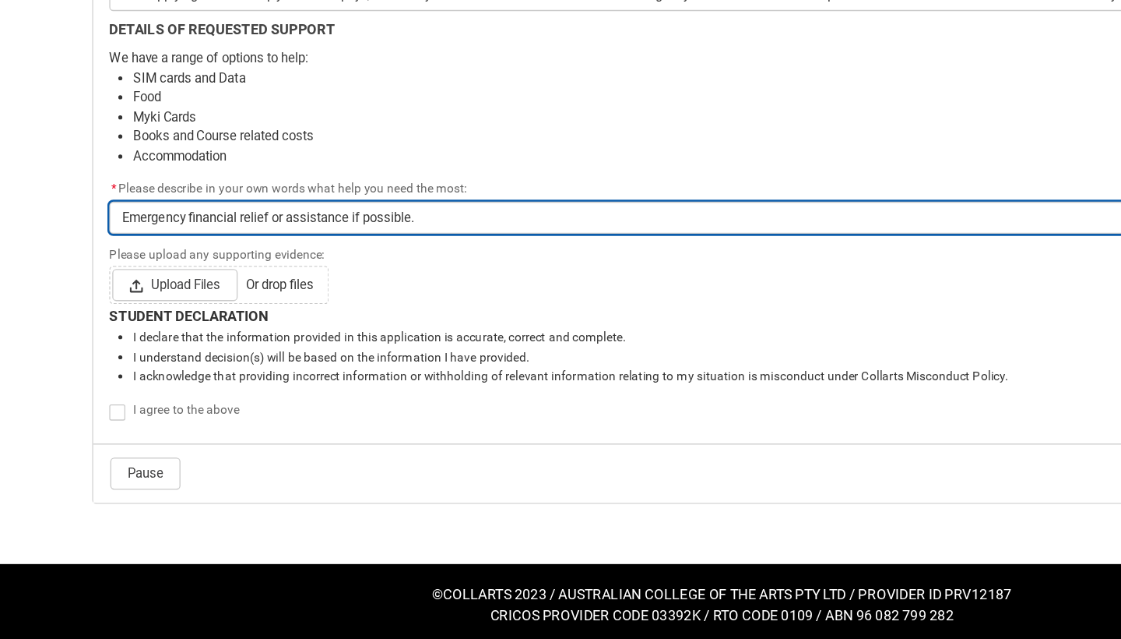
click at [412, 299] on input "Emergency financial relief or assistance if possible." at bounding box center [561, 311] width 952 height 25
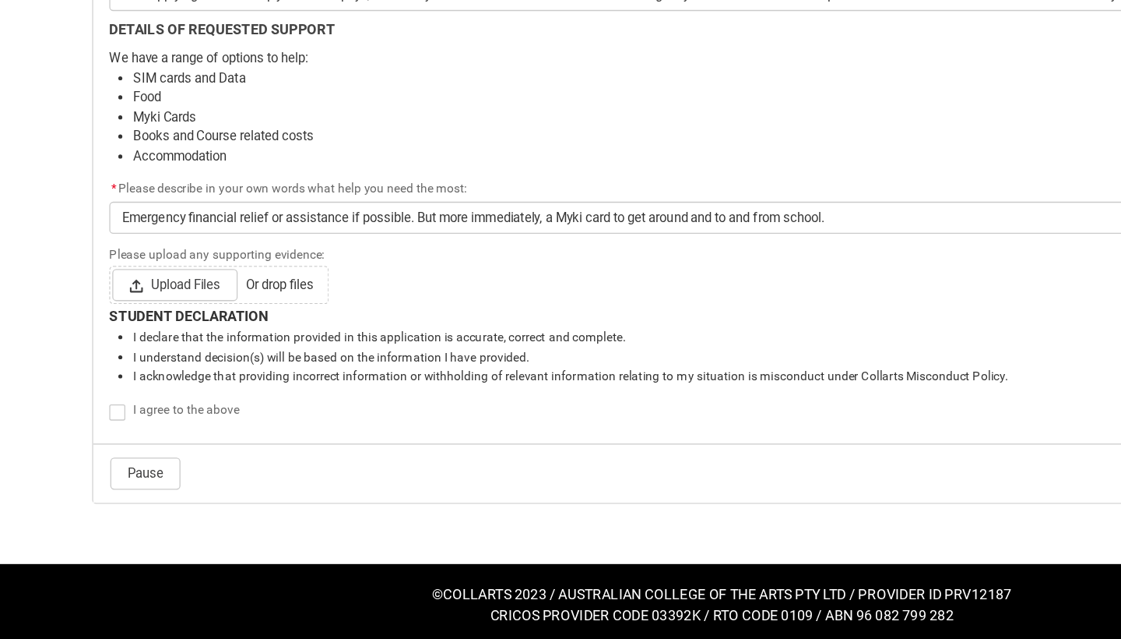
click at [375, 330] on lightning-input "Please upload any supporting evidence: Upload Files Or drop files" at bounding box center [561, 354] width 952 height 48
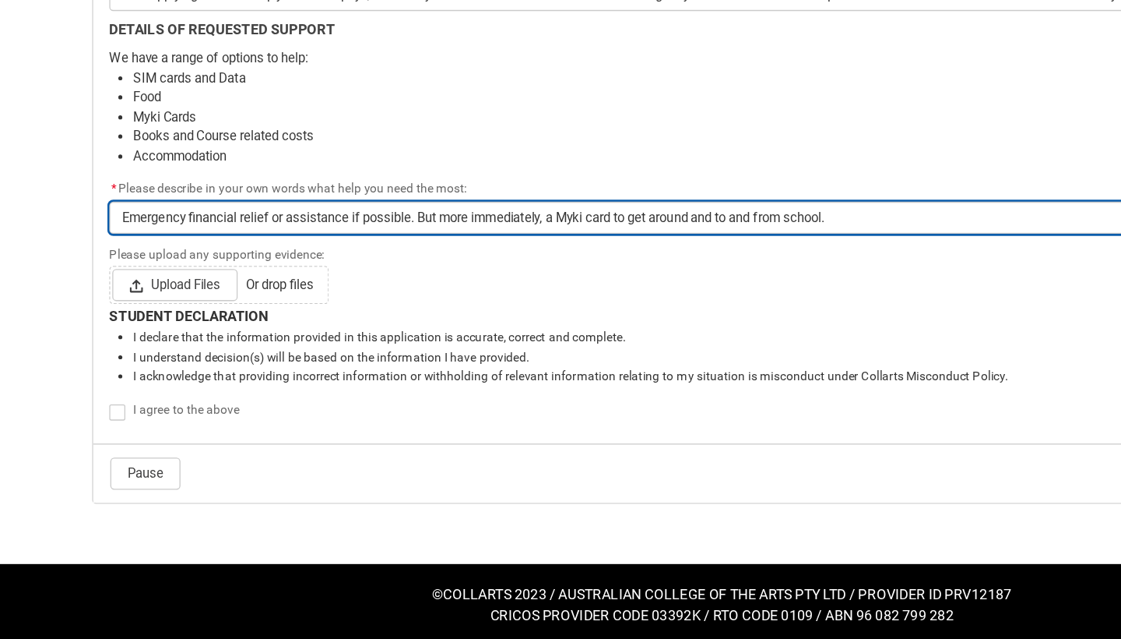
click at [378, 299] on input "Emergency financial relief or assistance if possible. But more immediately, a M…" at bounding box center [561, 311] width 952 height 25
click at [418, 299] on input "Emergency financial relief or assistance if possible. But more immediately, a M…" at bounding box center [561, 311] width 952 height 25
click at [428, 299] on input "Emergency financial relief or assistance if possible. But more immediately, a M…" at bounding box center [561, 311] width 952 height 25
drag, startPoint x: 435, startPoint y: 165, endPoint x: 328, endPoint y: 163, distance: 107.5
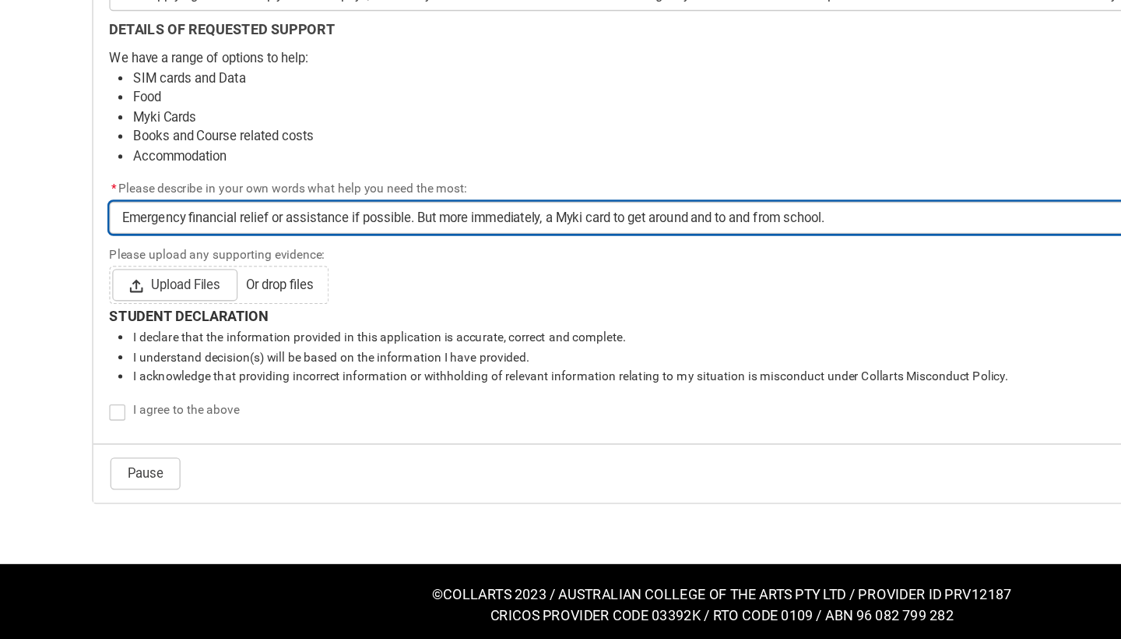
click at [328, 299] on input "Emergency financial relief or assistance if possible. But more immediately, a M…" at bounding box center [561, 311] width 952 height 25
click at [408, 299] on input "Emergency financial relief or assistance if possible. A Myki card to get around…" at bounding box center [561, 311] width 952 height 25
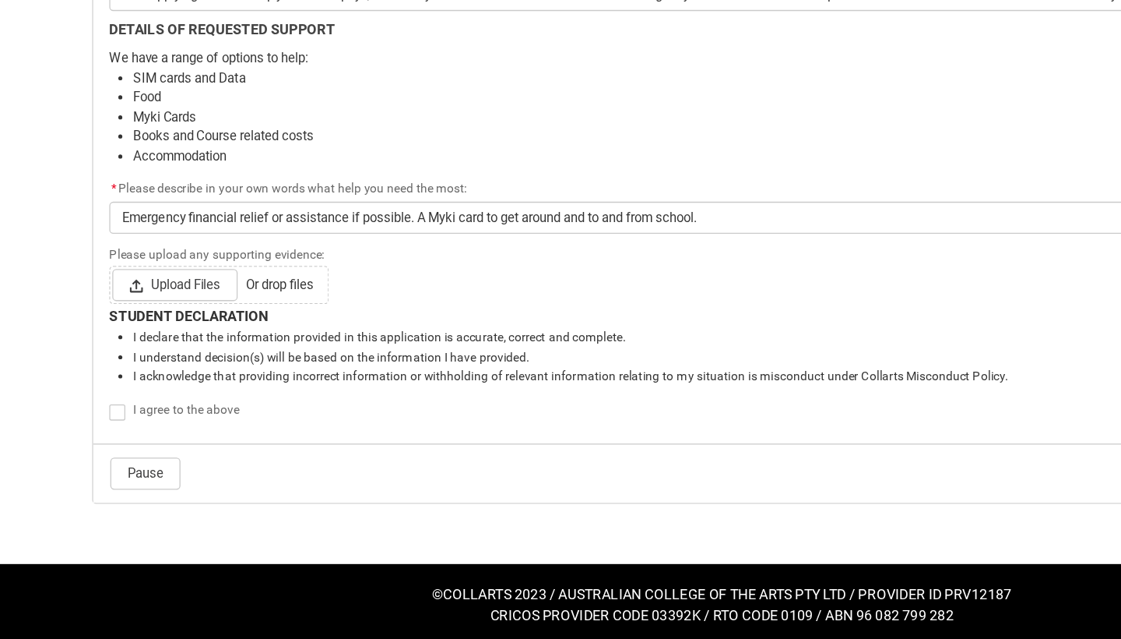
click at [408, 330] on lightning-input "Please upload any supporting evidence: Upload Files Or drop files" at bounding box center [561, 354] width 952 height 48
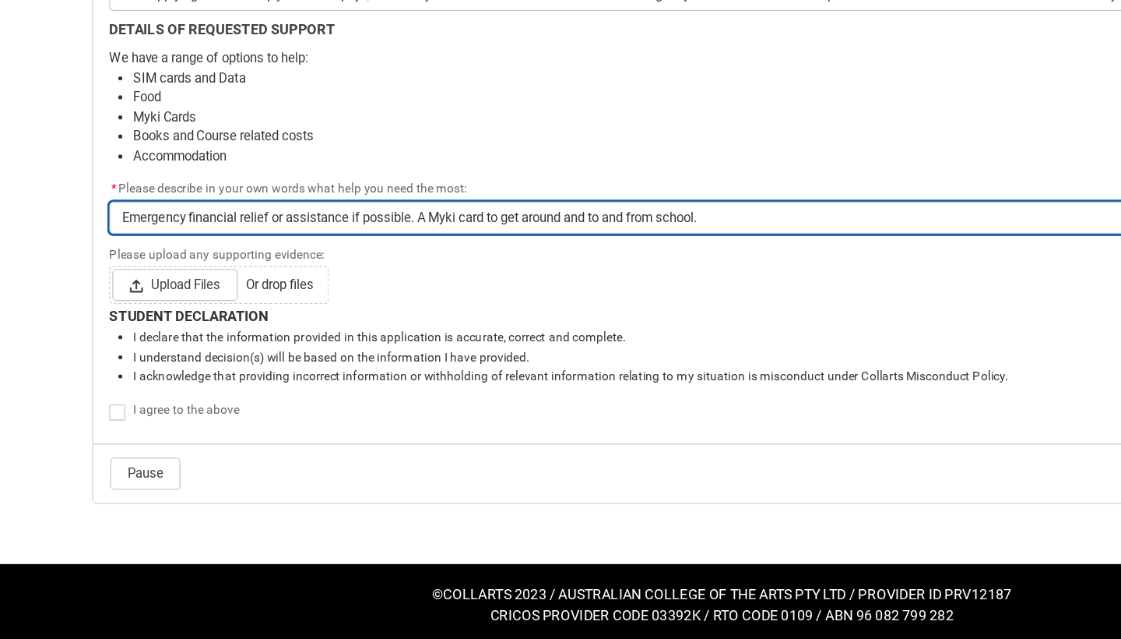
click at [438, 299] on input "Emergency financial relief or assistance if possible. A Myki card to get around…" at bounding box center [561, 311] width 952 height 25
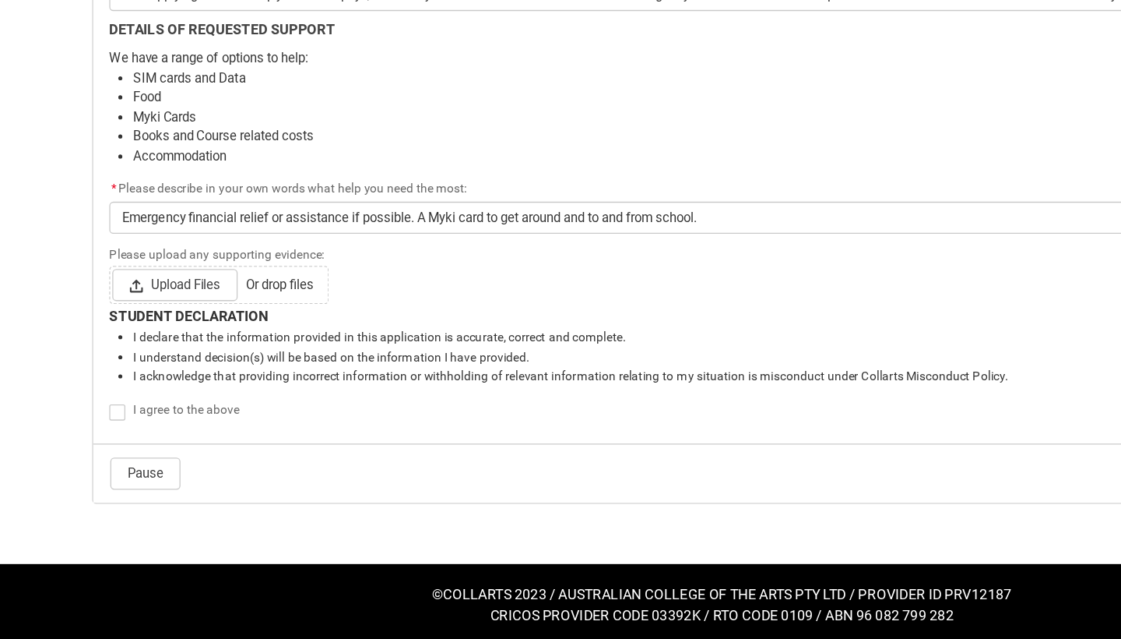
click at [427, 330] on lightning-input "Please upload any supporting evidence: Upload Files Or drop files" at bounding box center [561, 354] width 952 height 48
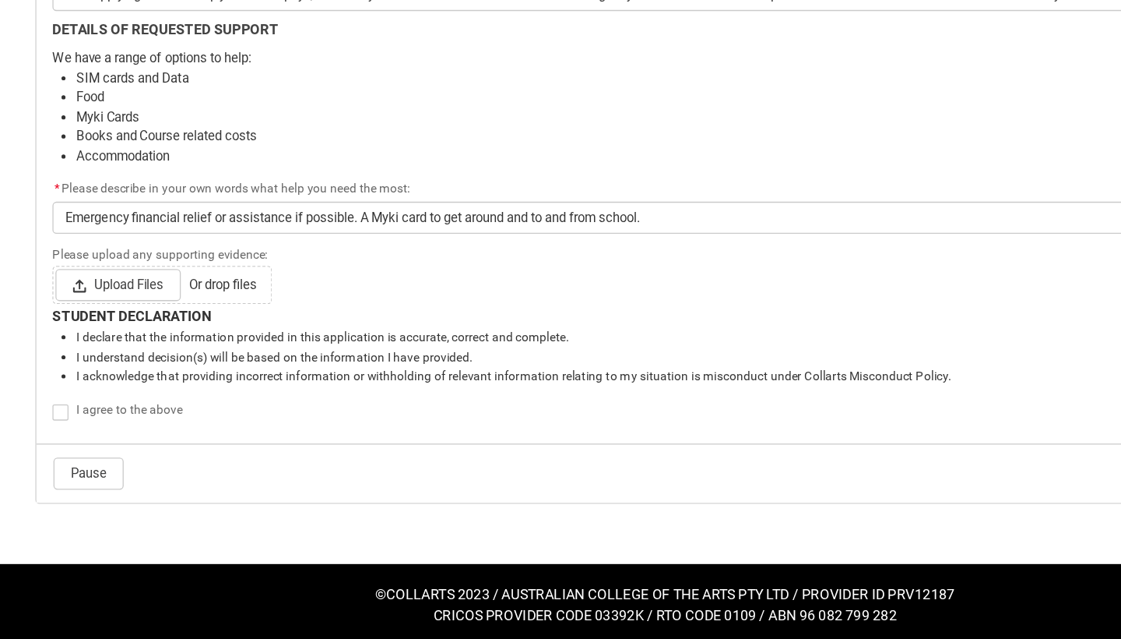
click at [268, 349] on div "Upload Files Or drop files" at bounding box center [561, 364] width 952 height 30
click at [127, 351] on span "Upload Files" at bounding box center [135, 363] width 97 height 25
click at [87, 350] on input "Upload Files Or drop files" at bounding box center [86, 350] width 1 height 1
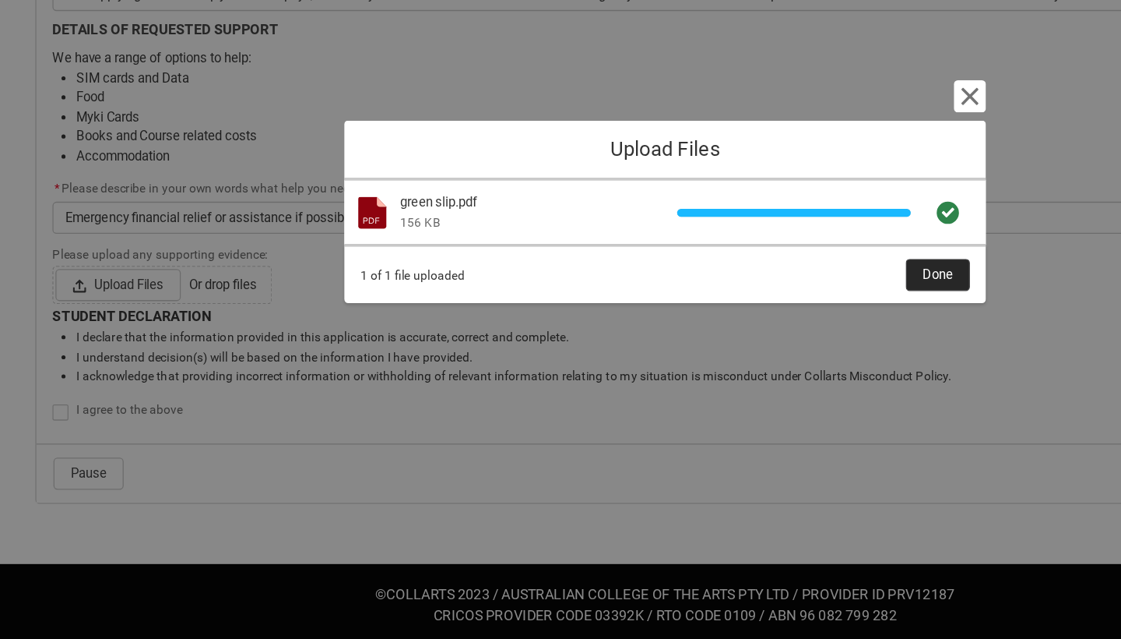
click at [761, 344] on span "Done" at bounding box center [772, 355] width 23 height 23
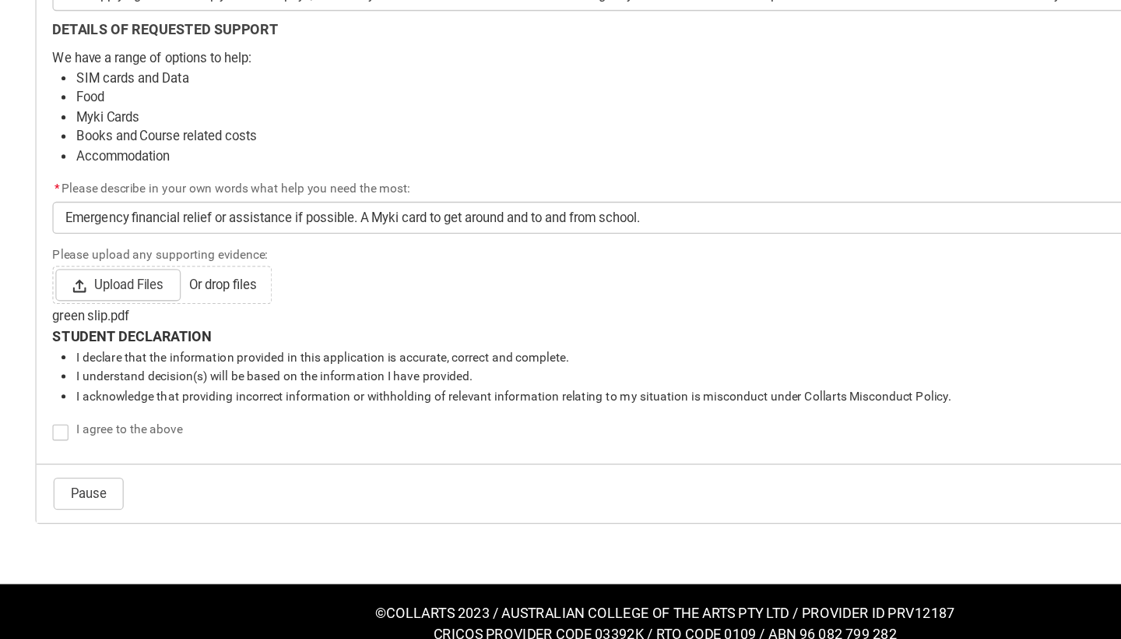
click at [104, 470] on span "I agree to the above" at bounding box center [145, 475] width 83 height 11
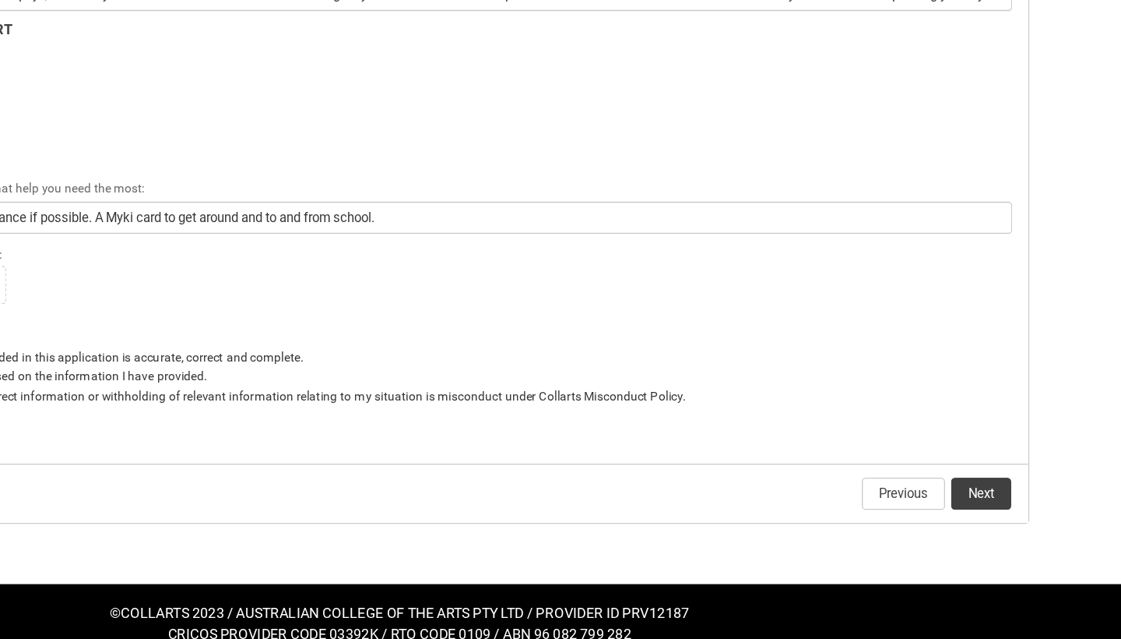
click at [989, 513] on button "Next" at bounding box center [1012, 525] width 47 height 25
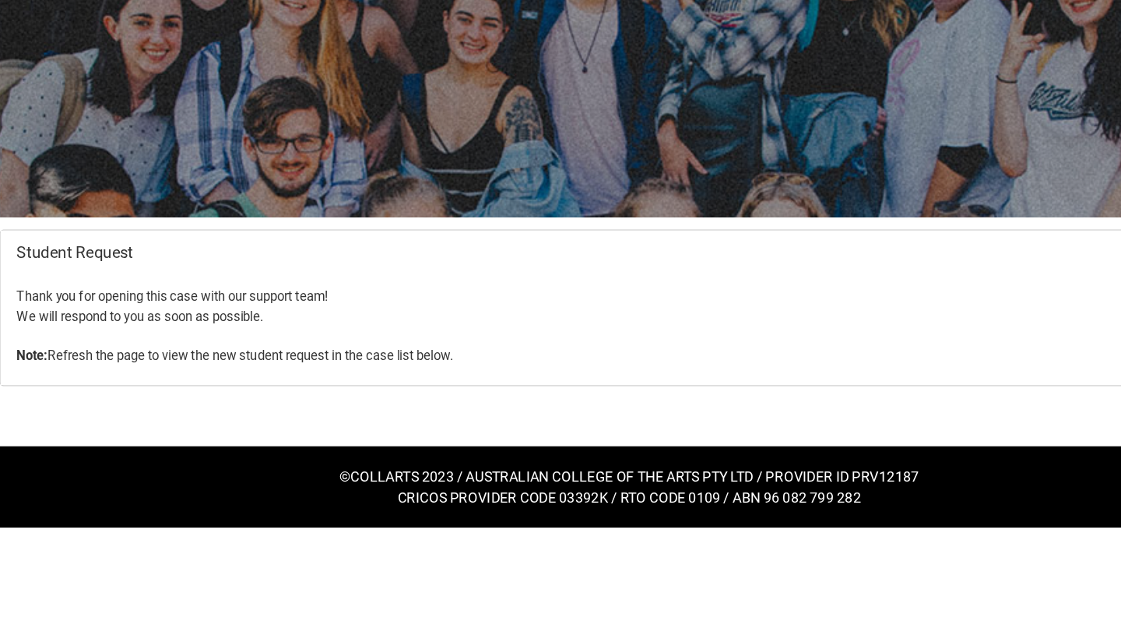
scroll to position [0, 0]
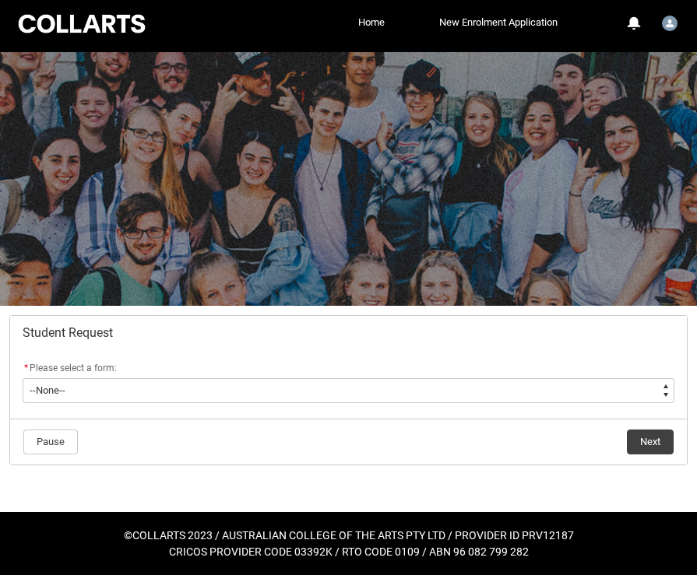
scroll to position [5, 0]
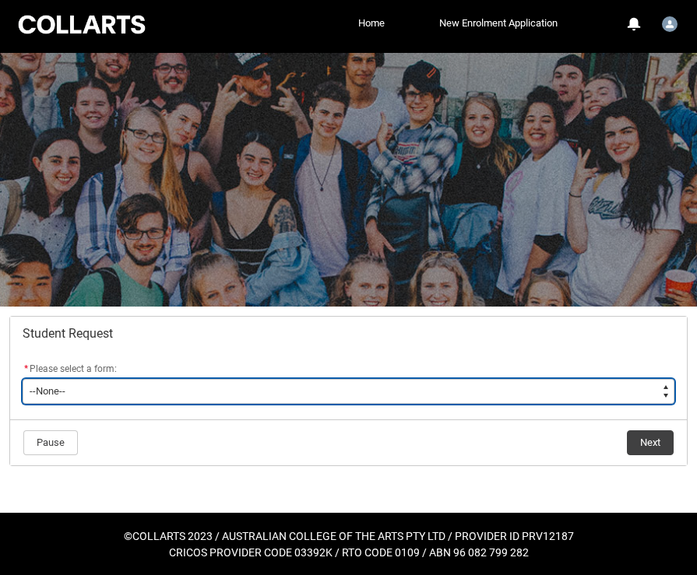
type lightning-select "Financial_Hardship_Program_Choice"
select select "Financial_Hardship_Program_Choice"
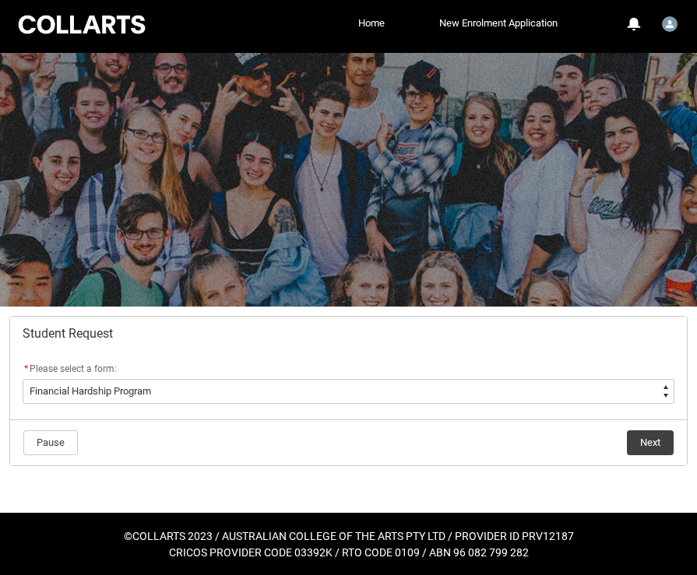
click at [638, 441] on button "Next" at bounding box center [650, 443] width 47 height 25
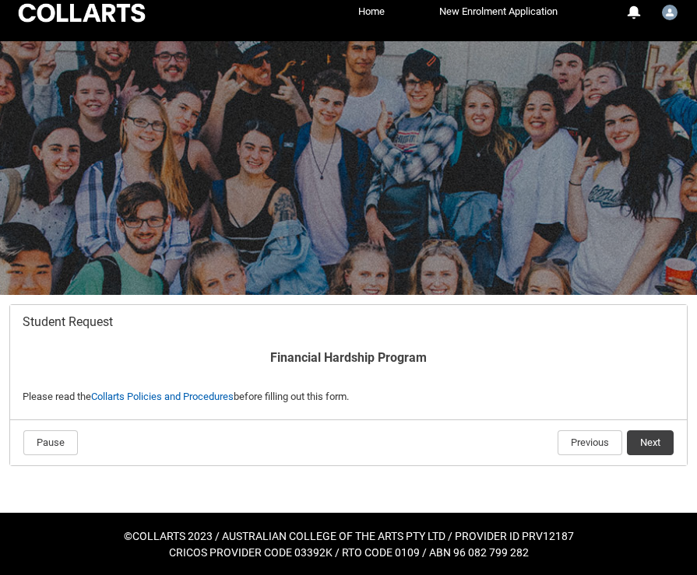
scroll to position [16, 0]
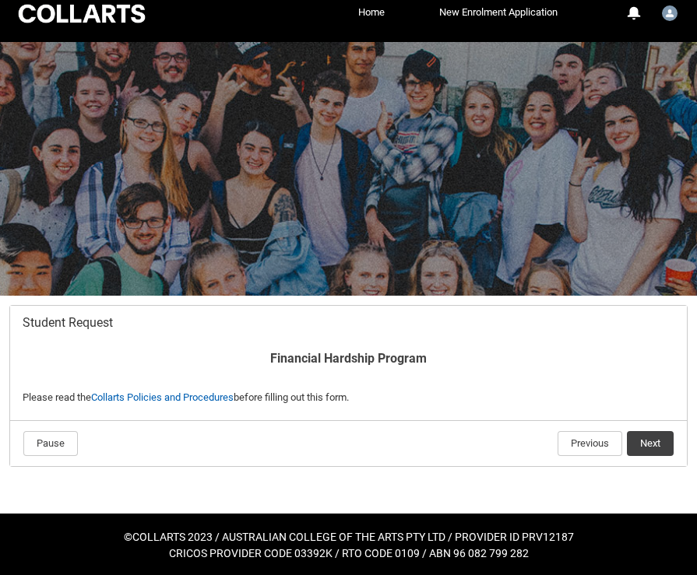
click at [639, 436] on button "Next" at bounding box center [650, 443] width 47 height 25
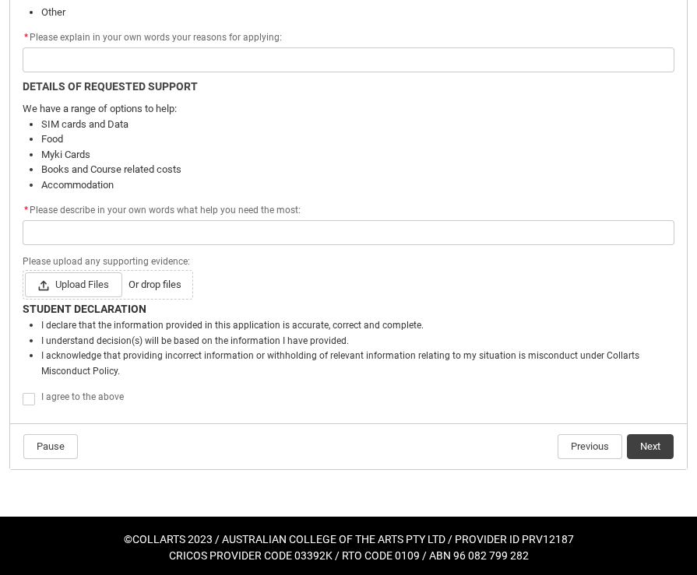
scroll to position [1023, 0]
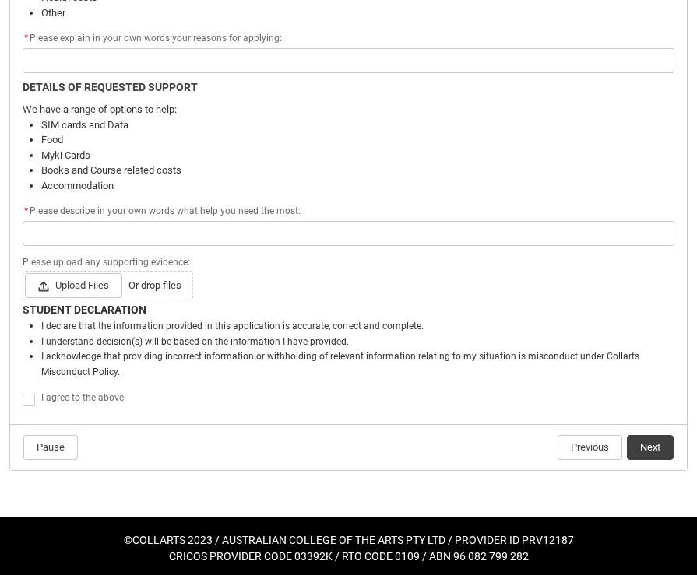
click at [113, 185] on li "Accommodation" at bounding box center [357, 186] width 633 height 16
